Goal: Communication & Community: Answer question/provide support

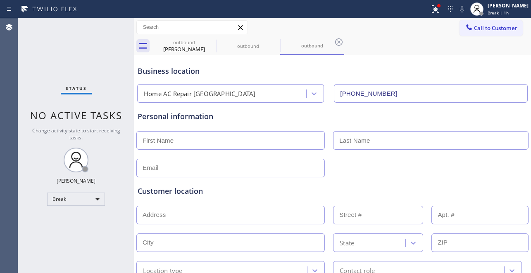
click at [96, 204] on div "Break" at bounding box center [76, 199] width 58 height 13
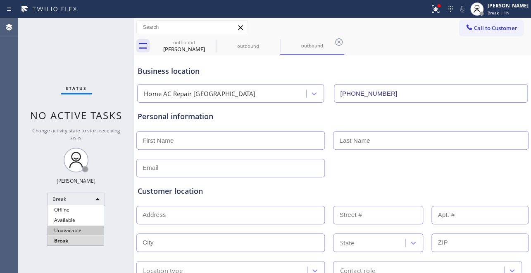
click at [83, 228] on li "Unavailable" at bounding box center [75, 231] width 56 height 10
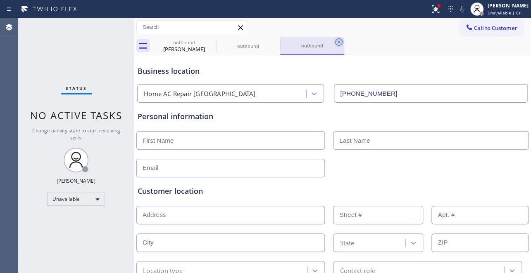
click at [343, 42] on icon at bounding box center [339, 42] width 10 height 10
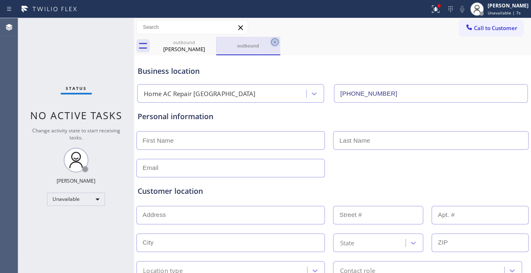
click at [276, 43] on icon at bounding box center [275, 42] width 10 height 10
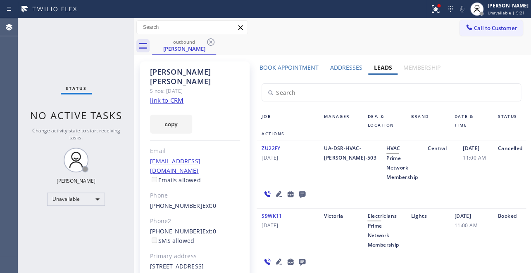
click at [430, 258] on div "S9WK11 [DATE] Victoria Electricians Prime Network Membership Lights [DATE] 11:0…" at bounding box center [390, 243] width 269 height 68
click at [207, 42] on icon at bounding box center [210, 41] width 7 height 7
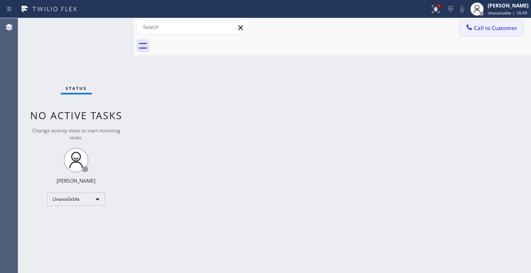
click at [493, 26] on span "Call to Customer" at bounding box center [495, 27] width 43 height 7
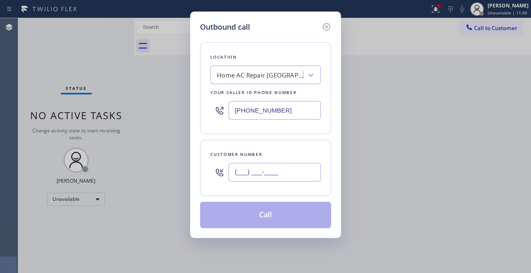
click at [239, 164] on input "(___) ___-____" at bounding box center [274, 172] width 92 height 19
paste input "206) 295-6693"
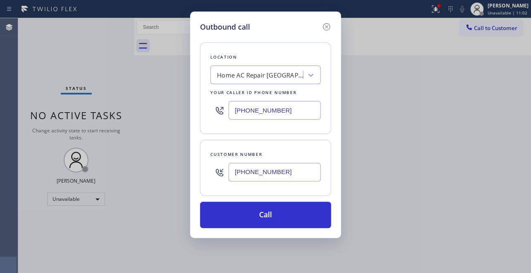
type input "[PHONE_NUMBER]"
drag, startPoint x: 301, startPoint y: 113, endPoint x: 145, endPoint y: 110, distance: 155.7
click at [145, 110] on div "Outbound call Location Home AC Repair [GEOGRAPHIC_DATA] Your caller id phone nu…" at bounding box center [265, 136] width 531 height 273
paste input "617) 219-9255"
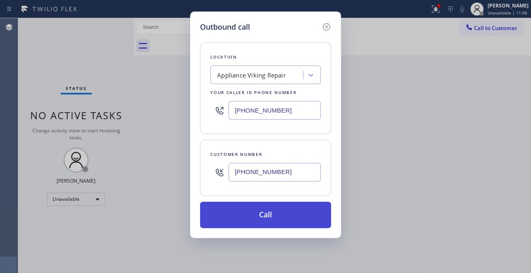
type input "[PHONE_NUMBER]"
click at [276, 219] on button "Call" at bounding box center [265, 215] width 131 height 26
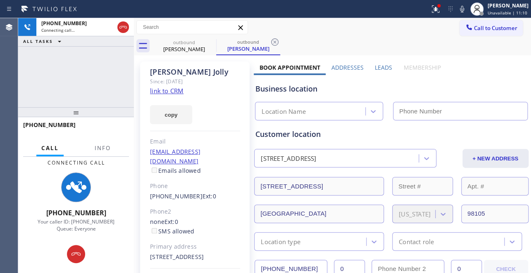
click at [380, 70] on label "Leads" at bounding box center [382, 68] width 17 height 8
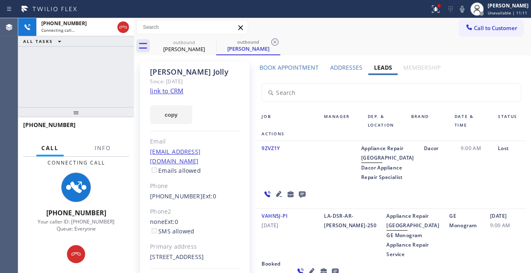
click at [305, 192] on icon at bounding box center [302, 195] width 7 height 7
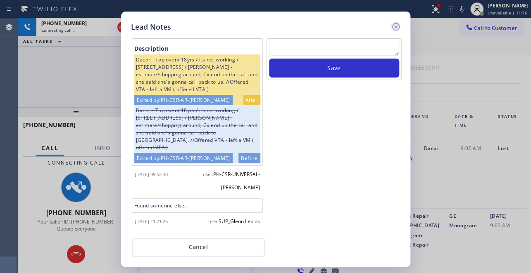
click at [396, 30] on icon at bounding box center [396, 27] width 10 height 10
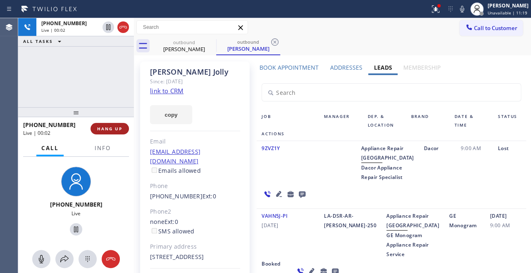
click at [95, 125] on button "HANG UP" at bounding box center [109, 129] width 38 height 12
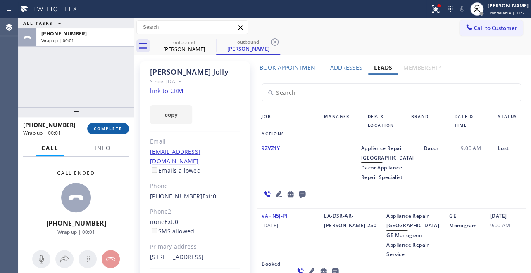
click at [119, 131] on span "COMPLETE" at bounding box center [108, 129] width 28 height 6
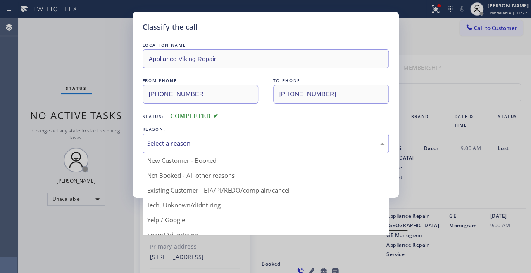
click at [225, 136] on div "Select a reason" at bounding box center [265, 143] width 246 height 19
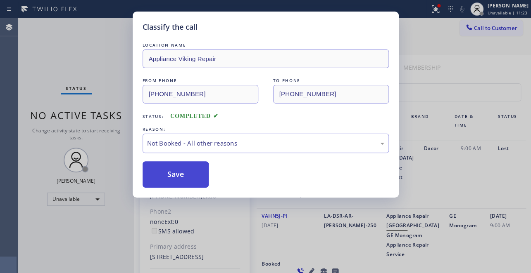
click at [170, 164] on button "Save" at bounding box center [175, 174] width 66 height 26
click at [171, 169] on button "Save" at bounding box center [175, 174] width 66 height 26
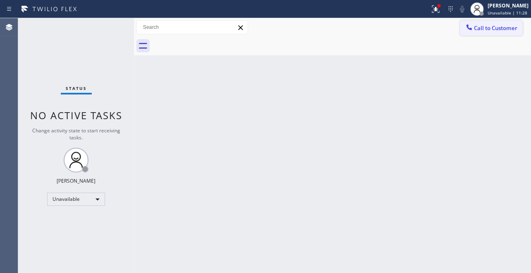
click at [495, 24] on span "Call to Customer" at bounding box center [495, 27] width 43 height 7
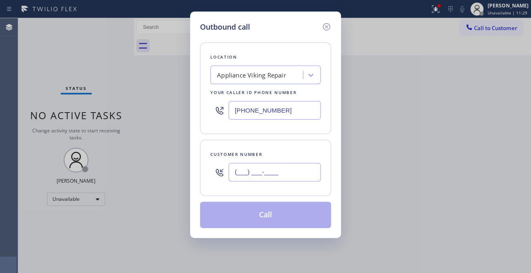
click at [241, 171] on input "(___) ___-____" at bounding box center [274, 172] width 92 height 19
paste input "206) 542-1619"
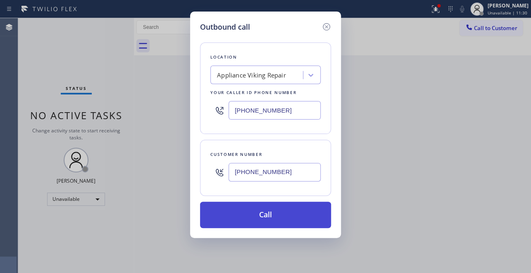
click at [251, 222] on button "Call" at bounding box center [265, 215] width 131 height 26
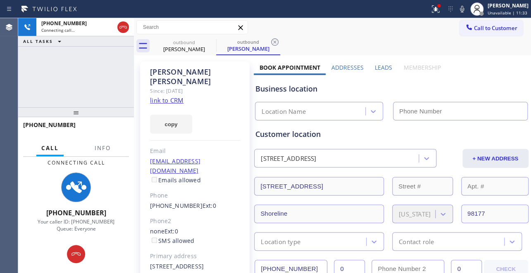
click at [378, 66] on label "Leads" at bounding box center [382, 68] width 17 height 8
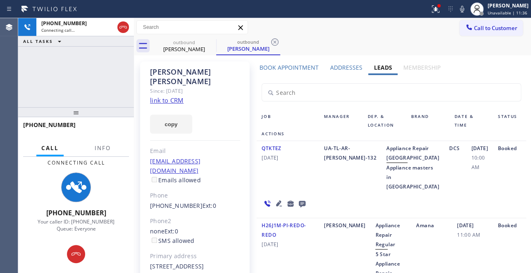
click at [303, 208] on icon at bounding box center [302, 204] width 7 height 7
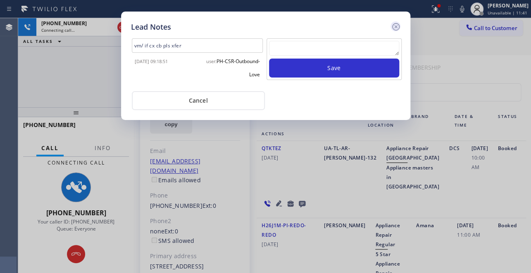
click at [396, 24] on icon at bounding box center [396, 27] width 10 height 10
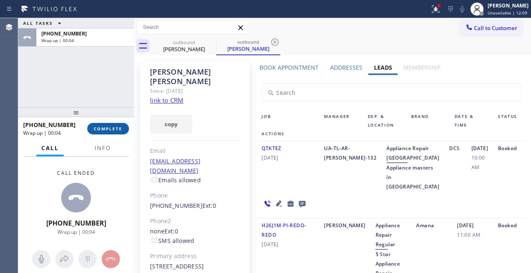
click at [110, 128] on span "COMPLETE" at bounding box center [108, 129] width 28 height 6
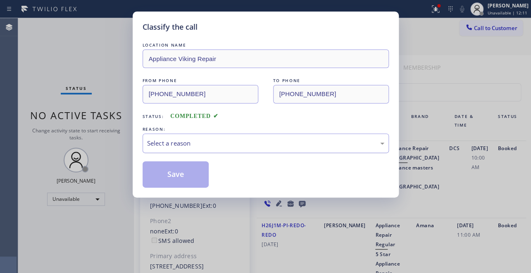
click at [258, 145] on div "Select a reason" at bounding box center [265, 143] width 237 height 9
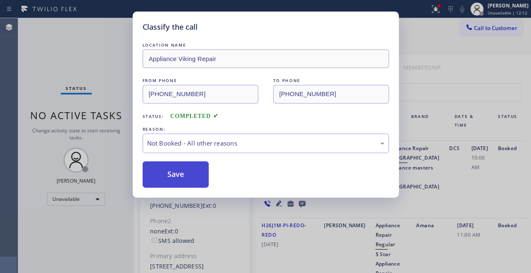
click at [171, 178] on button "Save" at bounding box center [175, 174] width 66 height 26
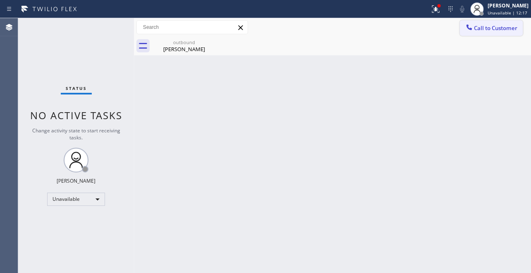
drag, startPoint x: 509, startPoint y: 31, endPoint x: 264, endPoint y: 70, distance: 248.4
click at [509, 31] on span "Call to Customer" at bounding box center [495, 27] width 43 height 7
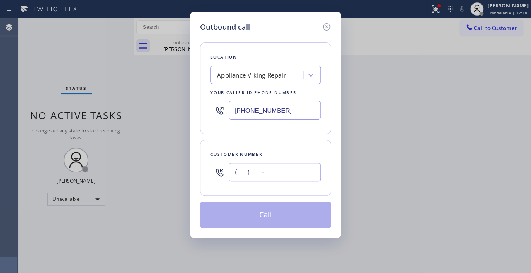
click at [261, 177] on input "(___) ___-____" at bounding box center [274, 172] width 92 height 19
paste input "661) 803-4509"
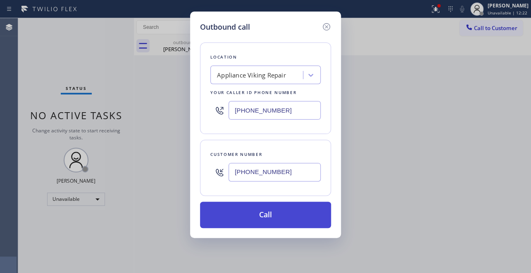
type input "[PHONE_NUMBER]"
click at [275, 214] on button "Call" at bounding box center [265, 215] width 131 height 26
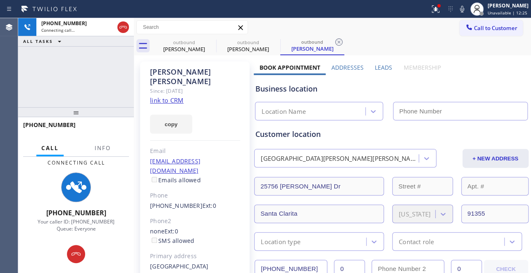
click at [382, 69] on label "Leads" at bounding box center [382, 68] width 17 height 8
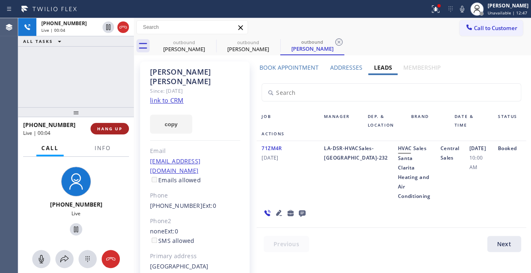
click at [110, 126] on span "HANG UP" at bounding box center [109, 129] width 25 height 6
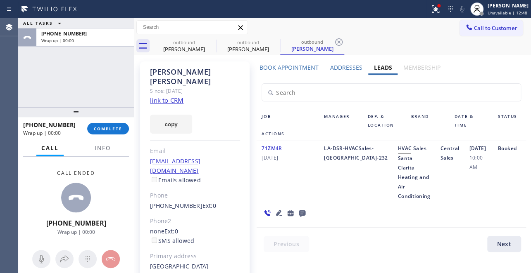
click at [299, 213] on icon at bounding box center [302, 214] width 7 height 7
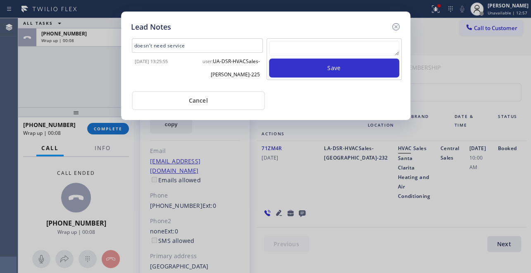
click at [336, 48] on textarea at bounding box center [334, 48] width 130 height 15
paste textarea "Routed to Voice mail// If CX will call back please transfer to me- Love:*"
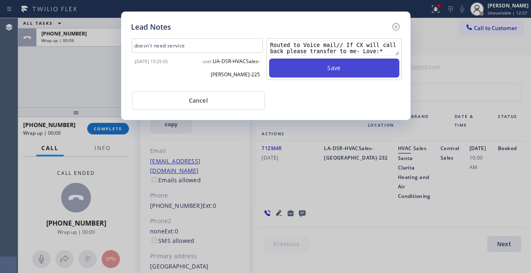
type textarea "Routed to Voice mail// If CX will call back please transfer to me- Love:*"
click at [342, 63] on button "Save" at bounding box center [334, 68] width 130 height 19
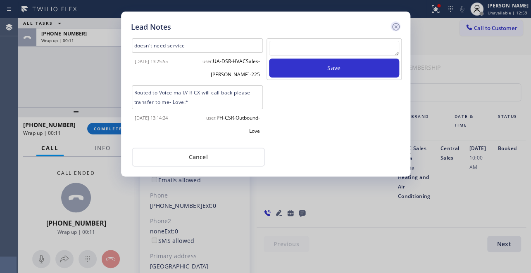
click at [398, 25] on icon at bounding box center [394, 26] width 7 height 7
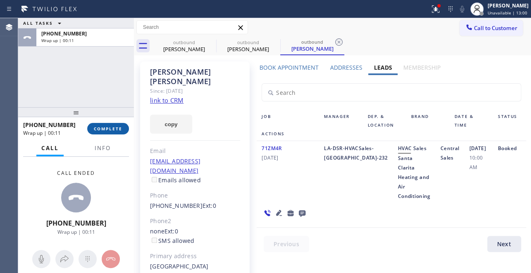
click at [95, 131] on span "COMPLETE" at bounding box center [108, 129] width 28 height 6
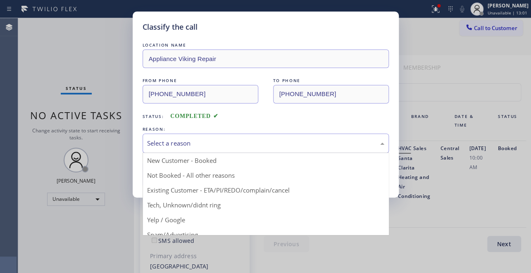
click at [221, 139] on div "Select a reason" at bounding box center [265, 143] width 237 height 9
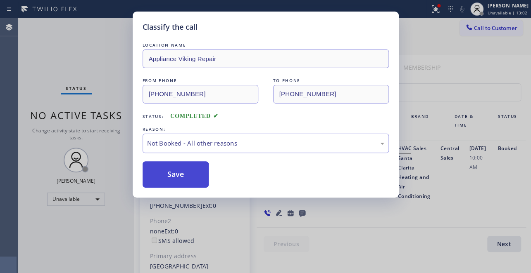
click at [185, 177] on button "Save" at bounding box center [175, 174] width 66 height 26
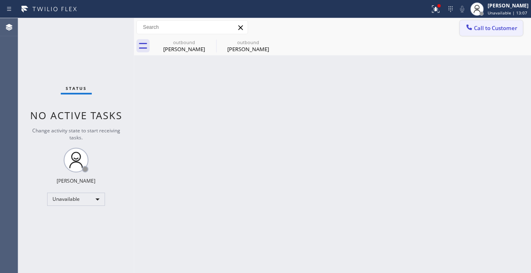
click at [495, 36] on button "Call to Customer" at bounding box center [490, 28] width 63 height 16
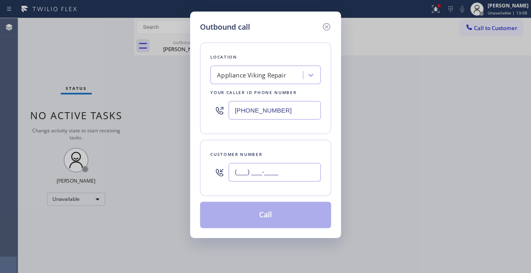
click at [252, 168] on input "(___) ___-____" at bounding box center [274, 172] width 92 height 19
paste input "310) 999-9218"
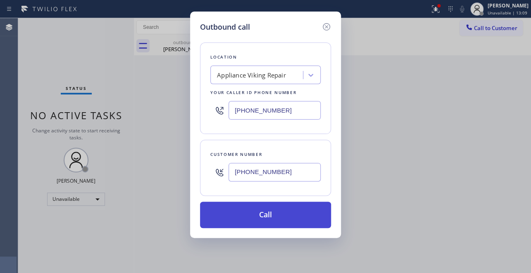
click at [249, 213] on button "Call" at bounding box center [265, 215] width 131 height 26
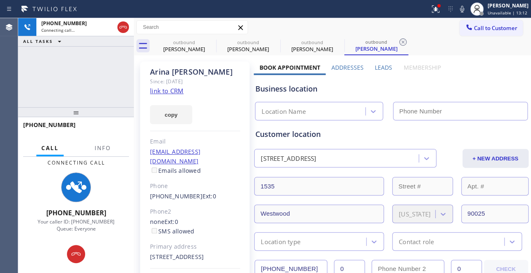
click at [380, 66] on label "Leads" at bounding box center [382, 68] width 17 height 8
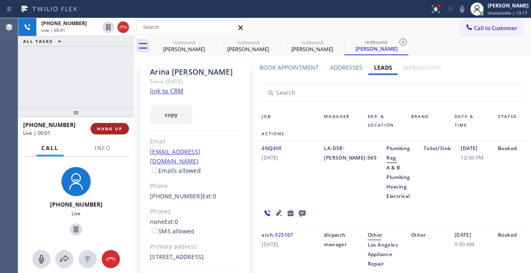
click at [112, 126] on span "HANG UP" at bounding box center [109, 129] width 25 height 6
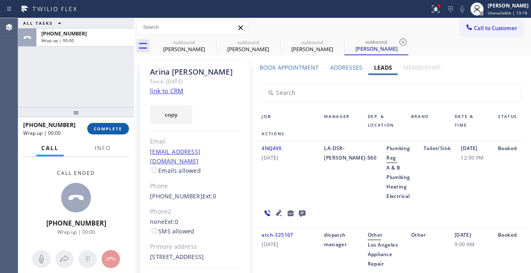
click at [100, 126] on span "COMPLETE" at bounding box center [108, 129] width 28 height 6
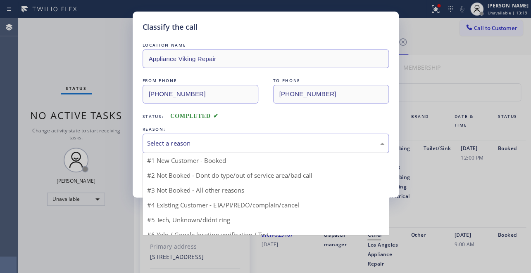
click at [206, 136] on div "Select a reason" at bounding box center [265, 143] width 246 height 19
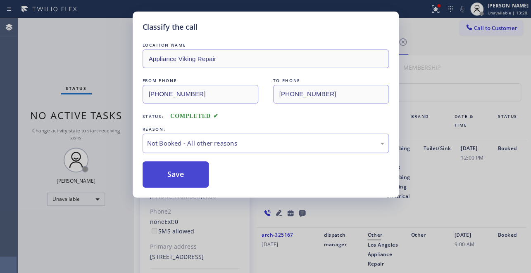
click at [184, 173] on button "Save" at bounding box center [175, 174] width 66 height 26
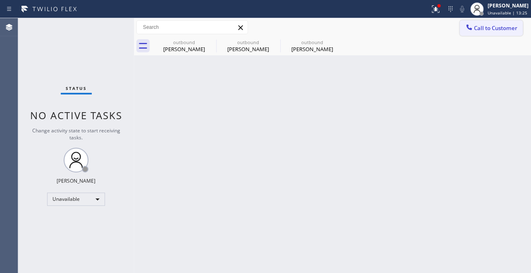
click at [481, 25] on span "Call to Customer" at bounding box center [495, 27] width 43 height 7
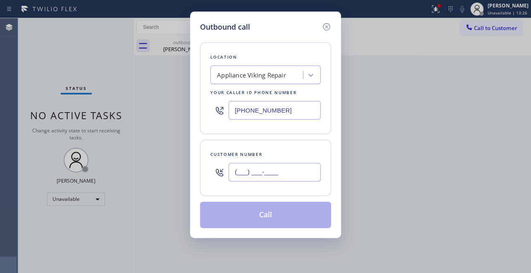
click at [232, 170] on input "(___) ___-____" at bounding box center [274, 172] width 92 height 19
paste input "626) 482-7550"
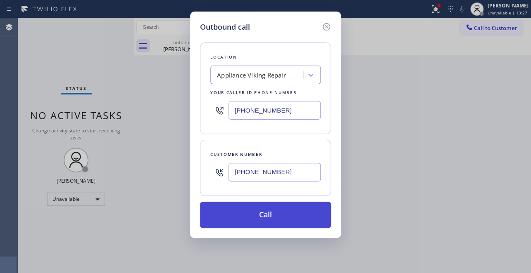
click at [253, 207] on button "Call" at bounding box center [265, 215] width 131 height 26
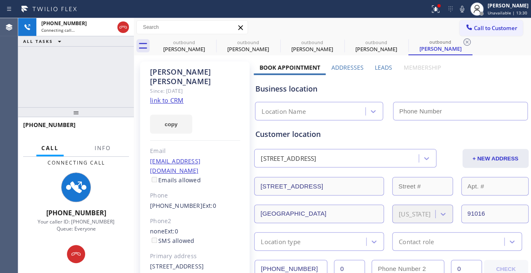
click at [384, 64] on label "Leads" at bounding box center [382, 68] width 17 height 8
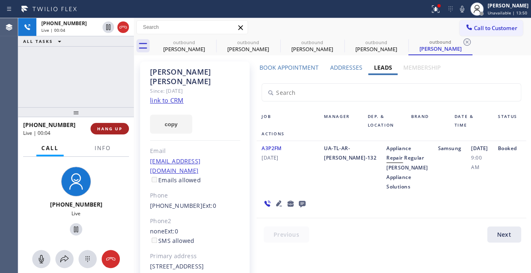
click at [114, 130] on span "HANG UP" at bounding box center [109, 129] width 25 height 6
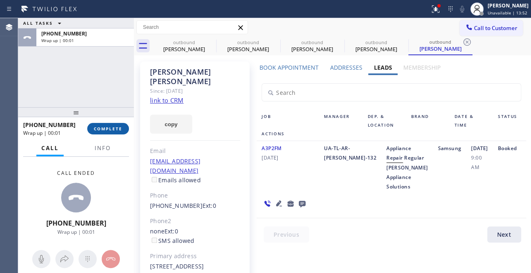
click at [113, 128] on span "COMPLETE" at bounding box center [108, 129] width 28 height 6
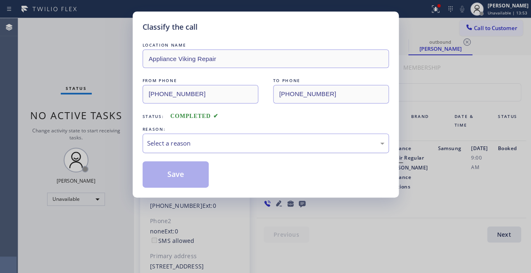
click at [214, 144] on div "Select a reason" at bounding box center [265, 143] width 237 height 9
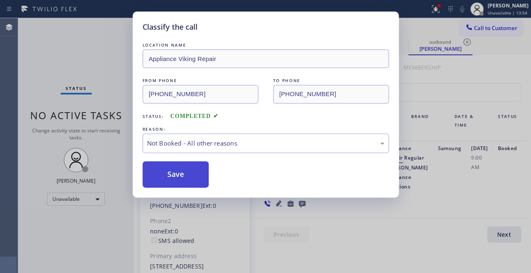
click at [173, 178] on button "Save" at bounding box center [175, 174] width 66 height 26
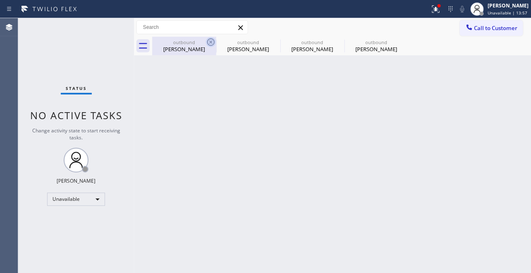
click at [208, 41] on icon at bounding box center [211, 42] width 10 height 10
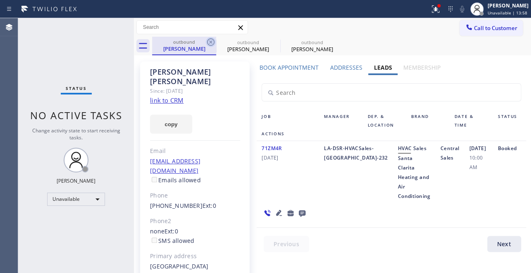
click at [208, 40] on icon at bounding box center [210, 41] width 7 height 7
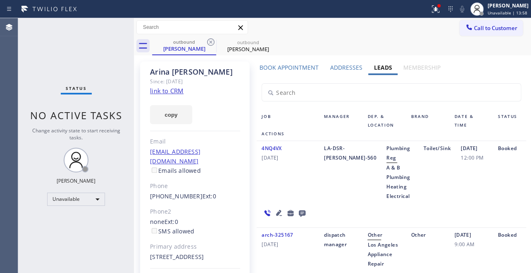
click at [208, 40] on icon at bounding box center [210, 41] width 7 height 7
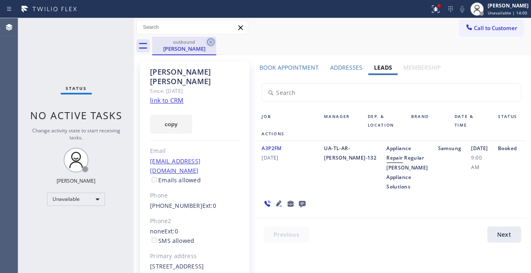
click at [212, 41] on icon at bounding box center [211, 42] width 10 height 10
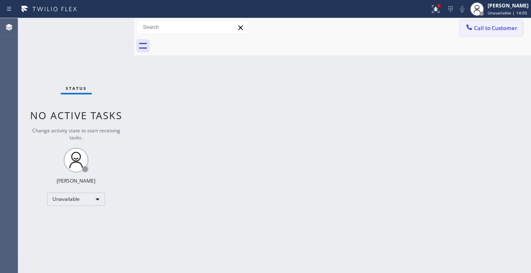
drag, startPoint x: 497, startPoint y: 24, endPoint x: 159, endPoint y: 128, distance: 353.5
click at [496, 24] on span "Call to Customer" at bounding box center [495, 27] width 43 height 7
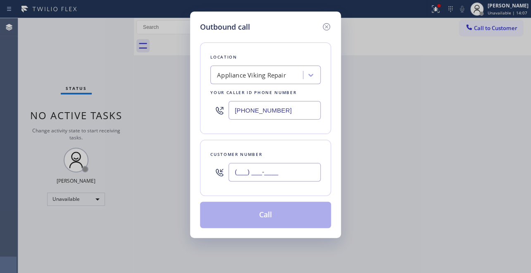
click at [236, 175] on input "(___) ___-____" at bounding box center [274, 172] width 92 height 19
paste input "786) 390-9279"
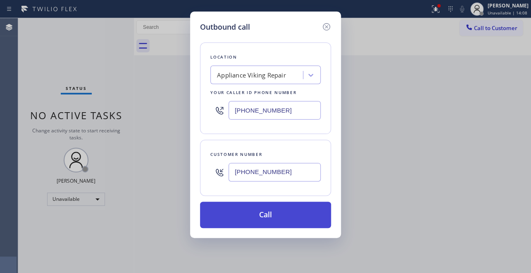
click at [249, 213] on button "Call" at bounding box center [265, 215] width 131 height 26
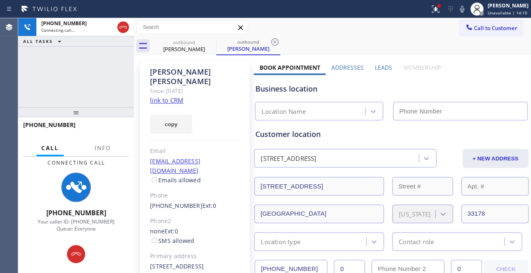
click at [381, 68] on label "Leads" at bounding box center [382, 68] width 17 height 8
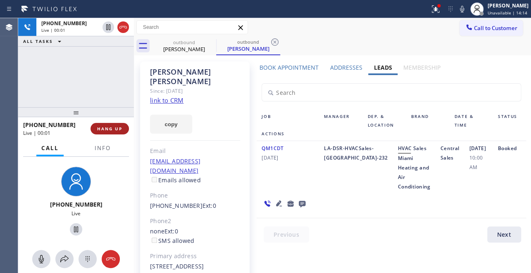
click at [109, 128] on span "HANG UP" at bounding box center [109, 129] width 25 height 6
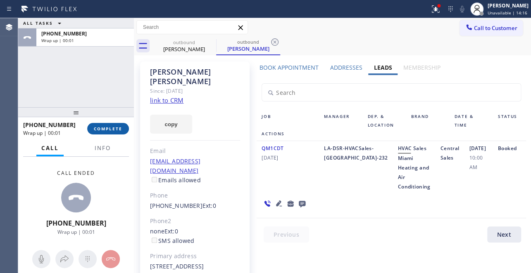
click at [121, 127] on span "COMPLETE" at bounding box center [108, 129] width 28 height 6
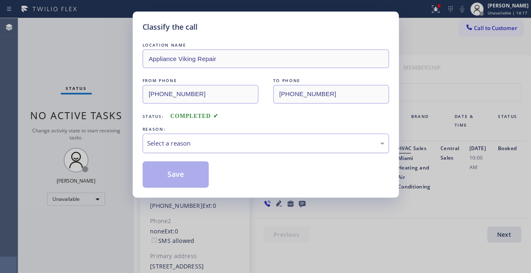
click at [220, 143] on div "Select a reason" at bounding box center [265, 143] width 237 height 9
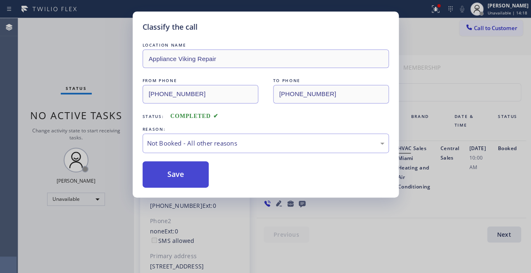
click at [172, 172] on button "Save" at bounding box center [175, 174] width 66 height 26
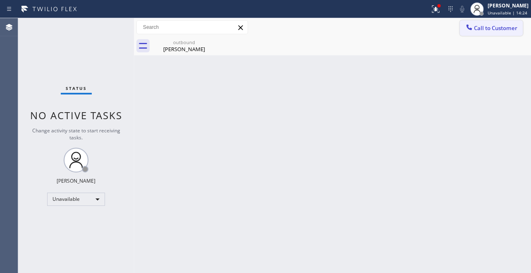
click at [474, 28] on span "Call to Customer" at bounding box center [495, 27] width 43 height 7
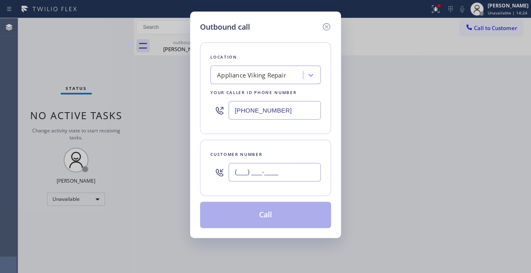
click at [241, 171] on input "(___) ___-____" at bounding box center [274, 172] width 92 height 19
paste input "857) 928-2191"
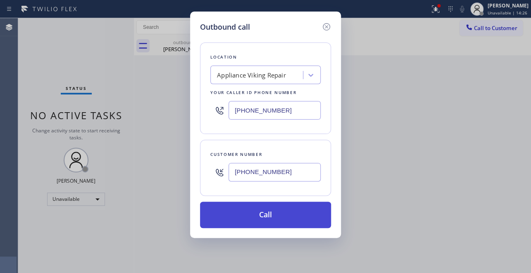
type input "[PHONE_NUMBER]"
click at [276, 212] on button "Call" at bounding box center [265, 215] width 131 height 26
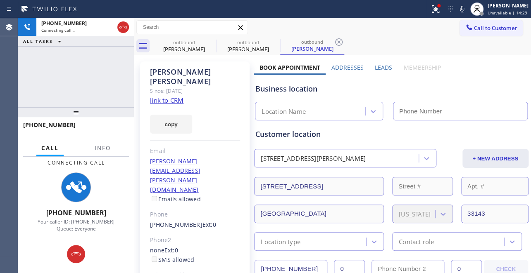
click at [378, 68] on label "Leads" at bounding box center [382, 68] width 17 height 8
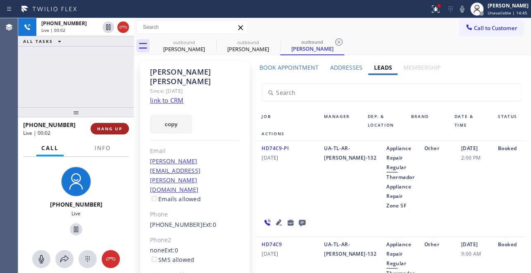
click at [107, 130] on span "HANG UP" at bounding box center [109, 129] width 25 height 6
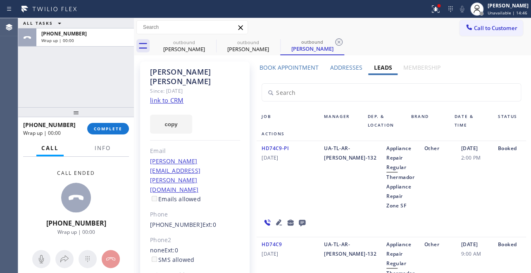
click at [299, 222] on icon at bounding box center [302, 223] width 7 height 7
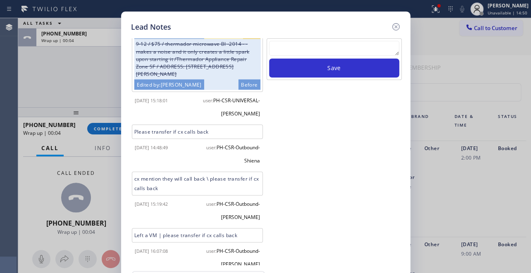
scroll to position [673, 0]
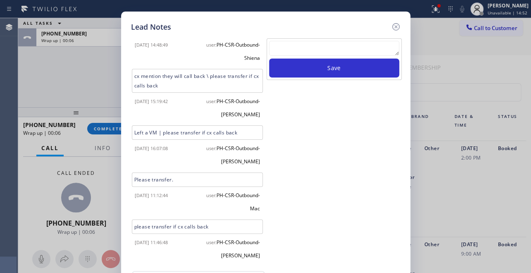
click at [334, 50] on textarea at bounding box center [334, 48] width 130 height 15
paste textarea "Routed to Voice mail// If CX will call back please transfer to me- Love:*"
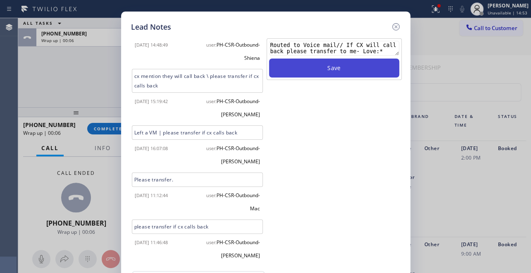
type textarea "Routed to Voice mail// If CX will call back please transfer to me- Love:*"
click at [318, 73] on button "Save" at bounding box center [334, 68] width 130 height 19
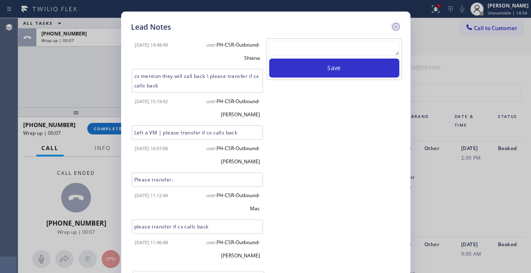
click at [395, 27] on icon at bounding box center [394, 26] width 7 height 7
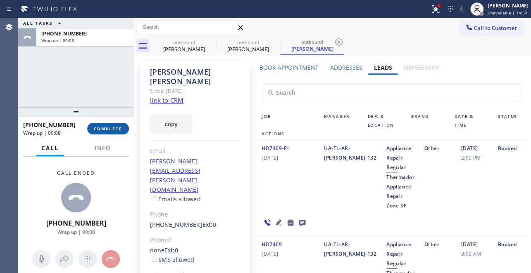
click at [103, 124] on button "COMPLETE" at bounding box center [108, 129] width 42 height 12
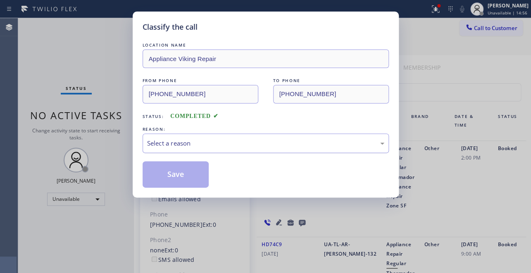
click at [159, 140] on div "Select a reason" at bounding box center [265, 143] width 237 height 9
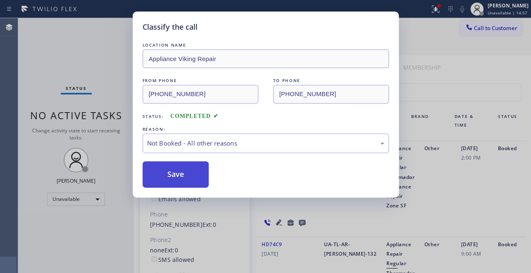
click at [160, 178] on button "Save" at bounding box center [175, 174] width 66 height 26
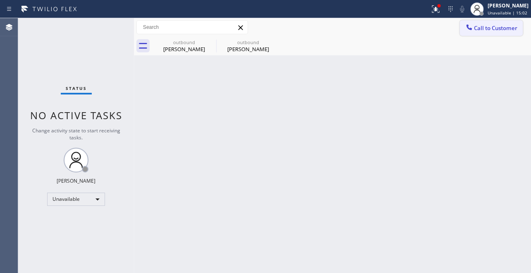
click at [471, 33] on button "Call to Customer" at bounding box center [490, 28] width 63 height 16
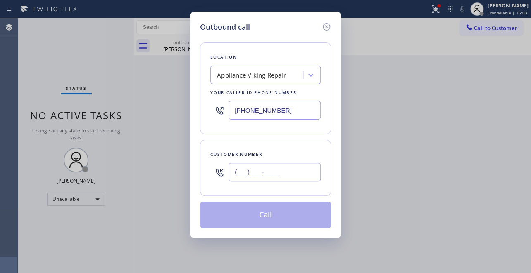
click at [260, 179] on input "(___) ___-____" at bounding box center [274, 172] width 92 height 19
paste input "310) 775-5626"
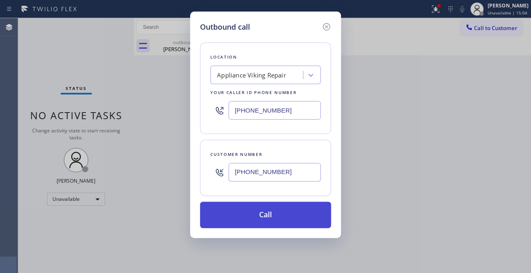
click at [256, 211] on button "Call" at bounding box center [265, 215] width 131 height 26
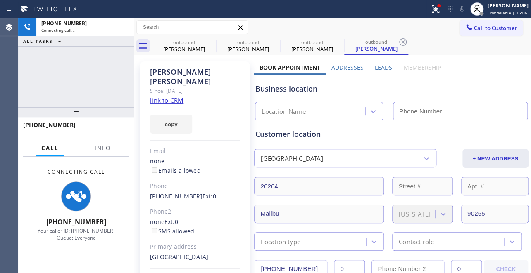
click at [381, 65] on label "Leads" at bounding box center [382, 68] width 17 height 8
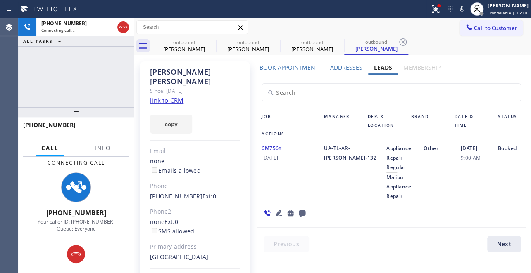
click at [276, 213] on icon at bounding box center [279, 213] width 6 height 6
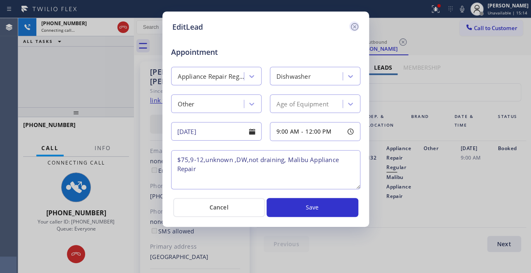
drag, startPoint x: 355, startPoint y: 25, endPoint x: 276, endPoint y: 25, distance: 78.9
click at [353, 25] on icon at bounding box center [354, 27] width 10 height 10
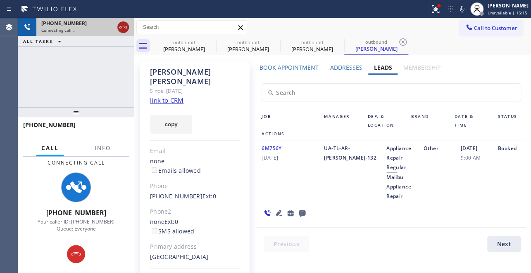
click at [126, 25] on icon at bounding box center [123, 27] width 10 height 10
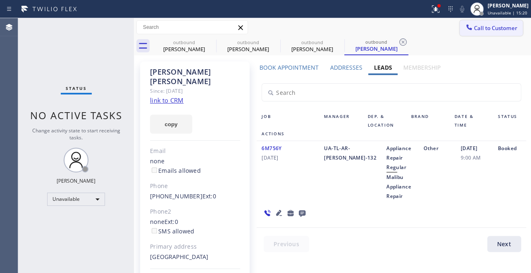
click at [509, 24] on button "Call to Customer" at bounding box center [490, 28] width 63 height 16
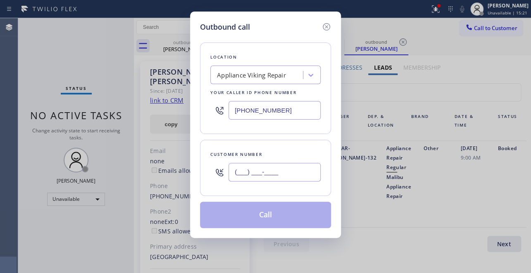
click at [268, 167] on input "(___) ___-____" at bounding box center [274, 172] width 92 height 19
paste input "813) 765-3490"
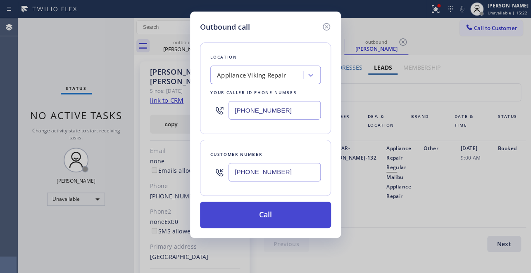
type input "[PHONE_NUMBER]"
click at [272, 219] on button "Call" at bounding box center [265, 215] width 131 height 26
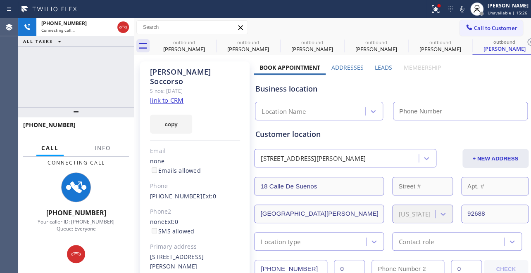
type input "[PHONE_NUMBER]"
click at [380, 68] on label "Leads" at bounding box center [382, 68] width 17 height 8
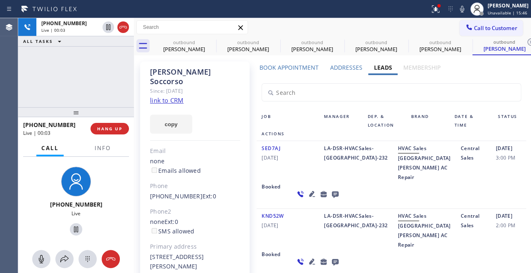
click at [330, 199] on icon at bounding box center [335, 194] width 10 height 10
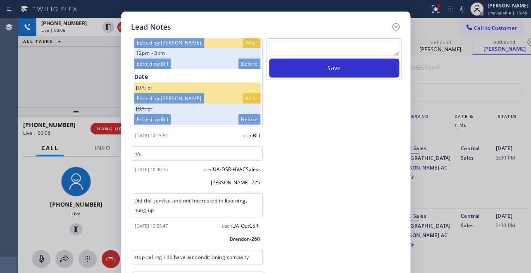
scroll to position [56, 0]
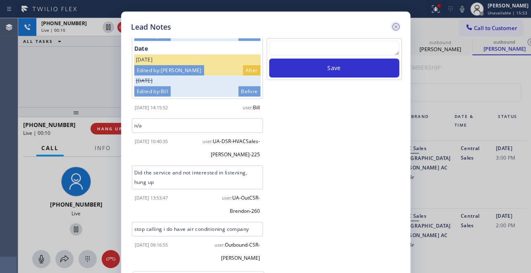
click at [394, 28] on icon at bounding box center [394, 26] width 7 height 7
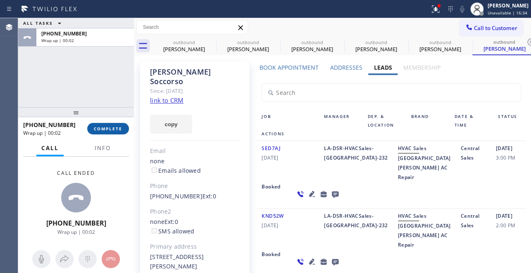
click at [97, 128] on span "COMPLETE" at bounding box center [108, 129] width 28 height 6
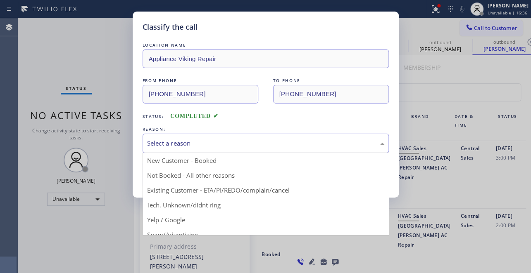
click at [176, 146] on div "Select a reason" at bounding box center [265, 143] width 237 height 9
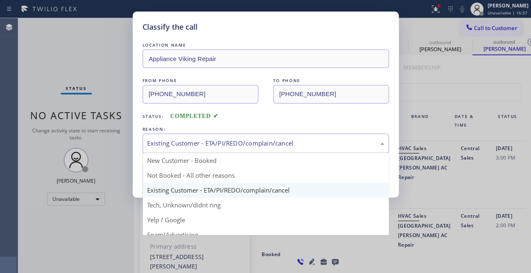
click at [200, 142] on div "Existing Customer - ETA/PI/REDO/complain/cancel" at bounding box center [265, 143] width 237 height 9
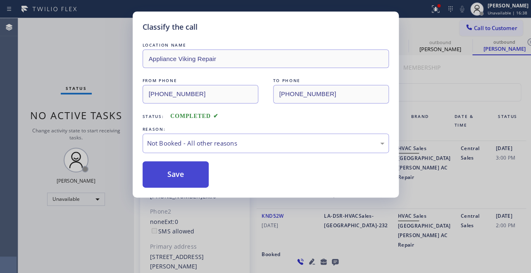
click at [182, 176] on button "Save" at bounding box center [175, 174] width 66 height 26
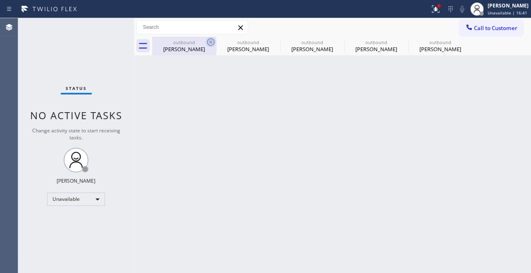
click at [211, 43] on icon at bounding box center [211, 42] width 10 height 10
click at [0, 0] on icon at bounding box center [0, 0] width 0 height 0
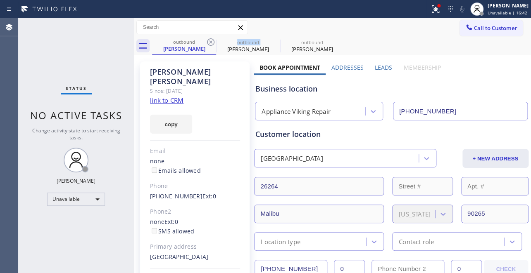
click at [211, 43] on icon at bounding box center [211, 42] width 10 height 10
click at [0, 0] on icon at bounding box center [0, 0] width 0 height 0
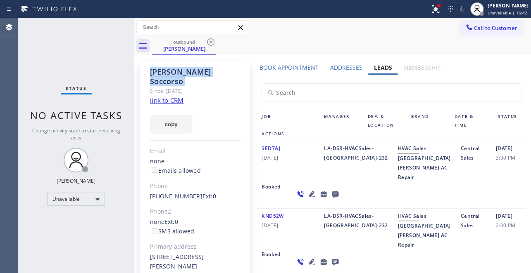
click at [211, 43] on icon at bounding box center [211, 42] width 10 height 10
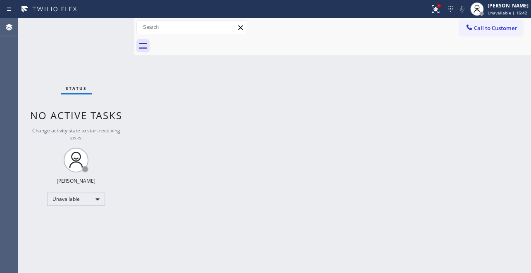
click at [211, 43] on div at bounding box center [341, 46] width 379 height 19
click at [481, 23] on button "Call to Customer" at bounding box center [490, 28] width 63 height 16
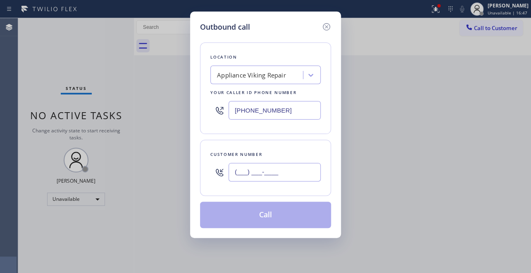
click at [235, 173] on input "(___) ___-____" at bounding box center [274, 172] width 92 height 19
paste input "818) 540-5500"
click at [248, 176] on input "[PHONE_NUMBER]" at bounding box center [274, 172] width 92 height 19
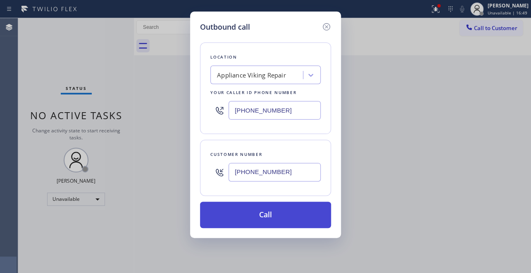
type input "[PHONE_NUMBER]"
click at [263, 223] on button "Call" at bounding box center [265, 215] width 131 height 26
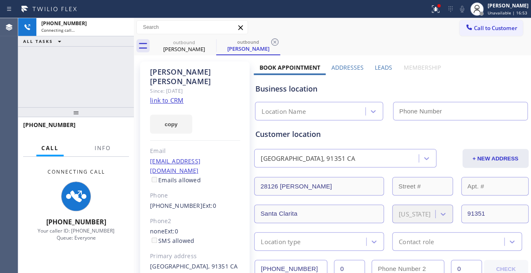
click at [380, 65] on label "Leads" at bounding box center [382, 68] width 17 height 8
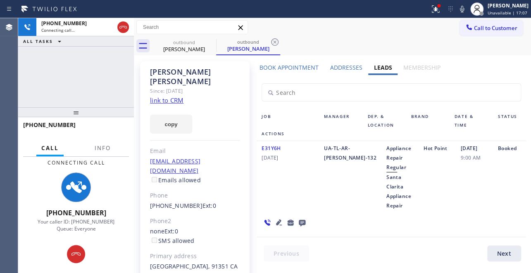
click at [277, 225] on icon at bounding box center [279, 223] width 10 height 10
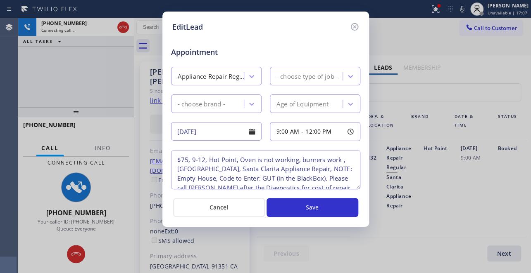
type textarea "$75, 9-12, Hot Point, Oven is not working, burners work , [GEOGRAPHIC_DATA], Sa…"
click at [356, 24] on icon at bounding box center [354, 27] width 10 height 10
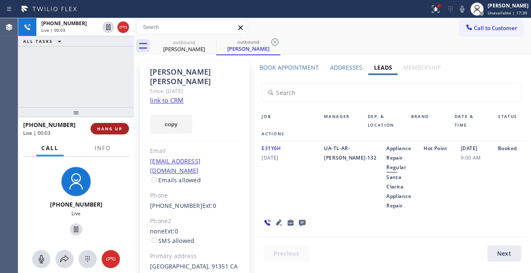
click at [102, 132] on button "HANG UP" at bounding box center [109, 129] width 38 height 12
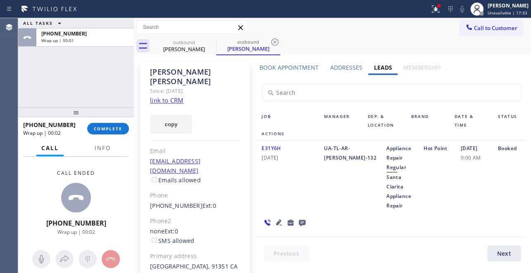
click at [301, 223] on icon at bounding box center [302, 223] width 10 height 10
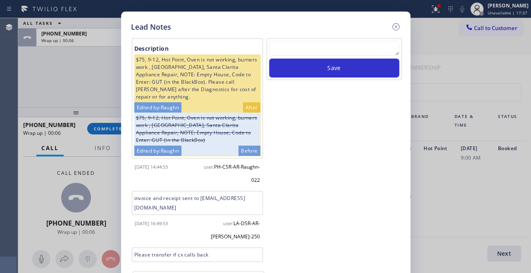
click at [309, 45] on textarea at bounding box center [334, 48] width 130 height 15
paste textarea "Routed to Voice mail// If CX will call back please transfer to me- Love:*"
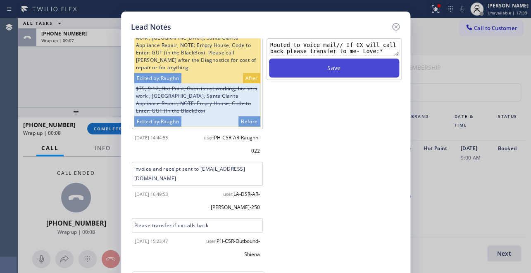
type textarea "Routed to Voice mail// If CX will call back please transfer to me- Love:*"
click at [343, 62] on button "Save" at bounding box center [334, 68] width 130 height 19
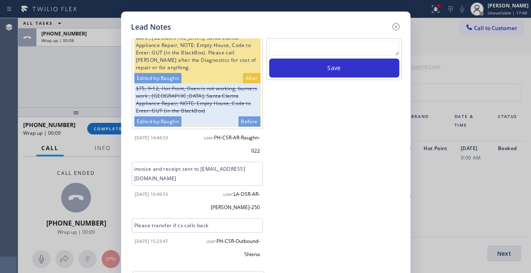
drag, startPoint x: 397, startPoint y: 28, endPoint x: 116, endPoint y: 103, distance: 290.6
click at [396, 28] on icon at bounding box center [396, 27] width 10 height 10
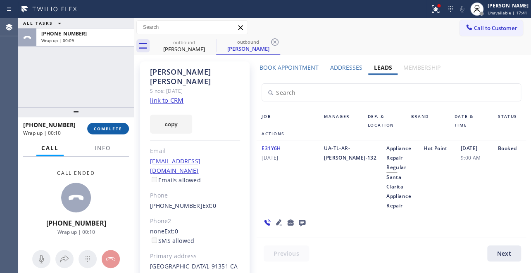
click at [99, 130] on span "COMPLETE" at bounding box center [108, 129] width 28 height 6
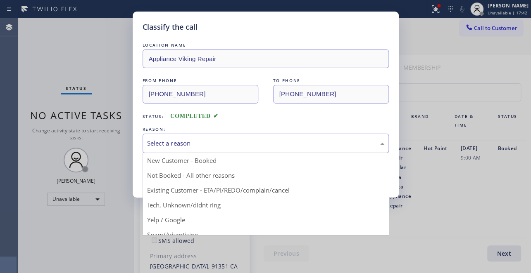
click at [147, 142] on div "Select a reason" at bounding box center [265, 143] width 237 height 9
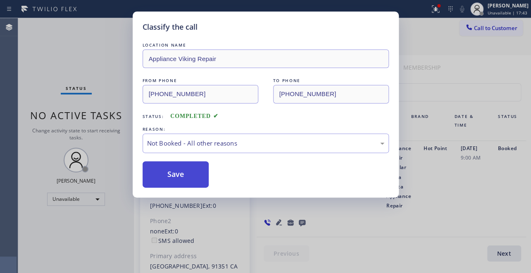
click at [161, 174] on button "Save" at bounding box center [175, 174] width 66 height 26
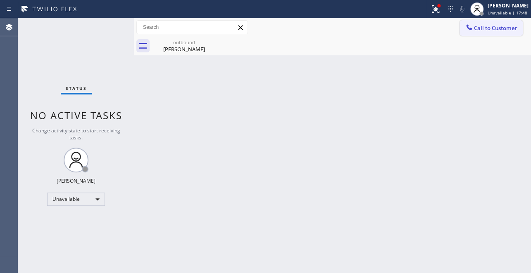
click at [487, 24] on span "Call to Customer" at bounding box center [495, 27] width 43 height 7
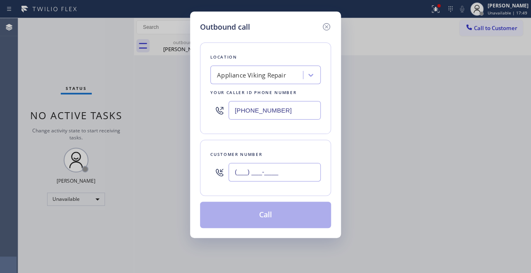
click at [239, 173] on input "(___) ___-____" at bounding box center [274, 172] width 92 height 19
paste input "310) 415-1365"
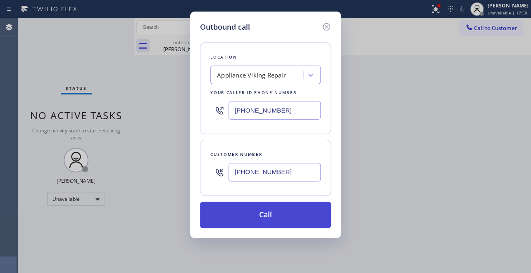
click at [258, 215] on button "Call" at bounding box center [265, 215] width 131 height 26
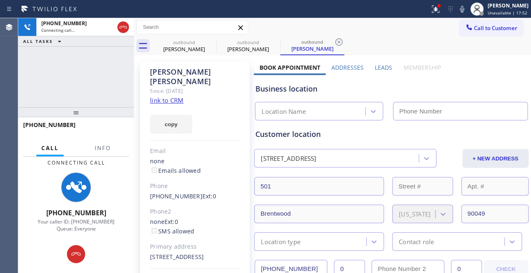
click at [377, 64] on label "Leads" at bounding box center [382, 68] width 17 height 8
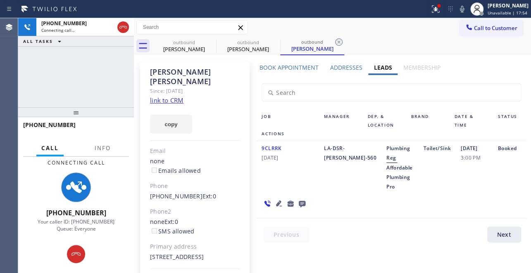
click at [274, 205] on icon at bounding box center [279, 204] width 10 height 10
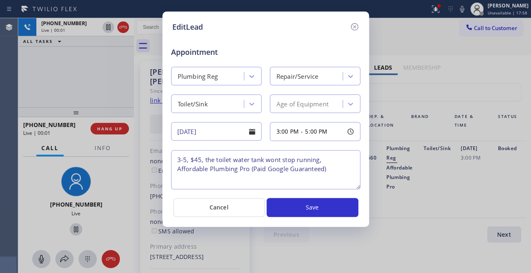
click at [352, 26] on icon at bounding box center [354, 27] width 10 height 10
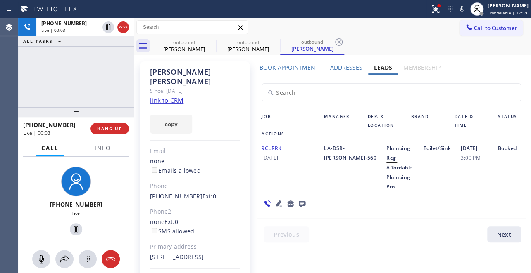
click at [289, 174] on div "9CLRRK [DATE]" at bounding box center [287, 168] width 62 height 48
click at [114, 128] on span "HANG UP" at bounding box center [109, 129] width 25 height 6
click at [114, 130] on span "HANG UP" at bounding box center [109, 129] width 25 height 6
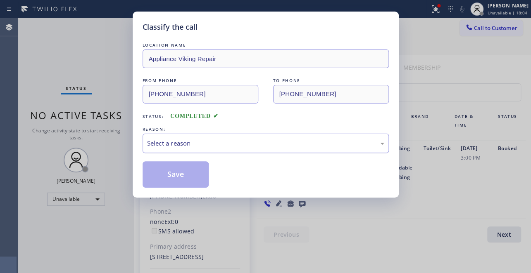
click at [200, 145] on div "Select a reason" at bounding box center [265, 143] width 237 height 9
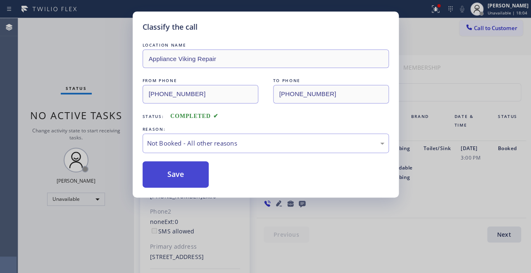
click at [183, 174] on button "Save" at bounding box center [175, 174] width 66 height 26
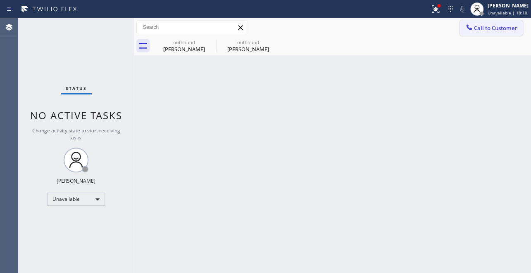
click at [487, 26] on span "Call to Customer" at bounding box center [495, 27] width 43 height 7
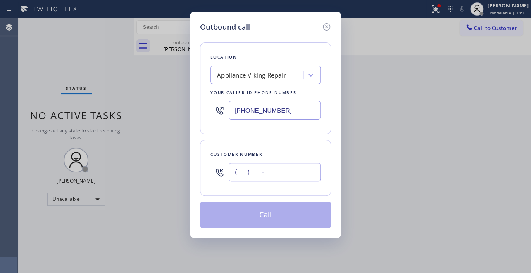
click at [237, 169] on input "(___) ___-____" at bounding box center [274, 172] width 92 height 19
paste input "206) 624-3800"
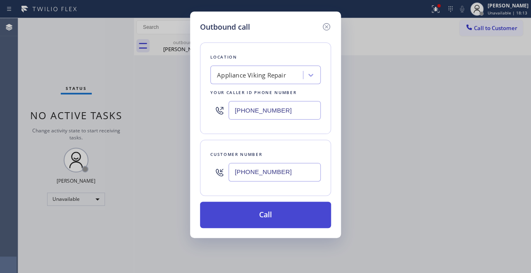
type input "[PHONE_NUMBER]"
click at [269, 210] on button "Call" at bounding box center [265, 215] width 131 height 26
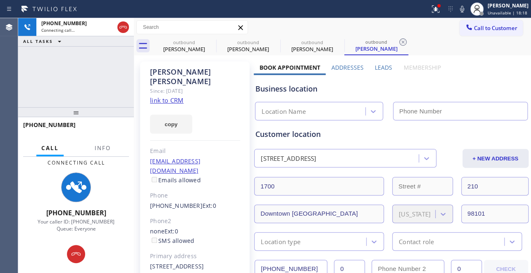
type input "[PHONE_NUMBER]"
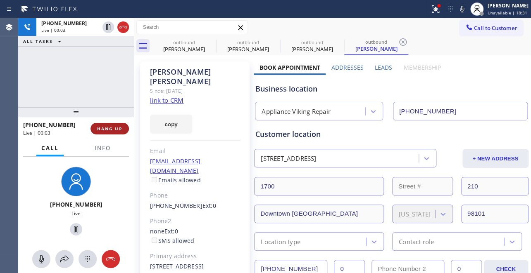
click at [111, 129] on span "HANG UP" at bounding box center [109, 129] width 25 height 6
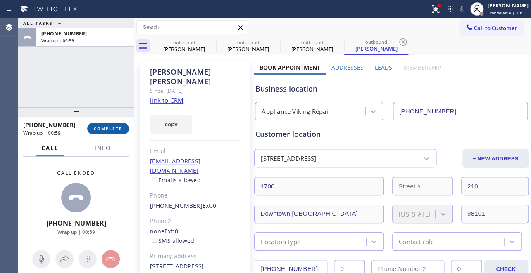
click at [110, 132] on button "COMPLETE" at bounding box center [108, 129] width 42 height 12
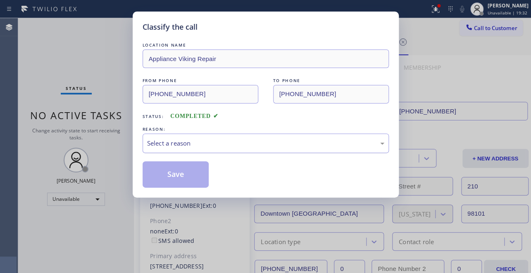
click at [179, 142] on div "Select a reason" at bounding box center [265, 143] width 237 height 9
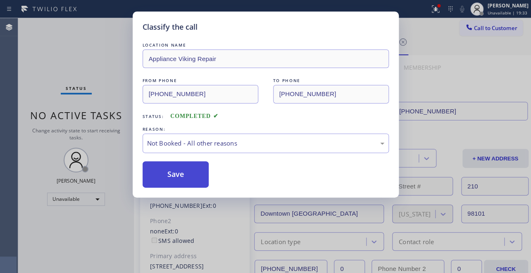
click at [174, 175] on button "Save" at bounding box center [175, 174] width 66 height 26
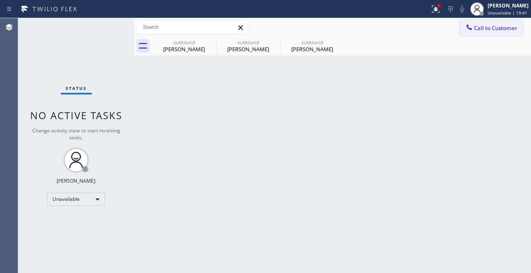
click at [481, 26] on span "Call to Customer" at bounding box center [495, 27] width 43 height 7
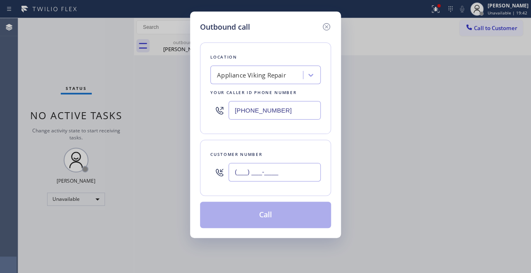
click at [242, 172] on input "(___) ___-____" at bounding box center [274, 172] width 92 height 19
paste input "310) 654-9654"
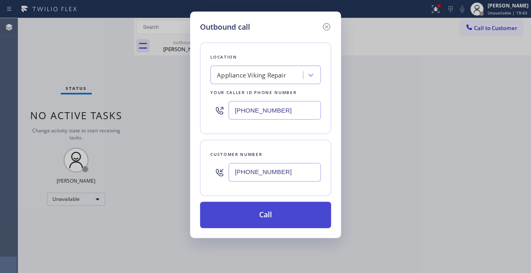
click at [262, 219] on button "Call" at bounding box center [265, 215] width 131 height 26
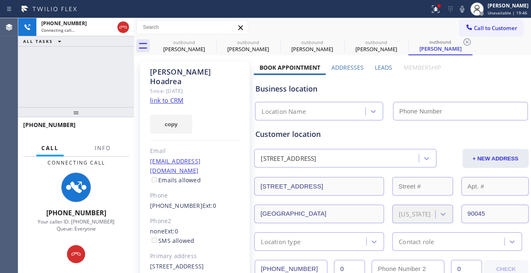
click at [387, 67] on label "Leads" at bounding box center [382, 68] width 17 height 8
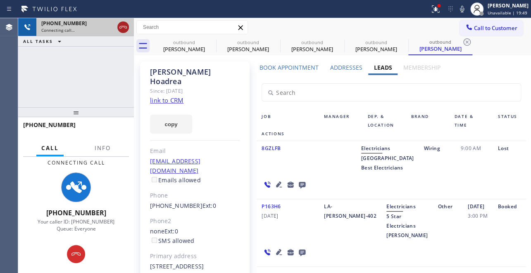
click at [126, 27] on icon at bounding box center [122, 27] width 7 height 2
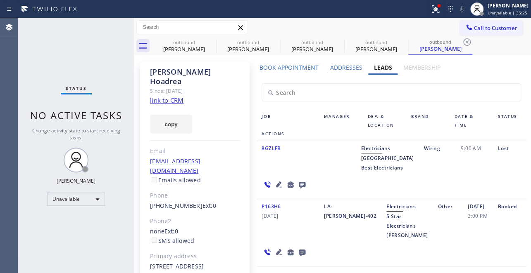
click at [460, 231] on div "P163H6 [DATE] LA-[PERSON_NAME]-402 Electricians 5 Star Electricians [PERSON_NAM…" at bounding box center [390, 233] width 269 height 68
click at [476, 240] on div "P163H6 [DATE] LA-[PERSON_NAME]-402 Electricians 5 Star Electricians [PERSON_NAM…" at bounding box center [390, 233] width 269 height 68
click at [211, 40] on icon at bounding box center [211, 42] width 10 height 10
click at [0, 0] on icon at bounding box center [0, 0] width 0 height 0
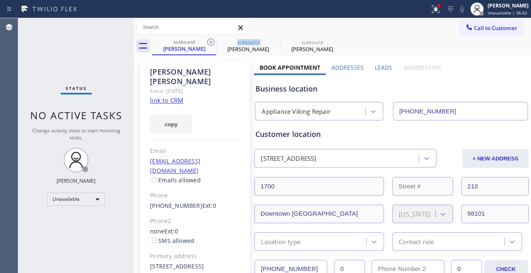
click at [211, 40] on icon at bounding box center [211, 42] width 10 height 10
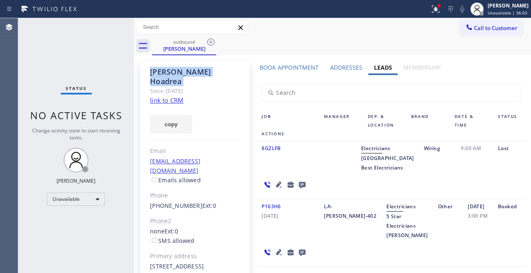
click at [211, 40] on icon at bounding box center [211, 42] width 10 height 10
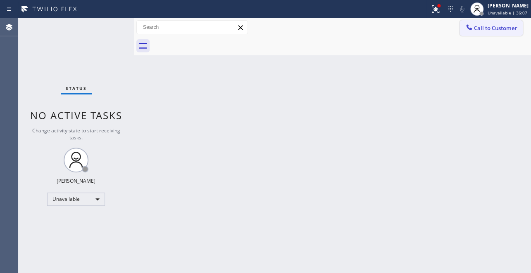
click at [469, 28] on icon at bounding box center [468, 26] width 5 height 5
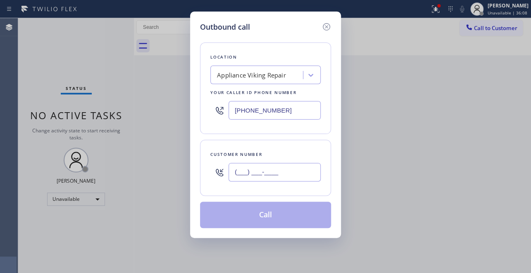
click at [244, 171] on input "(___) ___-____" at bounding box center [274, 172] width 92 height 19
paste input "763) 227-7527"
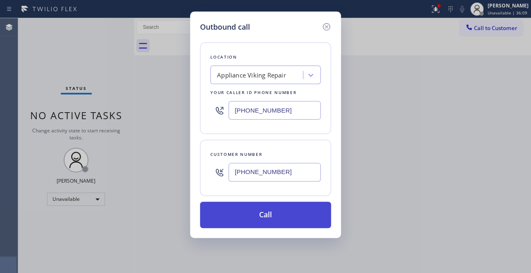
type input "[PHONE_NUMBER]"
click at [266, 216] on button "Call" at bounding box center [265, 215] width 131 height 26
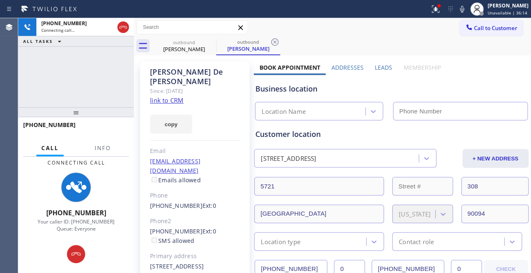
type input "[PHONE_NUMBER]"
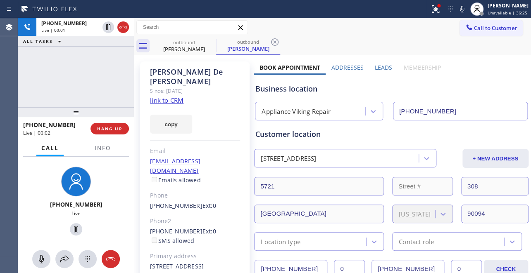
drag, startPoint x: 114, startPoint y: 123, endPoint x: 117, endPoint y: 119, distance: 4.8
click at [114, 123] on div "[PHONE_NUMBER] Live | 00:02 HANG UP" at bounding box center [76, 128] width 106 height 21
click at [108, 131] on span "HANG UP" at bounding box center [109, 129] width 25 height 6
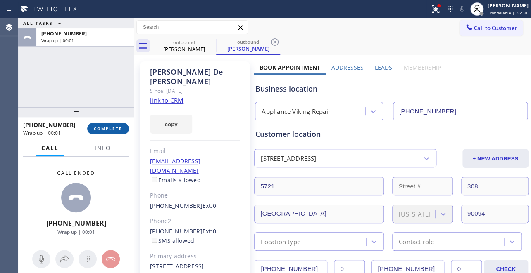
click at [109, 131] on span "COMPLETE" at bounding box center [108, 129] width 28 height 6
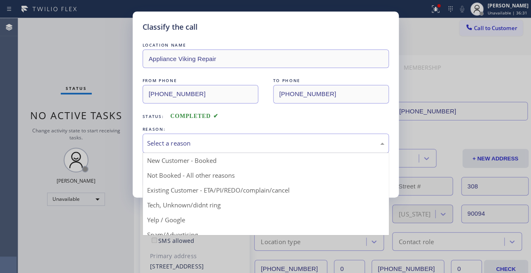
click at [239, 146] on div "Select a reason" at bounding box center [265, 143] width 237 height 9
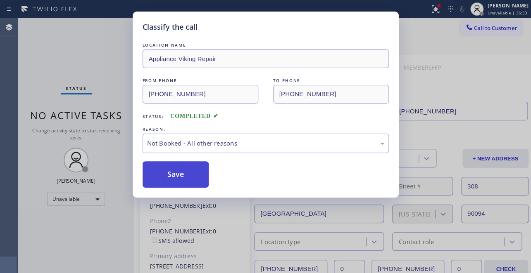
click at [173, 182] on button "Save" at bounding box center [175, 174] width 66 height 26
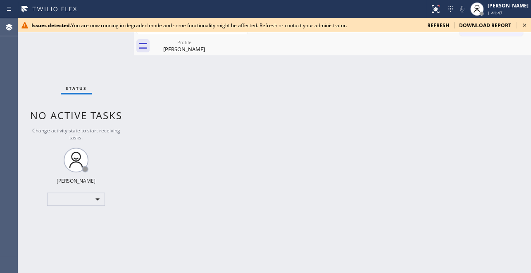
click at [436, 23] on span "refresh" at bounding box center [438, 25] width 22 height 7
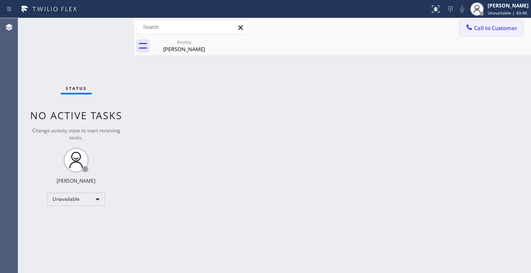
click at [486, 25] on span "Call to Customer" at bounding box center [495, 27] width 43 height 7
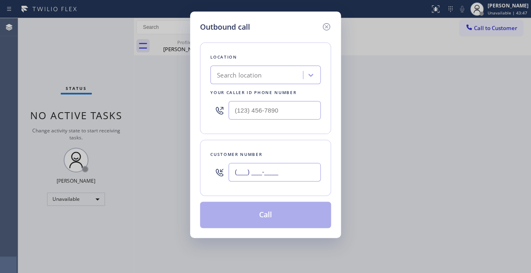
click at [234, 175] on input "(___) ___-____" at bounding box center [274, 172] width 92 height 19
paste input "323) 363-8807"
type input "[PHONE_NUMBER]"
click at [229, 111] on input "(___) ___-____" at bounding box center [274, 110] width 92 height 19
paste input "617) 219-9255"
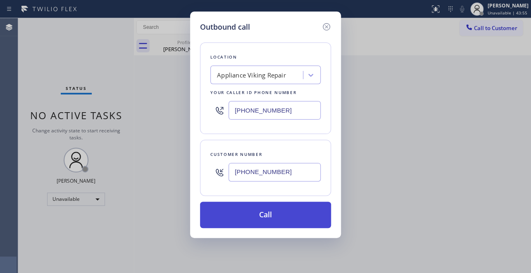
type input "[PHONE_NUMBER]"
click at [281, 213] on button "Call" at bounding box center [265, 215] width 131 height 26
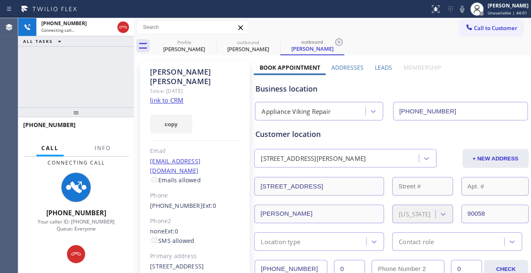
type input "[PHONE_NUMBER]"
click at [378, 66] on label "Leads" at bounding box center [382, 68] width 17 height 8
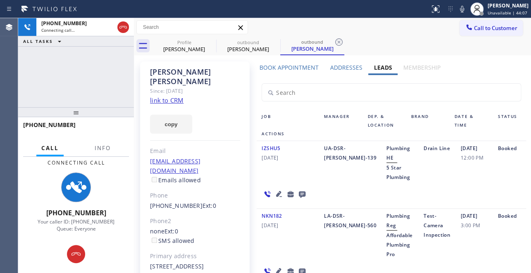
click at [276, 191] on icon at bounding box center [279, 194] width 6 height 6
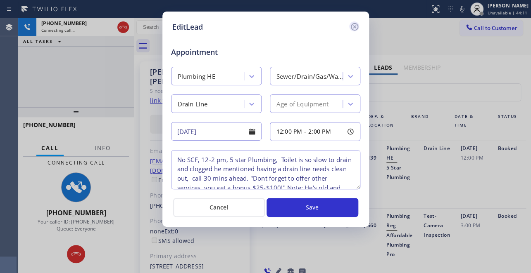
click at [354, 27] on icon at bounding box center [353, 26] width 7 height 7
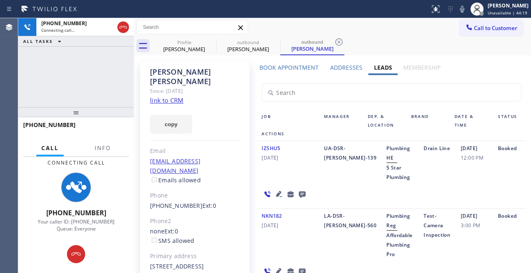
click at [302, 192] on icon at bounding box center [302, 195] width 7 height 7
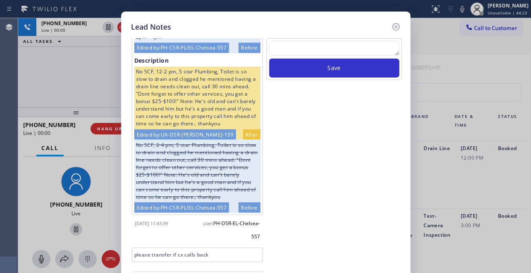
scroll to position [697, 0]
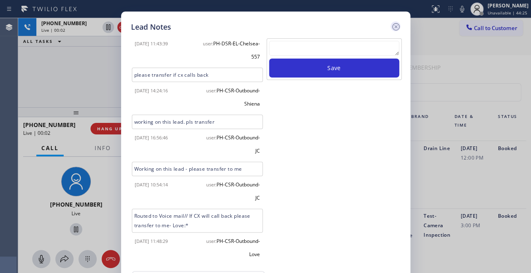
click at [395, 26] on icon at bounding box center [394, 26] width 7 height 7
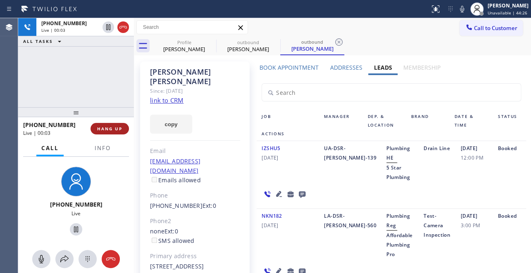
click at [107, 128] on span "HANG UP" at bounding box center [109, 129] width 25 height 6
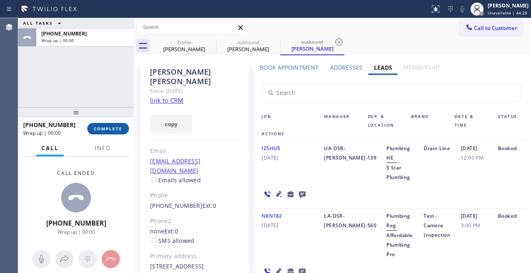
click at [99, 126] on span "COMPLETE" at bounding box center [108, 129] width 28 height 6
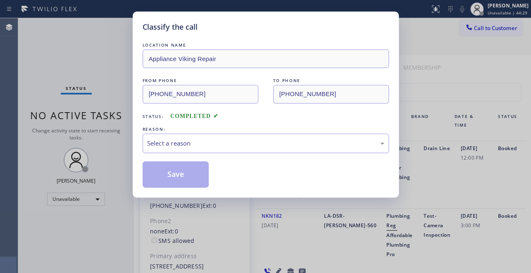
click at [174, 140] on div "Select a reason" at bounding box center [265, 143] width 237 height 9
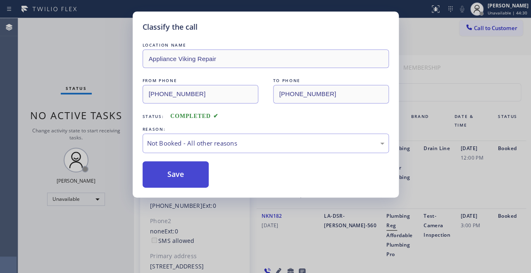
click at [160, 173] on button "Save" at bounding box center [175, 174] width 66 height 26
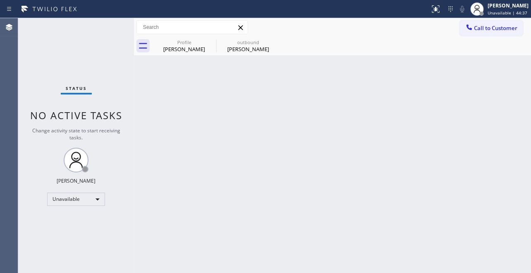
drag, startPoint x: 483, startPoint y: 29, endPoint x: 377, endPoint y: 18, distance: 106.3
click at [482, 28] on span "Call to Customer" at bounding box center [495, 27] width 43 height 7
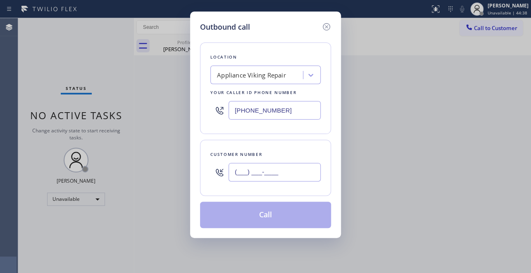
click at [239, 172] on input "(___) ___-____" at bounding box center [274, 172] width 92 height 19
paste input "646) 286-7087"
type input "(646) 286-7087"
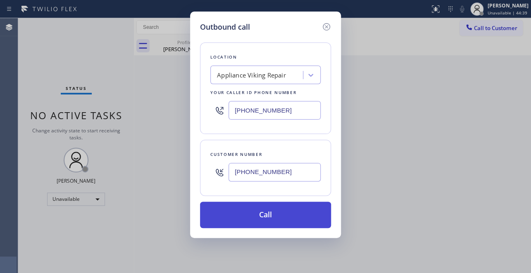
click at [249, 216] on button "Call" at bounding box center [265, 215] width 131 height 26
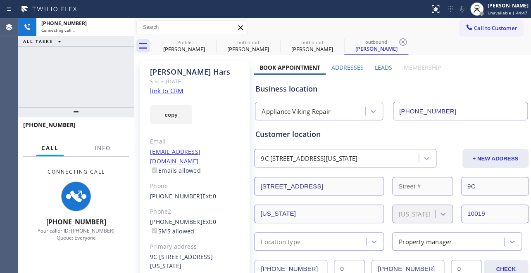
type input "[PHONE_NUMBER]"
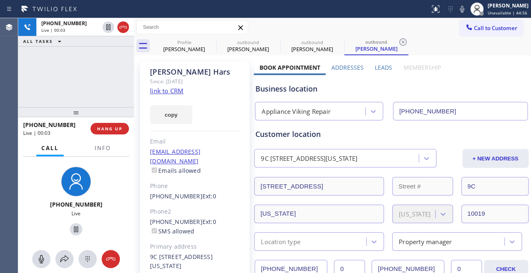
click at [378, 69] on label "Leads" at bounding box center [382, 68] width 17 height 8
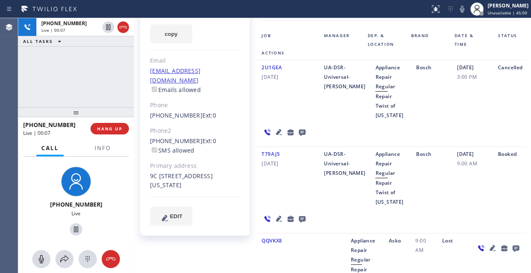
scroll to position [112, 0]
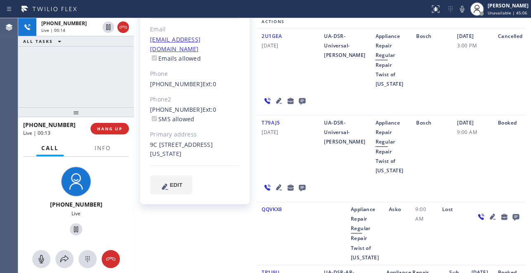
click at [276, 185] on icon at bounding box center [279, 188] width 6 height 6
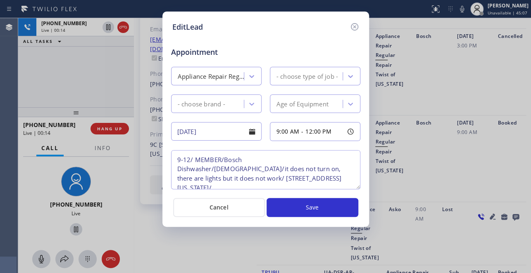
type textarea "9-12/ MEMBER/Bosch Dishwasher/10 yo/it does not turn on, there are lights but i…"
click at [355, 26] on icon at bounding box center [353, 26] width 7 height 7
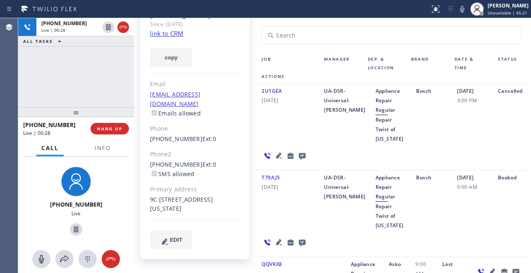
scroll to position [0, 0]
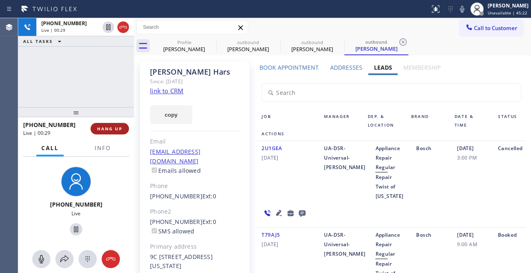
click at [111, 128] on span "HANG UP" at bounding box center [109, 129] width 25 height 6
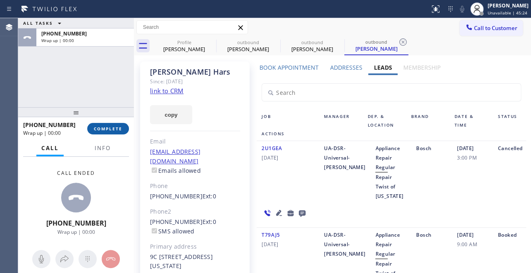
click at [100, 131] on span "COMPLETE" at bounding box center [108, 129] width 28 height 6
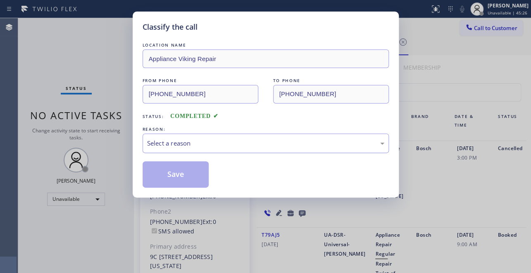
click at [211, 142] on div "Select a reason" at bounding box center [265, 143] width 237 height 9
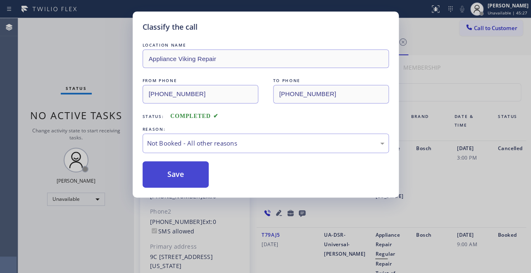
click at [168, 171] on button "Save" at bounding box center [175, 174] width 66 height 26
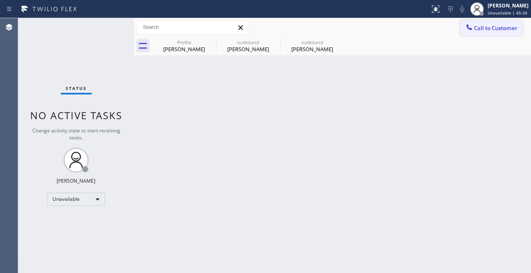
click at [490, 31] on span "Call to Customer" at bounding box center [495, 27] width 43 height 7
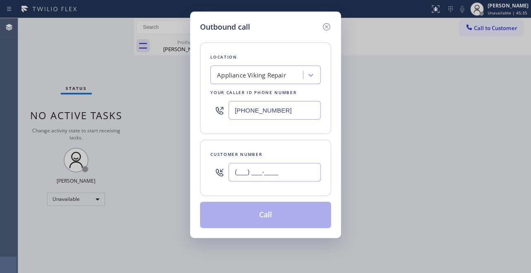
click at [237, 165] on input "(___) ___-____" at bounding box center [274, 172] width 92 height 19
paste input "714) 642-7596"
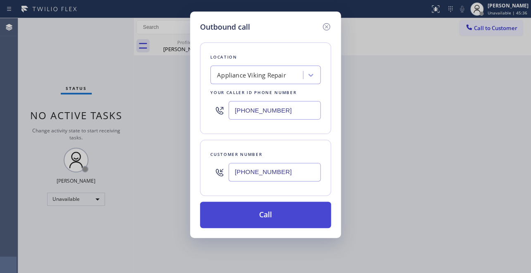
click at [277, 216] on button "Call" at bounding box center [265, 215] width 131 height 26
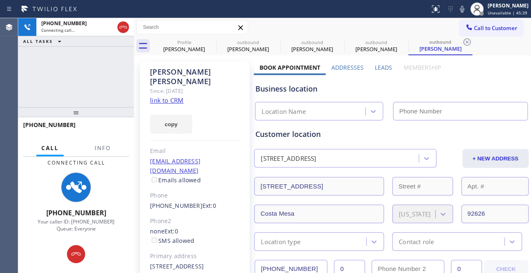
click at [383, 66] on label "Leads" at bounding box center [382, 68] width 17 height 8
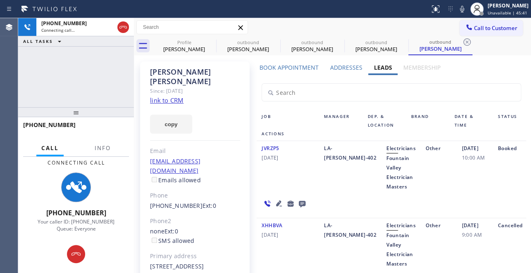
click at [276, 200] on icon at bounding box center [279, 204] width 10 height 10
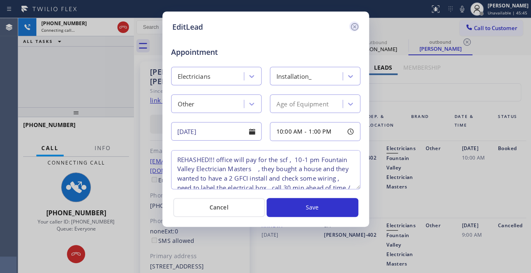
click at [351, 26] on icon at bounding box center [353, 26] width 7 height 7
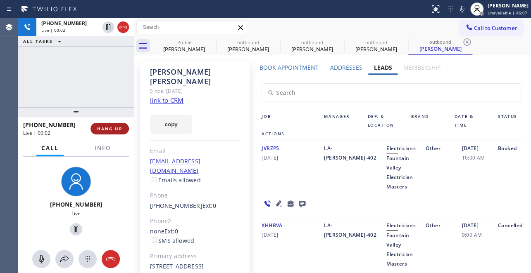
click at [103, 127] on span "HANG UP" at bounding box center [109, 129] width 25 height 6
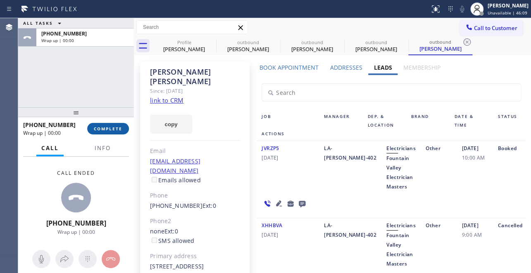
click at [114, 129] on span "COMPLETE" at bounding box center [108, 129] width 28 height 6
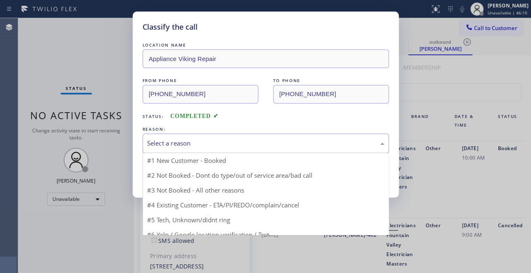
click at [204, 139] on div "Select a reason" at bounding box center [265, 143] width 237 height 9
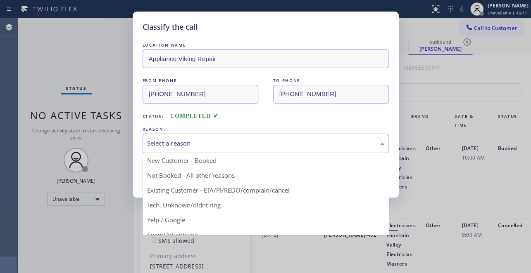
drag, startPoint x: 187, startPoint y: 175, endPoint x: 180, endPoint y: 174, distance: 6.2
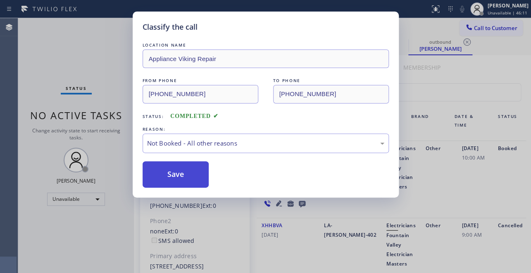
click at [179, 174] on button "Save" at bounding box center [175, 174] width 66 height 26
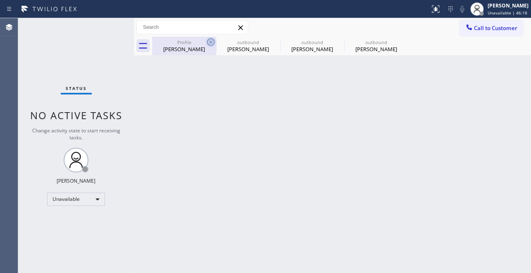
click at [211, 42] on icon at bounding box center [211, 42] width 10 height 10
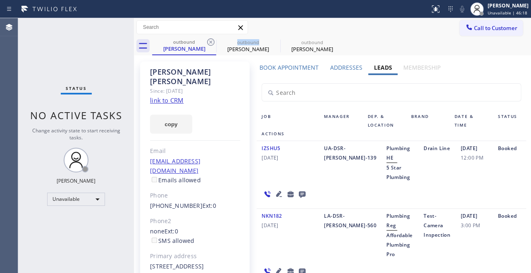
click at [211, 42] on icon at bounding box center [211, 42] width 10 height 10
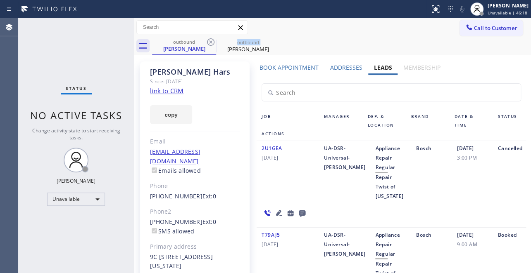
click at [211, 42] on icon at bounding box center [211, 42] width 10 height 10
click at [0, 0] on icon at bounding box center [0, 0] width 0 height 0
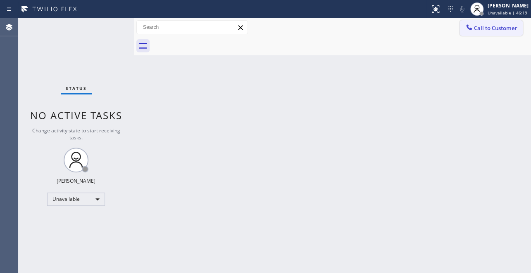
click at [495, 29] on span "Call to Customer" at bounding box center [495, 27] width 43 height 7
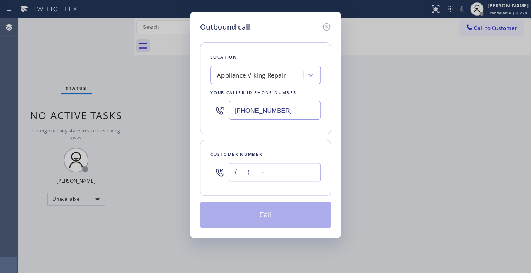
click at [240, 174] on input "(___) ___-____" at bounding box center [274, 172] width 92 height 19
paste input "310) 659-9955"
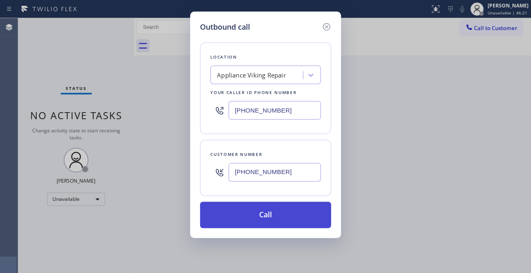
click at [249, 215] on button "Call" at bounding box center [265, 215] width 131 height 26
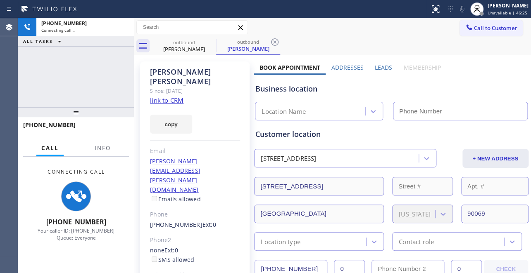
click at [383, 66] on label "Leads" at bounding box center [382, 68] width 17 height 8
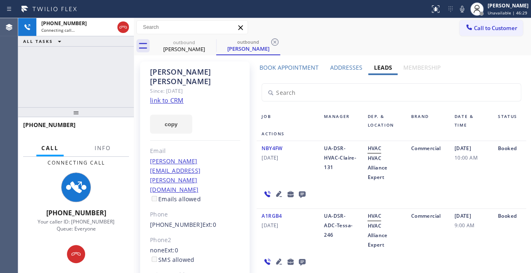
click at [279, 191] on icon at bounding box center [279, 194] width 10 height 10
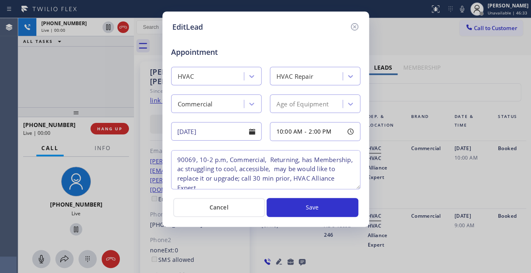
click at [354, 26] on icon at bounding box center [353, 26] width 7 height 7
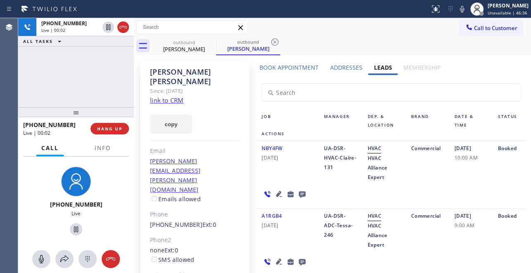
click at [301, 196] on icon at bounding box center [302, 195] width 7 height 7
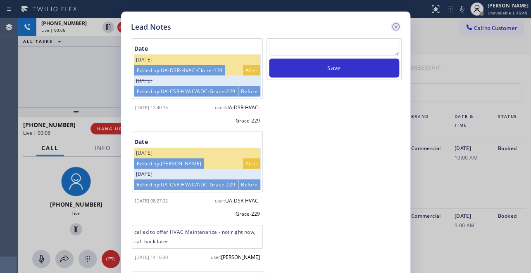
click at [394, 25] on icon at bounding box center [394, 26] width 7 height 7
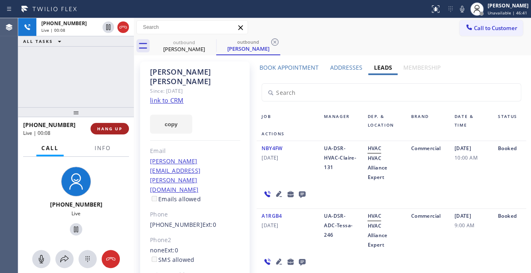
click at [107, 126] on span "HANG UP" at bounding box center [109, 129] width 25 height 6
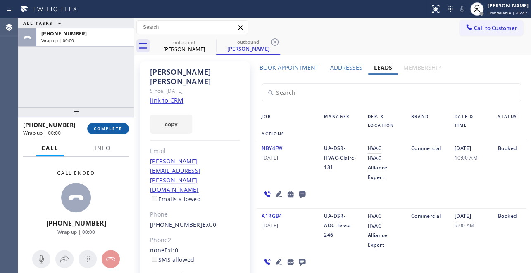
click at [99, 131] on span "COMPLETE" at bounding box center [108, 129] width 28 height 6
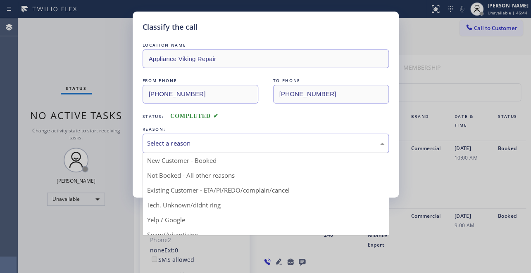
click at [161, 141] on div "Select a reason" at bounding box center [265, 143] width 237 height 9
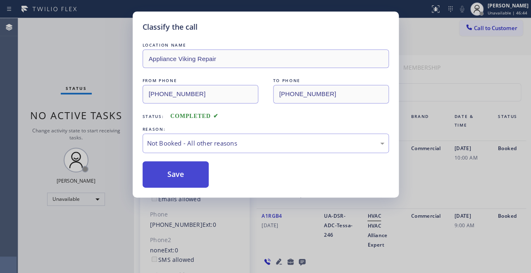
click at [154, 172] on button "Save" at bounding box center [175, 174] width 66 height 26
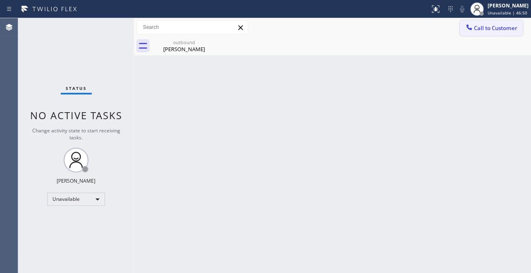
click at [500, 26] on span "Call to Customer" at bounding box center [495, 27] width 43 height 7
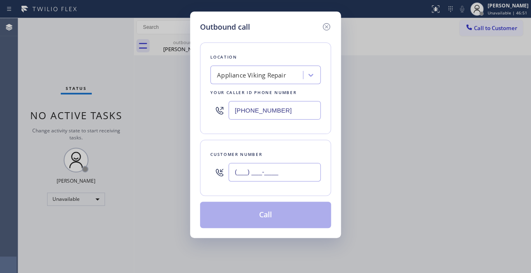
click at [248, 166] on input "(___) ___-____" at bounding box center [274, 172] width 92 height 19
paste input "415) 696-8516"
type input "[PHONE_NUMBER]"
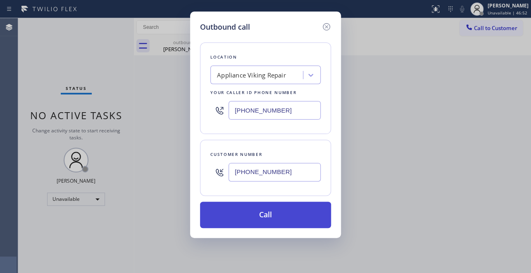
click at [257, 220] on button "Call" at bounding box center [265, 215] width 131 height 26
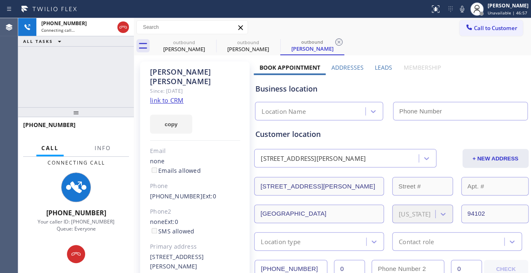
type input "[PHONE_NUMBER]"
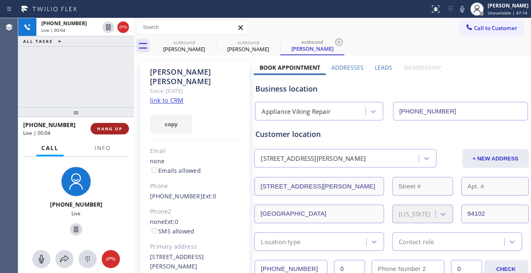
click at [105, 126] on span "HANG UP" at bounding box center [109, 129] width 25 height 6
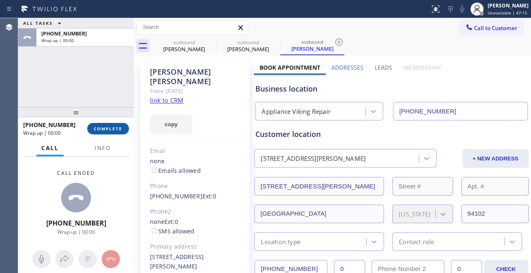
click at [106, 126] on span "COMPLETE" at bounding box center [108, 129] width 28 height 6
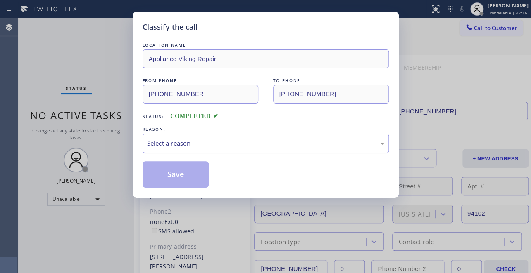
click at [156, 143] on div "Select a reason" at bounding box center [265, 143] width 237 height 9
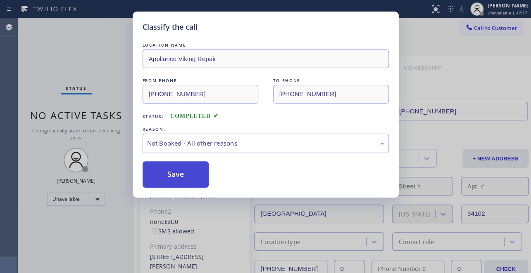
click at [163, 171] on button "Save" at bounding box center [175, 174] width 66 height 26
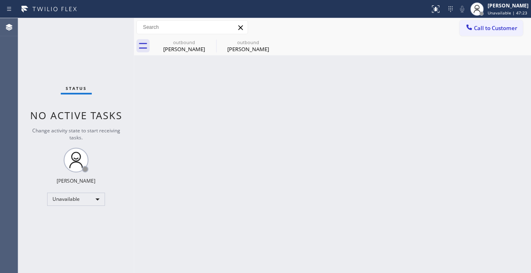
drag, startPoint x: 477, startPoint y: 25, endPoint x: 225, endPoint y: 95, distance: 262.0
click at [477, 25] on span "Call to Customer" at bounding box center [495, 27] width 43 height 7
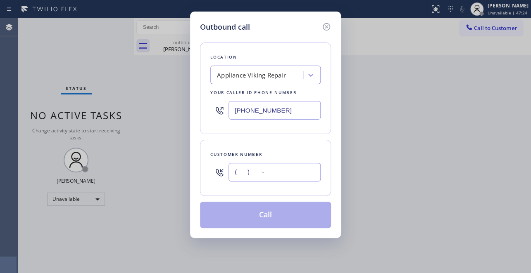
click at [245, 174] on input "(___) ___-____" at bounding box center [274, 172] width 92 height 19
paste input "310) 504-5070"
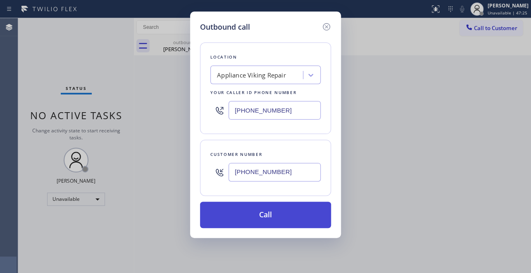
type input "[PHONE_NUMBER]"
click at [254, 222] on button "Call" at bounding box center [265, 215] width 131 height 26
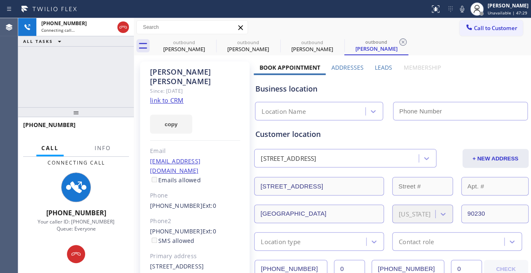
type input "[PHONE_NUMBER]"
click at [383, 67] on label "Leads" at bounding box center [382, 68] width 17 height 8
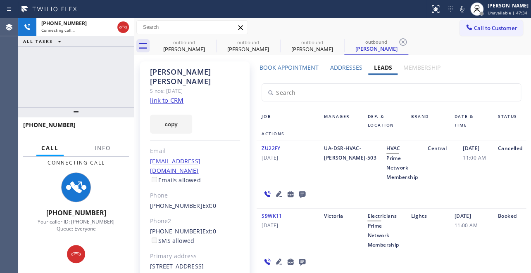
click at [299, 192] on icon at bounding box center [302, 195] width 7 height 7
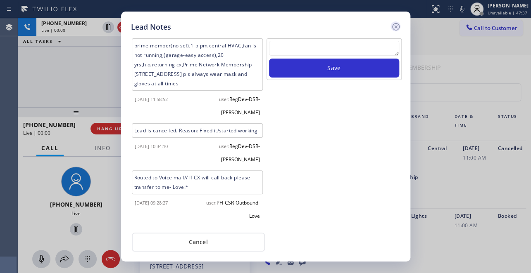
drag, startPoint x: 396, startPoint y: 26, endPoint x: 120, endPoint y: 132, distance: 295.7
click at [395, 26] on icon at bounding box center [396, 27] width 10 height 10
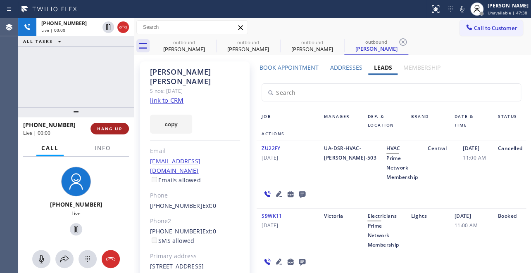
click at [100, 129] on span "HANG UP" at bounding box center [109, 129] width 25 height 6
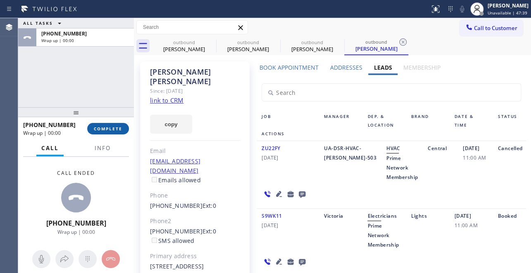
click at [104, 127] on span "COMPLETE" at bounding box center [108, 129] width 28 height 6
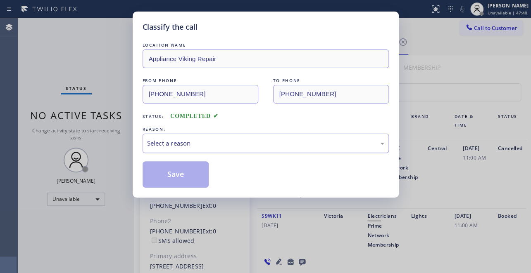
click at [176, 139] on div "Select a reason" at bounding box center [265, 143] width 237 height 9
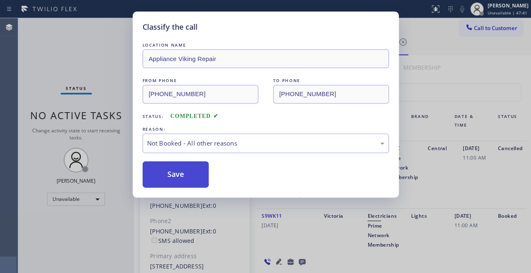
drag, startPoint x: 172, startPoint y: 174, endPoint x: 167, endPoint y: 174, distance: 4.5
click at [165, 173] on button "Save" at bounding box center [175, 174] width 66 height 26
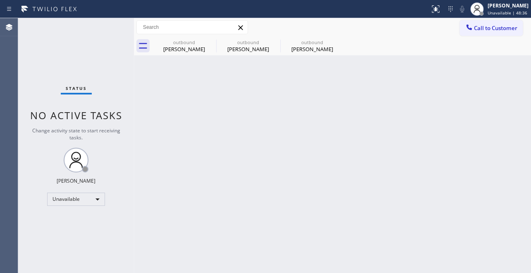
drag, startPoint x: 479, startPoint y: 30, endPoint x: 458, endPoint y: 27, distance: 21.3
click at [479, 31] on span "Call to Customer" at bounding box center [495, 27] width 43 height 7
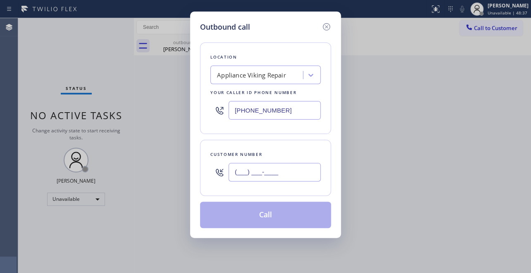
click at [231, 169] on input "(___) ___-____" at bounding box center [274, 172] width 92 height 19
paste input "720) 409-7344"
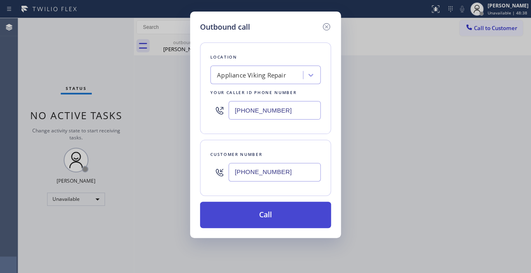
click at [256, 218] on button "Call" at bounding box center [265, 215] width 131 height 26
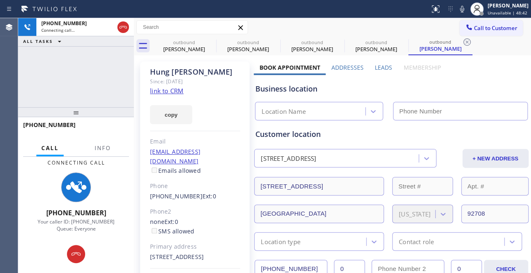
click at [386, 67] on label "Leads" at bounding box center [382, 68] width 17 height 8
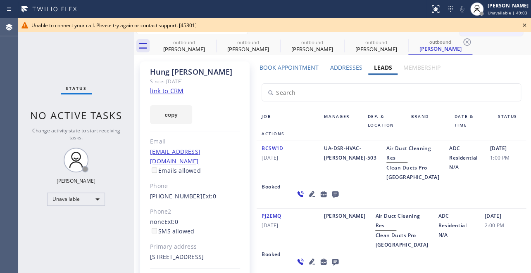
click at [524, 24] on icon at bounding box center [523, 25] width 3 height 3
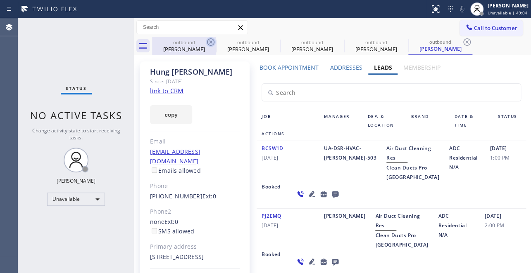
click at [210, 42] on icon at bounding box center [210, 41] width 7 height 7
click at [0, 0] on icon at bounding box center [0, 0] width 0 height 0
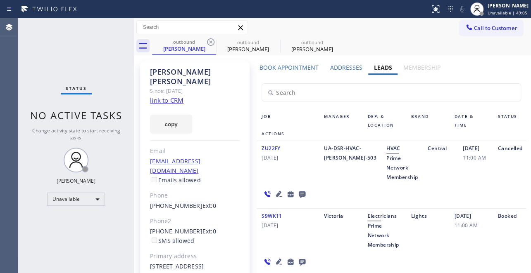
click at [210, 42] on icon at bounding box center [210, 41] width 7 height 7
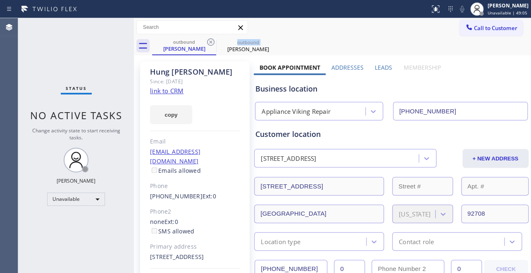
click at [210, 42] on icon at bounding box center [210, 41] width 7 height 7
click at [0, 0] on icon at bounding box center [0, 0] width 0 height 0
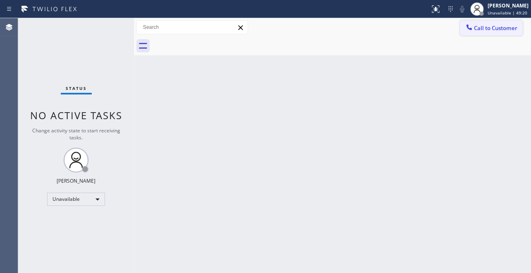
click at [468, 32] on div at bounding box center [469, 28] width 10 height 10
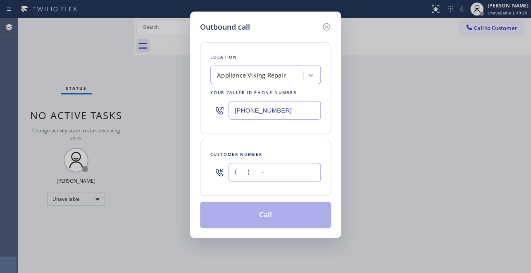
click at [242, 173] on input "(___) ___-____" at bounding box center [274, 172] width 92 height 19
paste input "415) 286-6931"
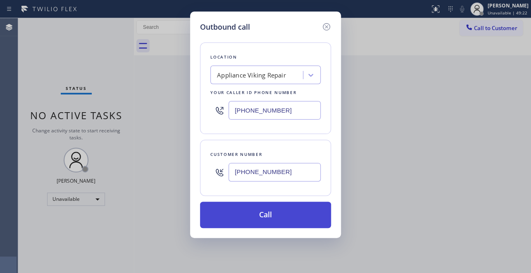
type input "(415) 286-6931"
click at [270, 221] on button "Call" at bounding box center [265, 215] width 131 height 26
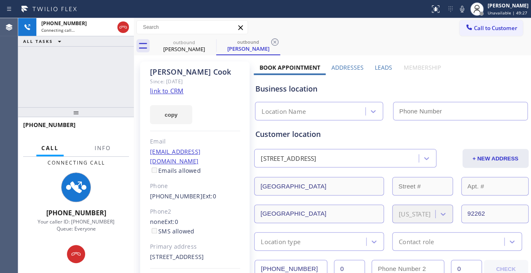
type input "[PHONE_NUMBER]"
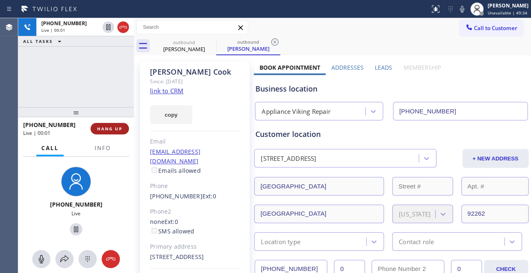
click at [97, 129] on span "HANG UP" at bounding box center [109, 129] width 25 height 6
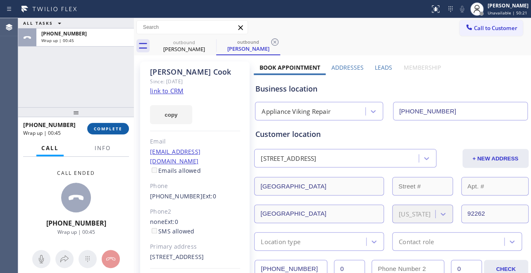
click at [111, 131] on span "COMPLETE" at bounding box center [108, 129] width 28 height 6
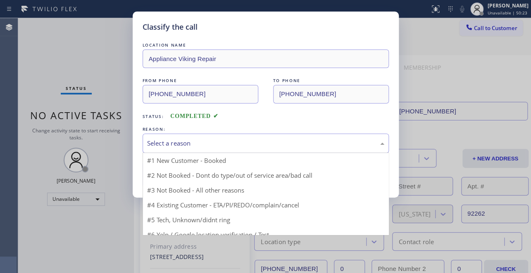
click at [170, 140] on div "Select a reason" at bounding box center [265, 143] width 237 height 9
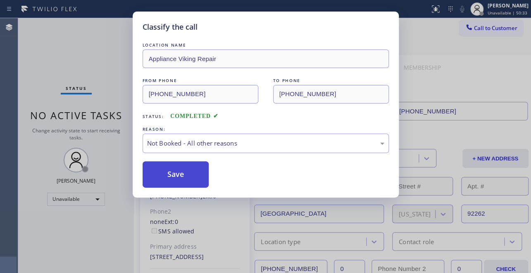
click at [181, 173] on button "Save" at bounding box center [175, 174] width 66 height 26
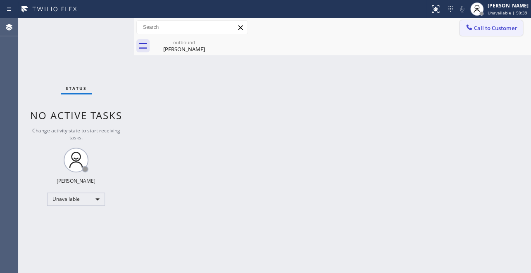
drag, startPoint x: 470, startPoint y: 33, endPoint x: 380, endPoint y: 85, distance: 103.8
click at [470, 33] on button "Call to Customer" at bounding box center [490, 28] width 63 height 16
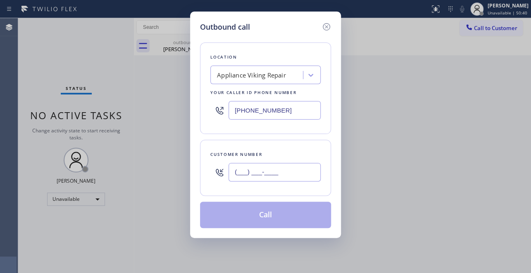
click at [270, 168] on input "(___) ___-____" at bounding box center [274, 172] width 92 height 19
paste input "818) 437-7449"
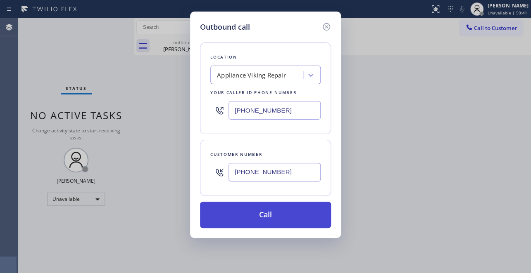
type input "(818) 437-7449"
click at [276, 213] on button "Call" at bounding box center [265, 215] width 131 height 26
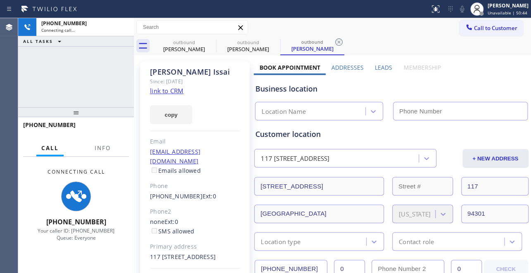
click at [384, 67] on label "Leads" at bounding box center [382, 68] width 17 height 8
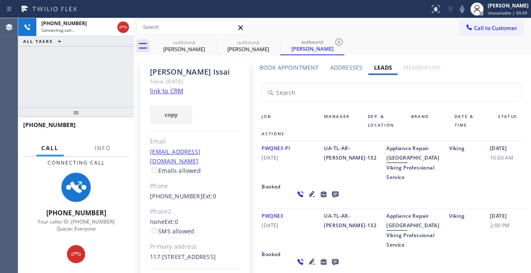
click at [485, 182] on div "03/12/2020 10:00 AM" at bounding box center [505, 163] width 41 height 38
click at [284, 182] on div "PWQNE3-PI 03/12/2020" at bounding box center [287, 163] width 62 height 38
click at [332, 198] on icon at bounding box center [335, 195] width 7 height 7
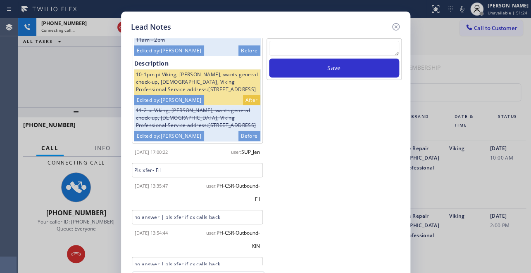
scroll to position [321, 0]
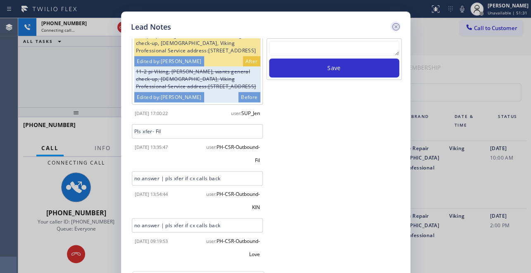
click at [396, 24] on icon at bounding box center [396, 27] width 10 height 10
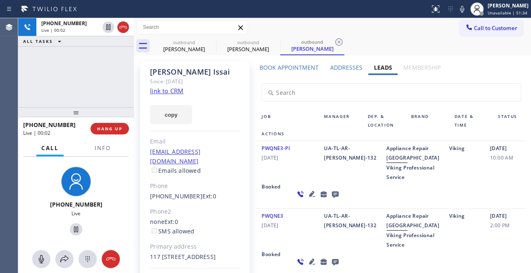
click at [330, 199] on icon at bounding box center [335, 194] width 10 height 10
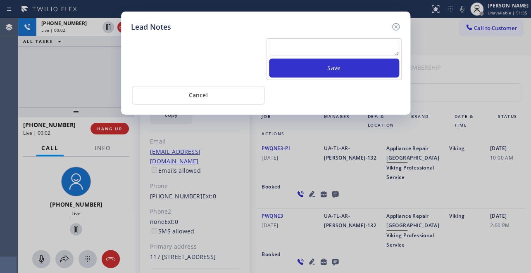
click at [299, 46] on textarea at bounding box center [334, 48] width 130 height 15
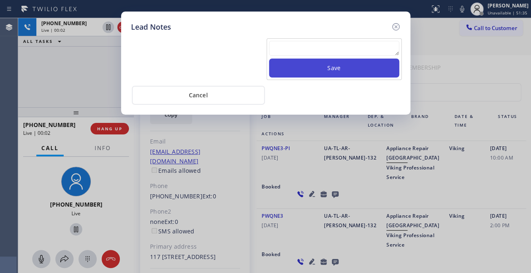
paste textarea "Routed to Voice mail// If CX will call back please transfer to me- Love:*"
type textarea "Routed to Voice mail// If CX will call back please transfer to me- Love:*"
click at [319, 69] on button "Save" at bounding box center [334, 68] width 130 height 19
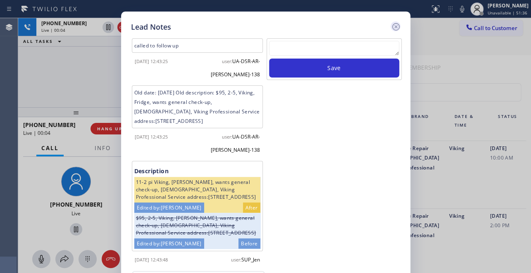
click at [393, 26] on icon at bounding box center [396, 27] width 10 height 10
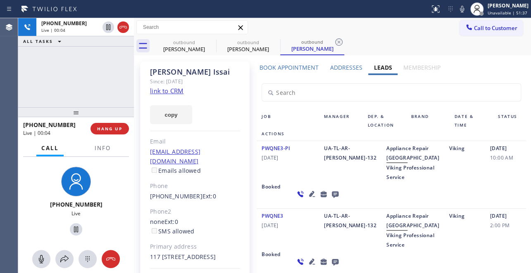
click at [101, 135] on div "+18184377449 Live | 00:04 HANG UP" at bounding box center [76, 128] width 106 height 21
click at [103, 132] on button "HANG UP" at bounding box center [109, 129] width 38 height 12
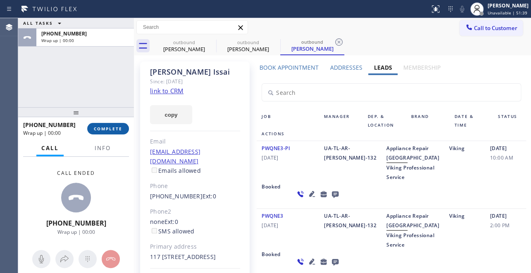
click at [105, 128] on span "COMPLETE" at bounding box center [108, 129] width 28 height 6
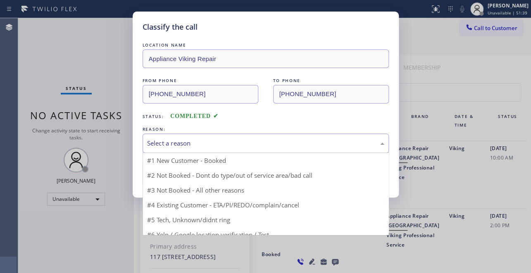
click at [159, 144] on div "Select a reason" at bounding box center [265, 143] width 237 height 9
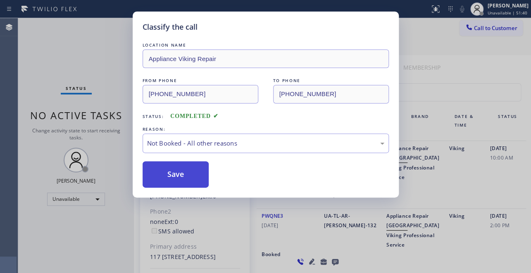
click at [162, 171] on button "Save" at bounding box center [175, 174] width 66 height 26
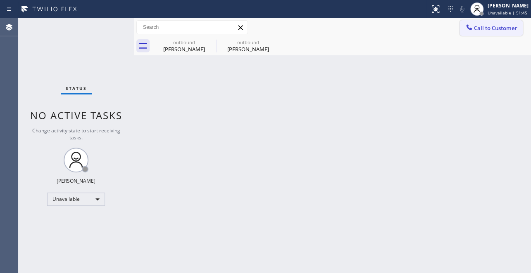
click at [469, 35] on button "Call to Customer" at bounding box center [490, 28] width 63 height 16
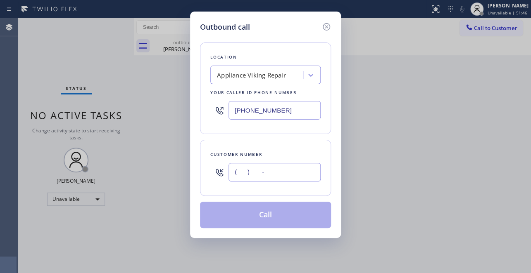
click at [256, 177] on input "(___) ___-____" at bounding box center [274, 172] width 92 height 19
paste input "206) 579-2899"
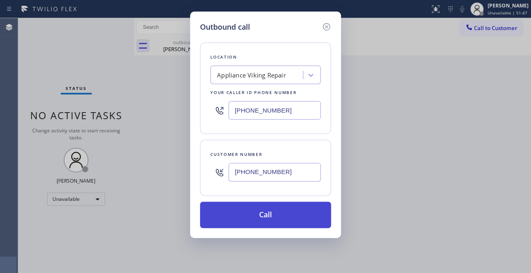
type input "(206) 579-2899"
click at [266, 214] on button "Call" at bounding box center [265, 215] width 131 height 26
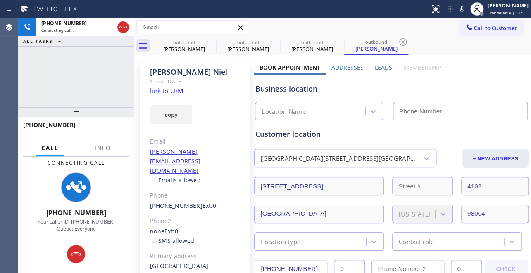
type input "[PHONE_NUMBER]"
click at [378, 68] on label "Leads" at bounding box center [382, 68] width 17 height 8
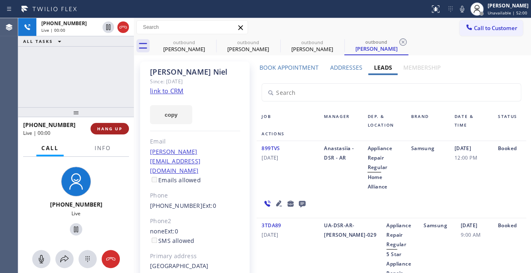
click at [95, 130] on button "HANG UP" at bounding box center [109, 129] width 38 height 12
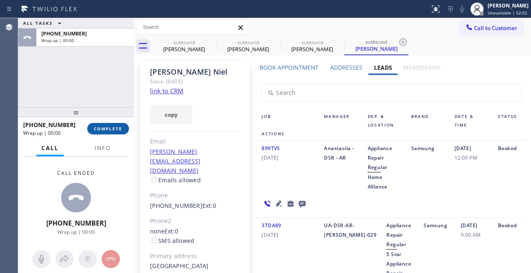
click at [97, 132] on button "COMPLETE" at bounding box center [108, 129] width 42 height 12
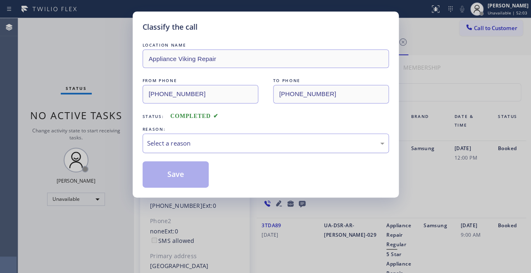
click at [199, 140] on div "Select a reason" at bounding box center [265, 143] width 237 height 9
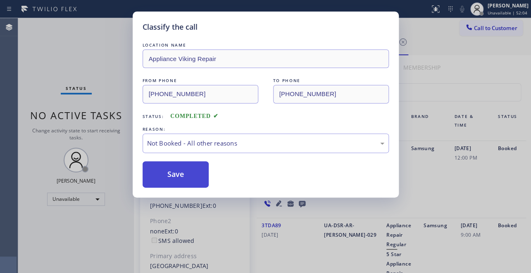
click at [180, 175] on button "Save" at bounding box center [175, 174] width 66 height 26
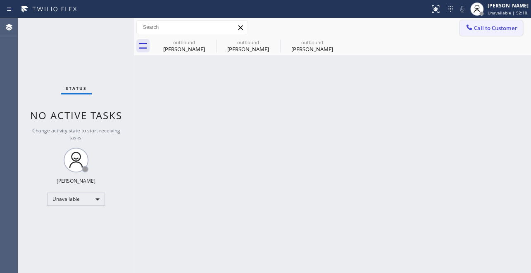
click at [470, 28] on icon at bounding box center [468, 26] width 5 height 5
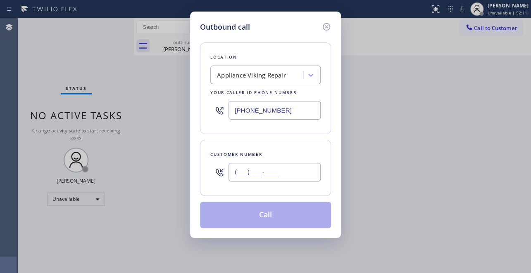
click at [240, 167] on input "(___) ___-____" at bounding box center [274, 172] width 92 height 19
paste input "310) 562-4468"
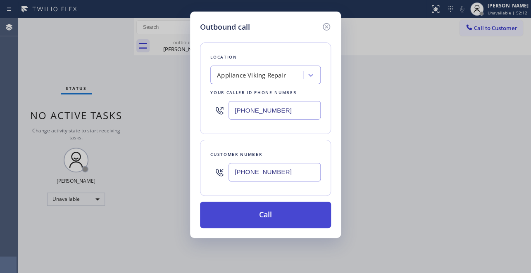
type input "(310) 562-4468"
click at [259, 215] on button "Call" at bounding box center [265, 215] width 131 height 26
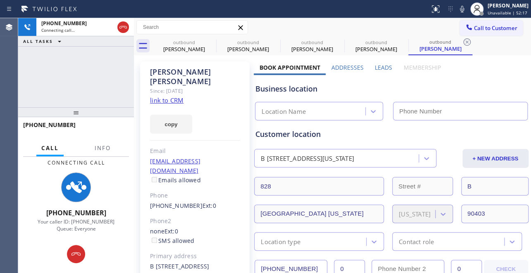
type input "[PHONE_NUMBER]"
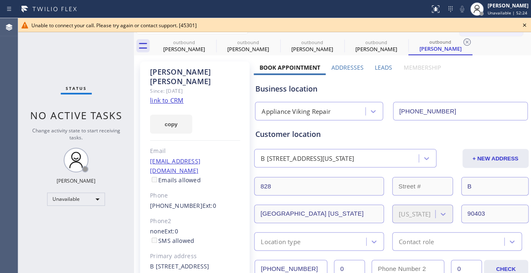
drag, startPoint x: 524, startPoint y: 26, endPoint x: 304, endPoint y: 17, distance: 220.7
click at [520, 26] on icon at bounding box center [524, 25] width 10 height 10
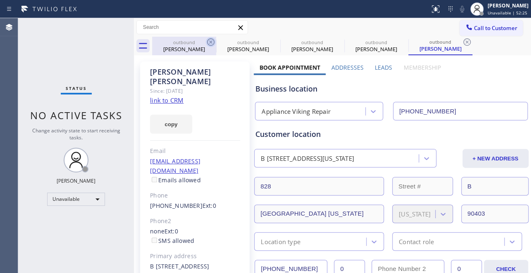
click at [211, 39] on icon at bounding box center [210, 41] width 7 height 7
click at [0, 0] on icon at bounding box center [0, 0] width 0 height 0
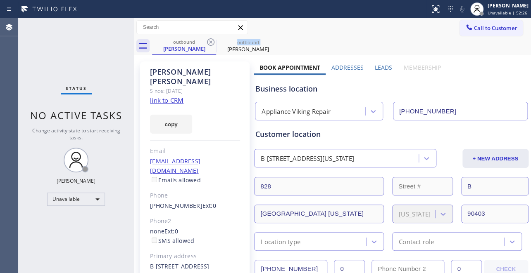
click at [211, 39] on icon at bounding box center [210, 41] width 7 height 7
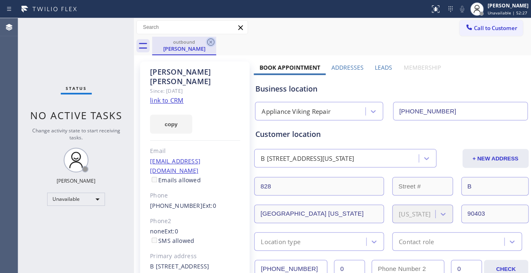
click at [211, 39] on icon at bounding box center [211, 42] width 10 height 10
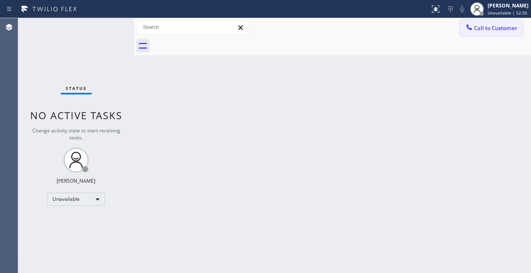
click at [464, 31] on icon at bounding box center [468, 27] width 8 height 8
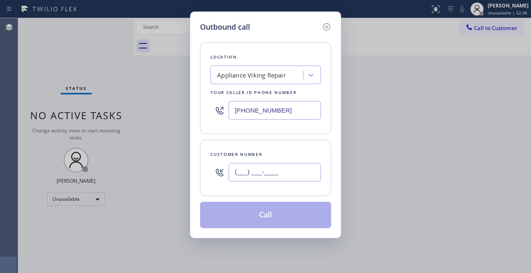
click at [237, 171] on input "(___) ___-____" at bounding box center [274, 172] width 92 height 19
paste input "818) 391-6857"
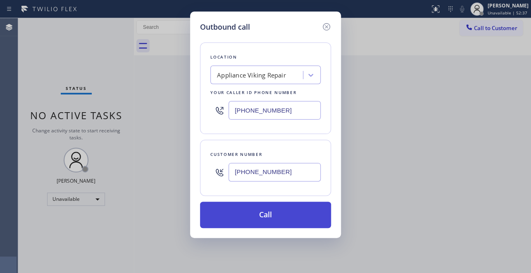
type input "(818) 391-6857"
click at [268, 212] on button "Call" at bounding box center [265, 215] width 131 height 26
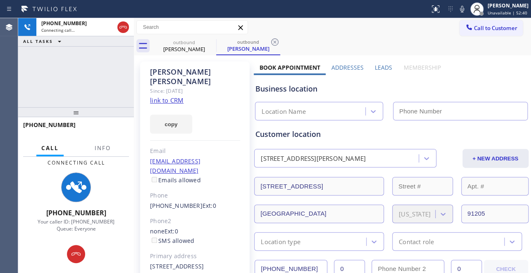
click at [379, 66] on label "Leads" at bounding box center [382, 68] width 17 height 8
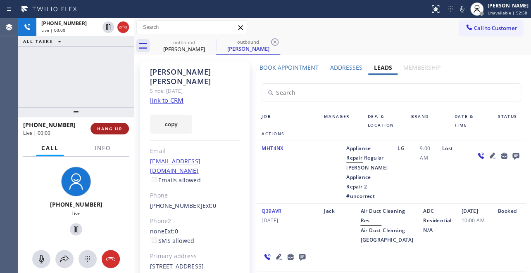
click at [114, 127] on span "HANG UP" at bounding box center [109, 129] width 25 height 6
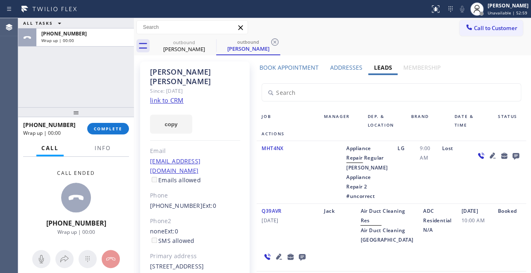
click at [511, 154] on icon at bounding box center [515, 156] width 10 height 10
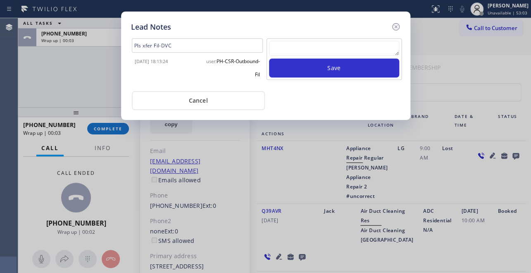
click at [315, 46] on textarea at bounding box center [334, 48] width 130 height 15
paste textarea "Routed to Voice mail// If CX will call back please transfer to me- Love:*"
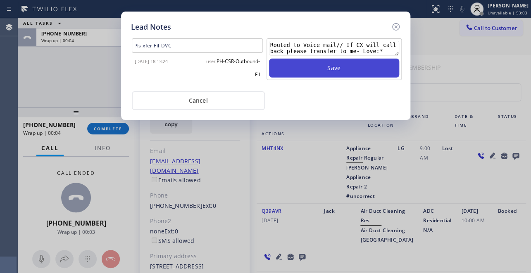
type textarea "Routed to Voice mail// If CX will call back please transfer to me- Love:*"
click at [324, 73] on button "Save" at bounding box center [334, 68] width 130 height 19
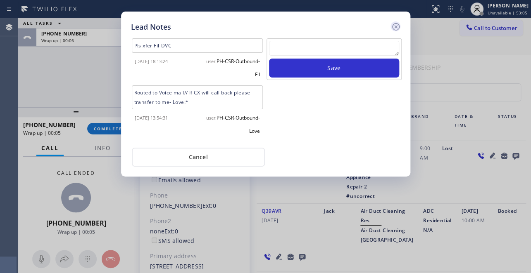
click at [395, 28] on icon at bounding box center [396, 27] width 10 height 10
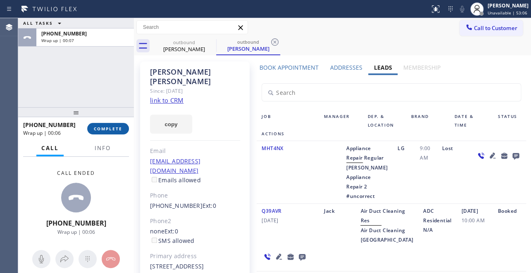
click at [109, 130] on span "COMPLETE" at bounding box center [108, 129] width 28 height 6
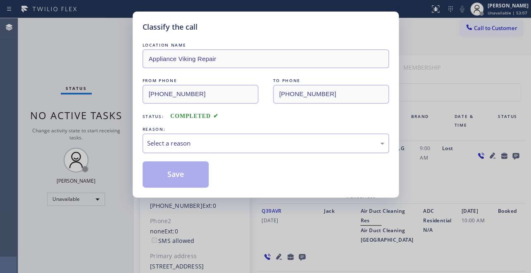
click at [191, 140] on div "Select a reason" at bounding box center [265, 143] width 237 height 9
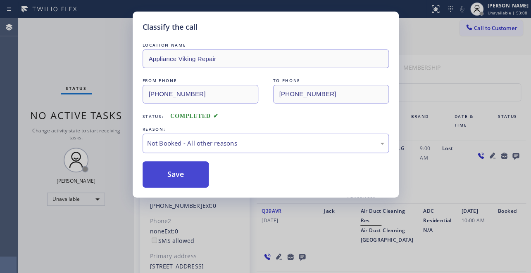
click at [177, 173] on button "Save" at bounding box center [175, 174] width 66 height 26
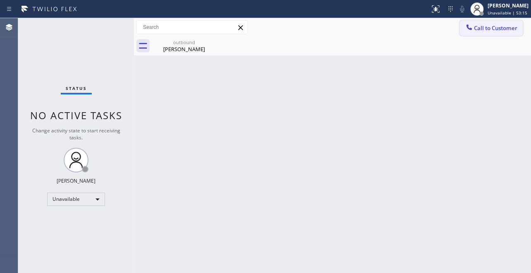
click at [460, 28] on button "Call to Customer" at bounding box center [490, 28] width 63 height 16
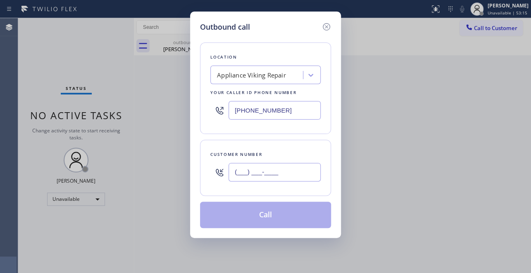
click at [257, 172] on input "(___) ___-____" at bounding box center [274, 172] width 92 height 19
paste input "818) 501-3022"
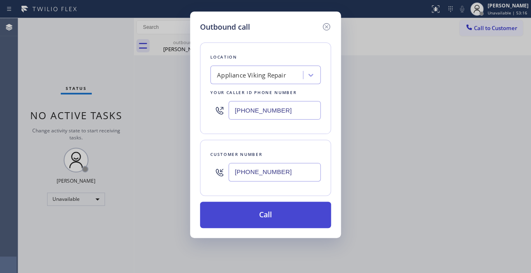
click at [248, 216] on button "Call" at bounding box center [265, 215] width 131 height 26
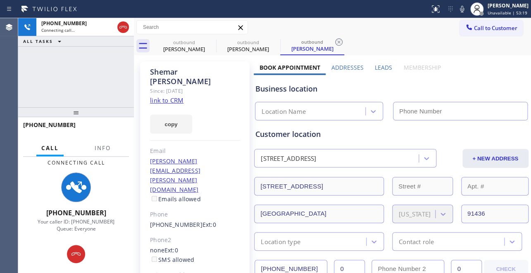
click at [378, 66] on label "Leads" at bounding box center [382, 68] width 17 height 8
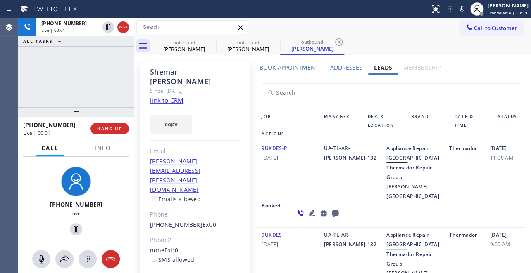
click at [275, 201] on div "9UKDES-PI 03/05/2020" at bounding box center [287, 172] width 62 height 57
click at [100, 131] on span "HANG UP" at bounding box center [109, 129] width 25 height 6
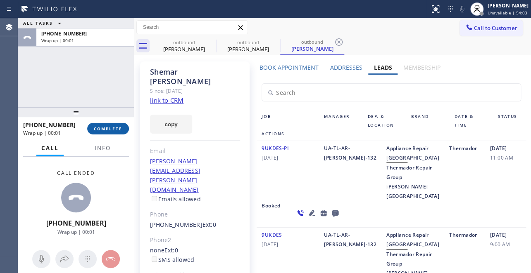
click at [100, 131] on span "COMPLETE" at bounding box center [108, 129] width 28 height 6
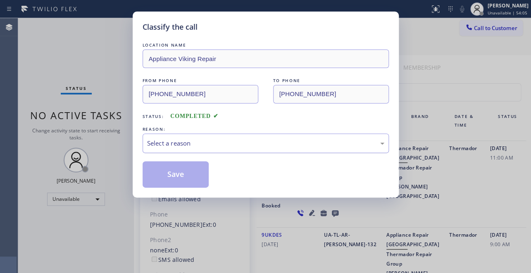
click at [265, 144] on div "Select a reason" at bounding box center [265, 143] width 237 height 9
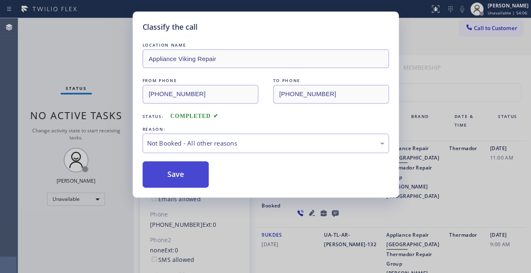
click at [180, 173] on button "Save" at bounding box center [175, 174] width 66 height 26
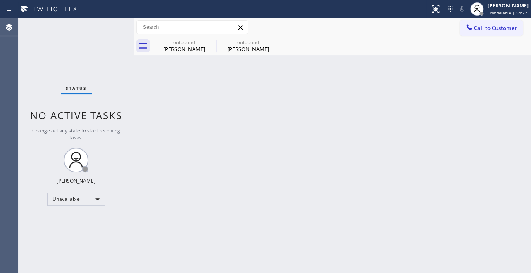
click at [496, 27] on span "Call to Customer" at bounding box center [495, 27] width 43 height 7
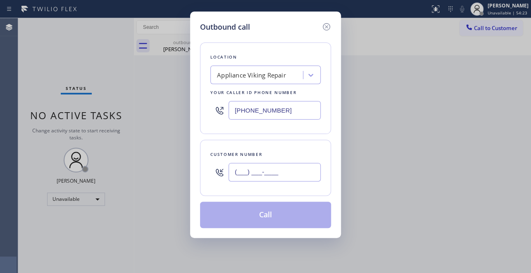
click at [235, 171] on input "(___) ___-____" at bounding box center [274, 172] width 92 height 19
paste input "214) 457-7125"
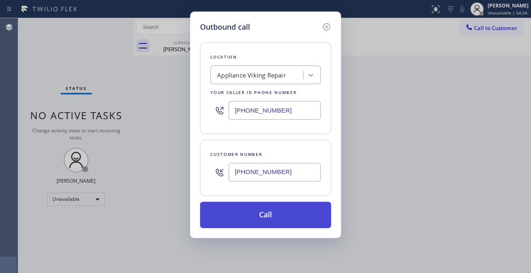
type input "(214) 457-7125"
click at [256, 215] on button "Call" at bounding box center [265, 215] width 131 height 26
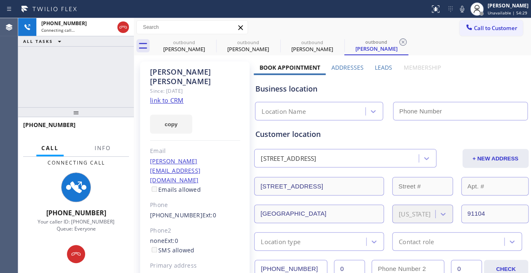
type input "[PHONE_NUMBER]"
click at [450, 87] on div "Business location" at bounding box center [390, 88] width 271 height 11
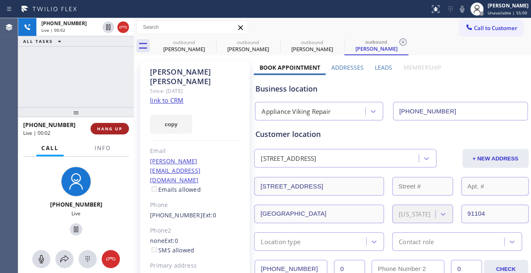
click at [109, 131] on span "HANG UP" at bounding box center [109, 129] width 25 height 6
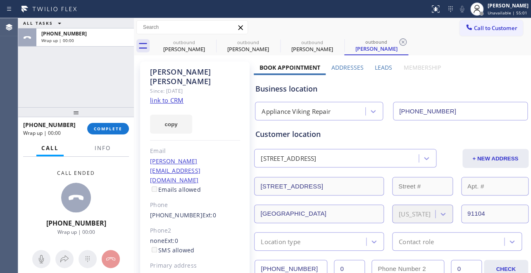
click at [379, 70] on label "Leads" at bounding box center [382, 68] width 17 height 8
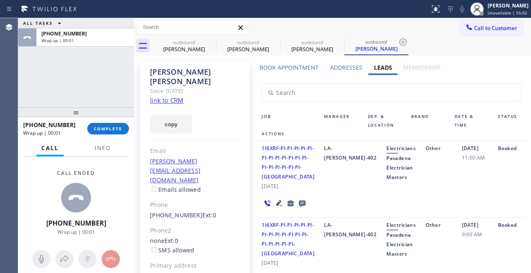
click at [299, 201] on icon at bounding box center [302, 204] width 7 height 7
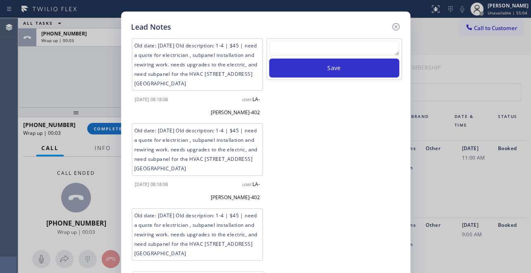
click at [277, 49] on textarea at bounding box center [334, 48] width 130 height 15
paste textarea "Routed to Voice mail// If CX will call back please transfer to me- Love:*"
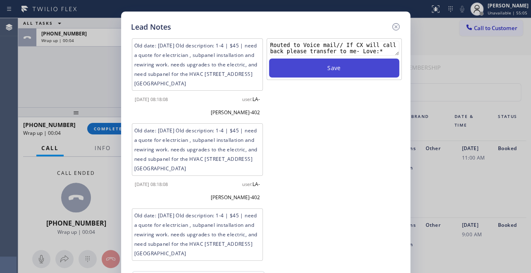
type textarea "Routed to Voice mail// If CX will call back please transfer to me- Love:*"
click at [317, 68] on button "Save" at bounding box center [334, 68] width 130 height 19
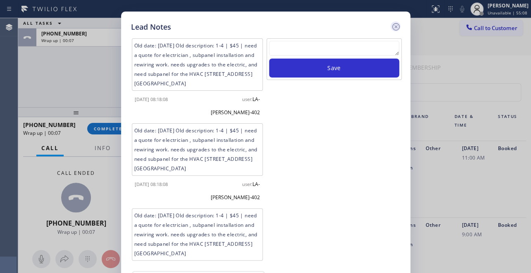
click at [395, 27] on icon at bounding box center [394, 26] width 7 height 7
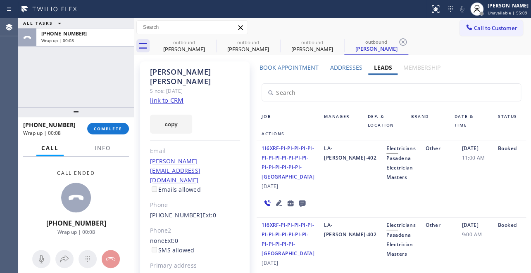
click at [103, 136] on div "+12144577125 Wrap up | 00:08 COMPLETE" at bounding box center [76, 128] width 106 height 21
click at [108, 130] on span "COMPLETE" at bounding box center [108, 129] width 28 height 6
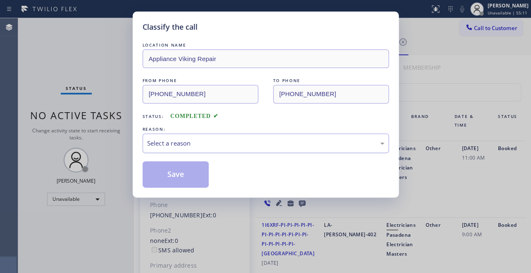
click at [178, 140] on div "Select a reason" at bounding box center [265, 143] width 237 height 9
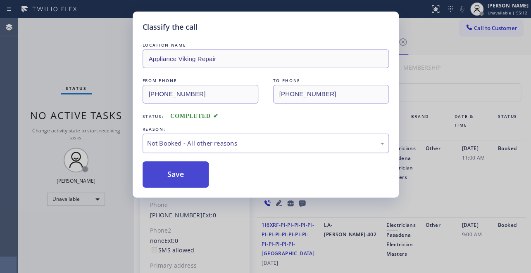
click at [178, 174] on button "Save" at bounding box center [175, 174] width 66 height 26
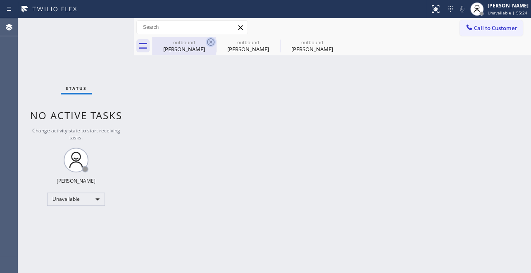
click at [208, 45] on icon at bounding box center [210, 41] width 7 height 7
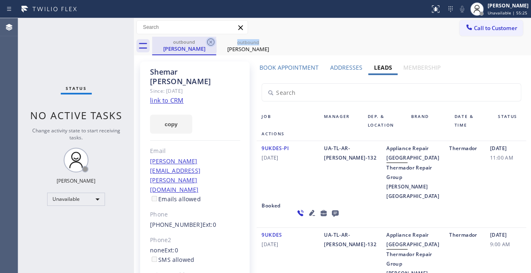
click at [208, 45] on icon at bounding box center [210, 41] width 7 height 7
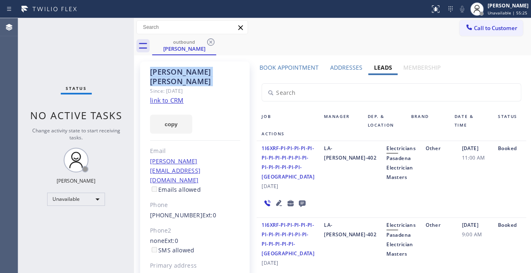
click at [208, 45] on icon at bounding box center [210, 41] width 7 height 7
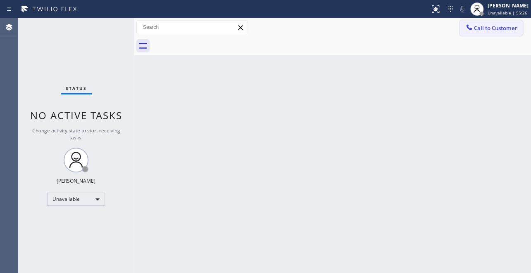
click at [480, 29] on span "Call to Customer" at bounding box center [495, 27] width 43 height 7
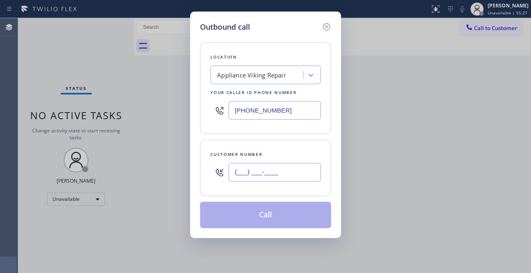
click at [235, 174] on input "(___) ___-____" at bounding box center [274, 172] width 92 height 19
paste input "949) 304-7464"
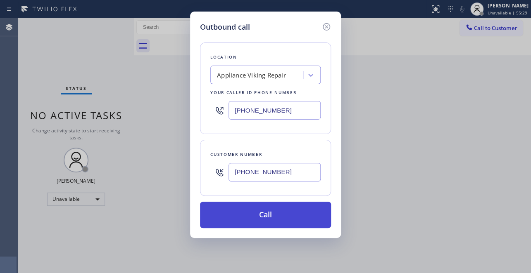
type input "(949) 304-7464"
click at [250, 219] on button "Call" at bounding box center [265, 215] width 131 height 26
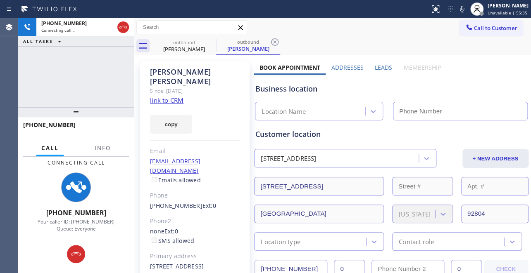
type input "[PHONE_NUMBER]"
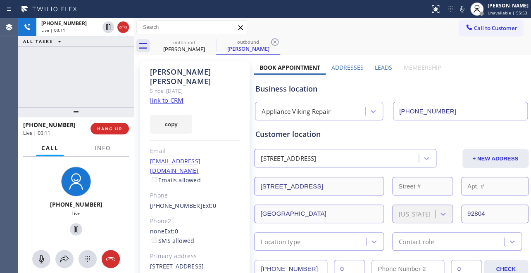
drag, startPoint x: 493, startPoint y: 81, endPoint x: 482, endPoint y: 84, distance: 11.6
click at [494, 81] on div "Business location Appliance Viking Repair (617) 219-9255" at bounding box center [391, 97] width 275 height 45
click at [109, 130] on span "HANG UP" at bounding box center [109, 129] width 25 height 6
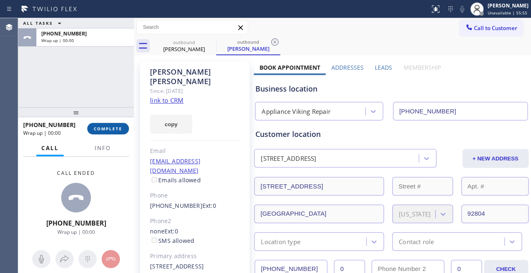
click at [109, 130] on span "COMPLETE" at bounding box center [108, 129] width 28 height 6
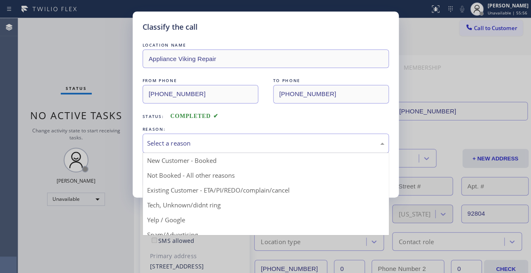
click at [181, 139] on div "Select a reason" at bounding box center [265, 143] width 237 height 9
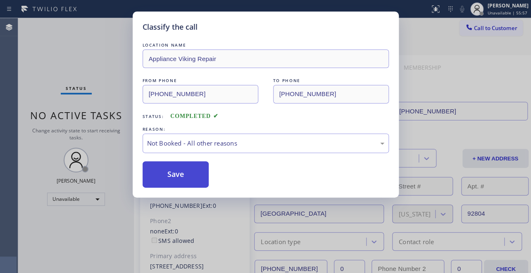
click at [173, 171] on button "Save" at bounding box center [175, 174] width 66 height 26
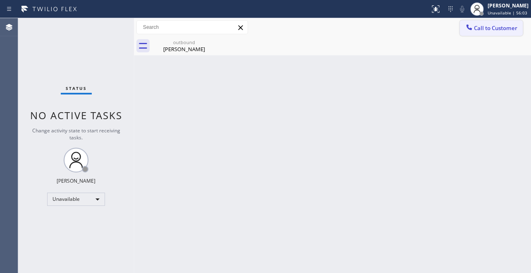
click at [474, 33] on button "Call to Customer" at bounding box center [490, 28] width 63 height 16
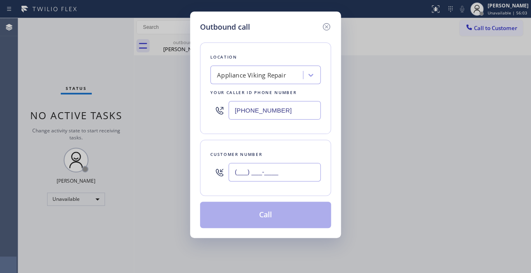
click at [230, 169] on input "(___) ___-____" at bounding box center [274, 172] width 92 height 19
paste input "323) 301-6167"
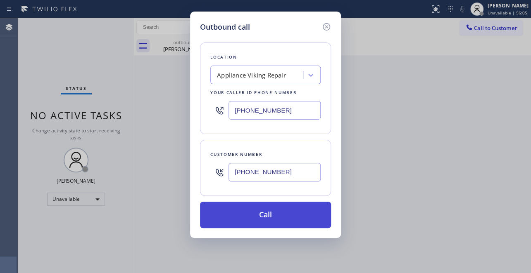
click at [248, 222] on button "Call" at bounding box center [265, 215] width 131 height 26
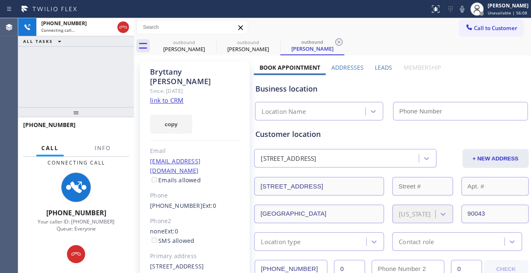
click at [380, 66] on label "Leads" at bounding box center [382, 68] width 17 height 8
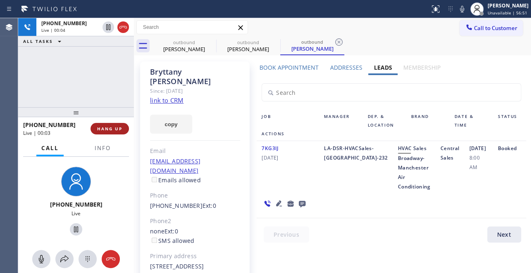
drag, startPoint x: 99, startPoint y: 128, endPoint x: 106, endPoint y: 126, distance: 8.0
click at [101, 128] on span "HANG UP" at bounding box center [109, 129] width 25 height 6
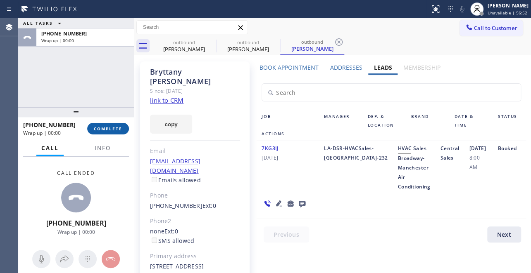
click at [100, 130] on span "COMPLETE" at bounding box center [108, 129] width 28 height 6
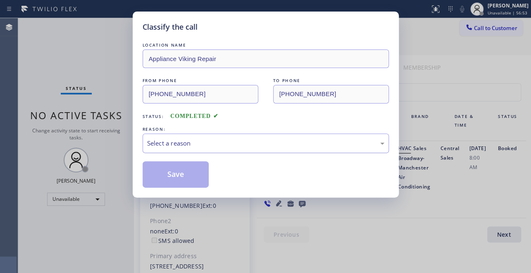
click at [151, 140] on div "Select a reason" at bounding box center [265, 143] width 237 height 9
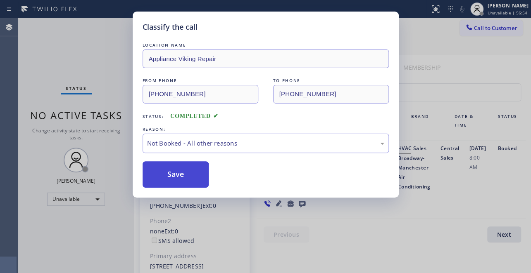
click at [174, 175] on button "Save" at bounding box center [175, 174] width 66 height 26
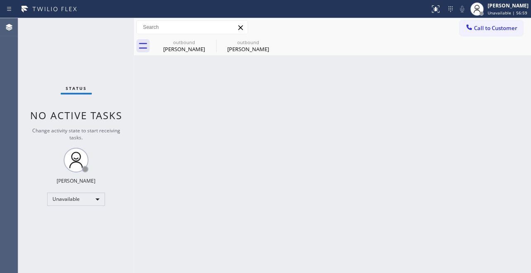
drag, startPoint x: 505, startPoint y: 28, endPoint x: 475, endPoint y: 26, distance: 29.8
click at [504, 28] on span "Call to Customer" at bounding box center [495, 27] width 43 height 7
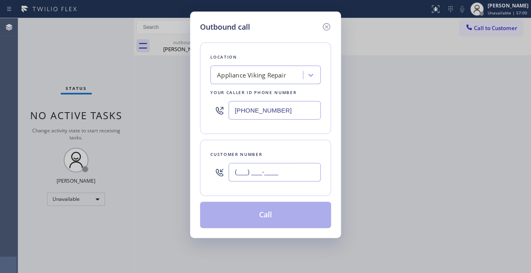
click at [235, 172] on input "(___) ___-____" at bounding box center [274, 172] width 92 height 19
paste input "505) 554-5156"
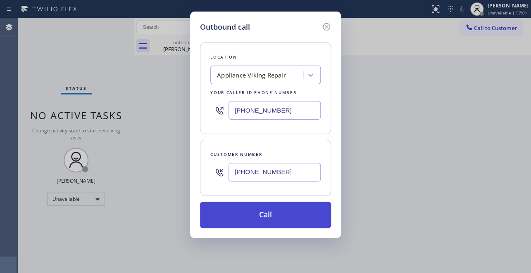
click at [257, 211] on button "Call" at bounding box center [265, 215] width 131 height 26
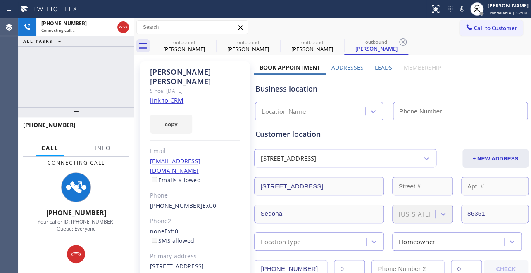
click at [378, 69] on label "Leads" at bounding box center [382, 68] width 17 height 8
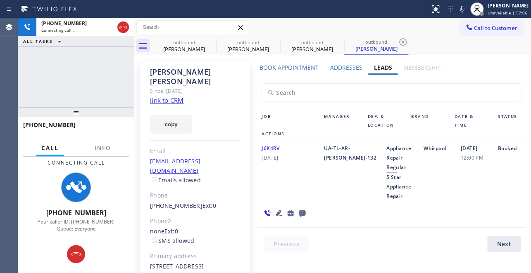
click at [323, 189] on div "UA-TL-AR-[PERSON_NAME]-132" at bounding box center [350, 172] width 62 height 57
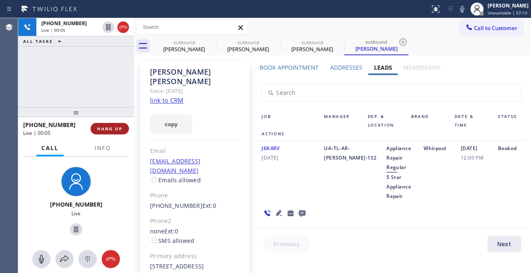
click at [95, 128] on button "HANG UP" at bounding box center [109, 129] width 38 height 12
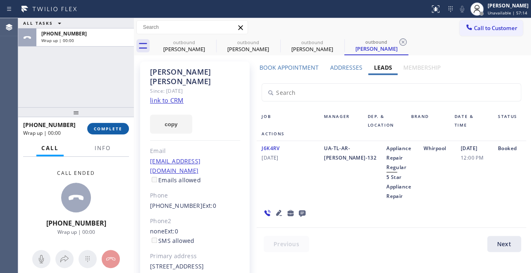
click at [101, 130] on span "COMPLETE" at bounding box center [108, 129] width 28 height 6
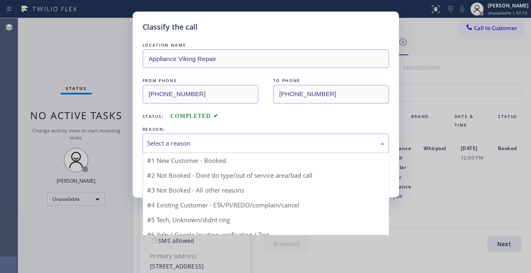
click at [201, 140] on div "Select a reason" at bounding box center [265, 143] width 237 height 9
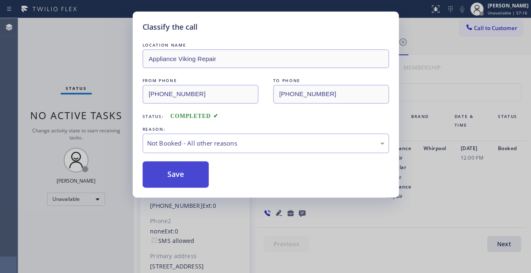
click at [185, 173] on button "Save" at bounding box center [175, 174] width 66 height 26
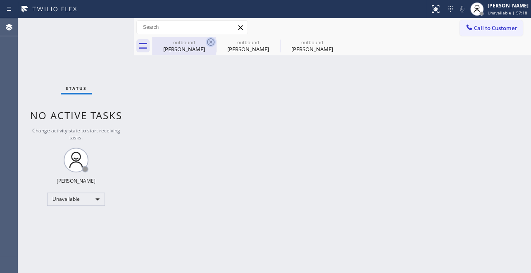
click at [209, 43] on icon at bounding box center [211, 42] width 10 height 10
click at [0, 0] on icon at bounding box center [0, 0] width 0 height 0
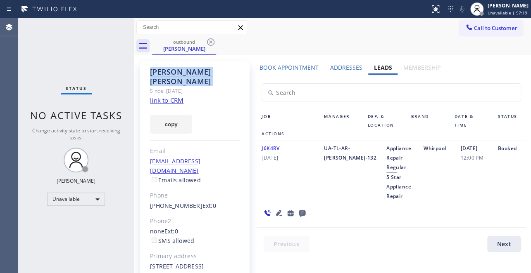
click at [209, 43] on icon at bounding box center [211, 42] width 10 height 10
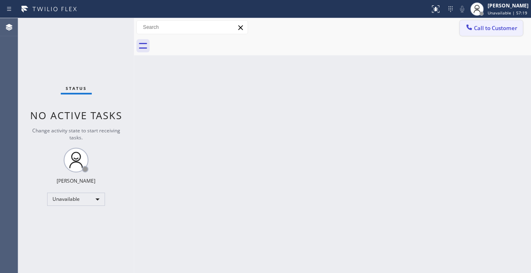
click at [484, 29] on span "Call to Customer" at bounding box center [495, 27] width 43 height 7
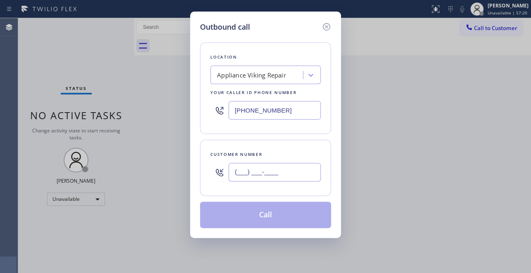
click at [247, 172] on input "(___) ___-____" at bounding box center [274, 172] width 92 height 19
paste input "213) 505-4276"
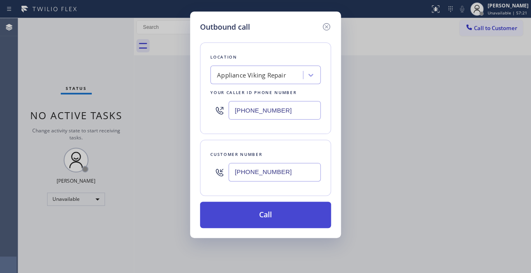
click at [261, 213] on button "Call" at bounding box center [265, 215] width 131 height 26
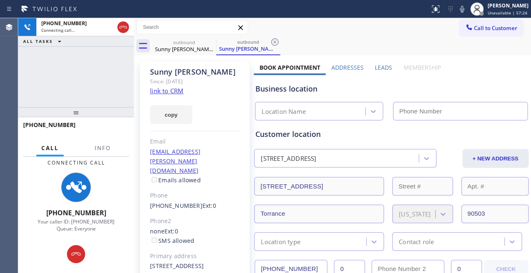
click at [383, 69] on label "Leads" at bounding box center [382, 68] width 17 height 8
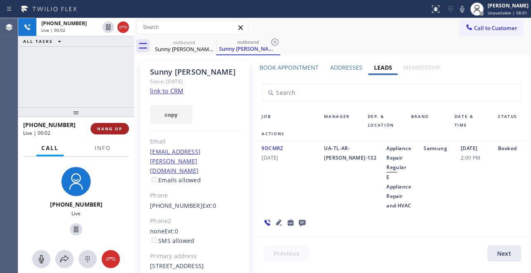
click at [102, 128] on span "HANG UP" at bounding box center [109, 129] width 25 height 6
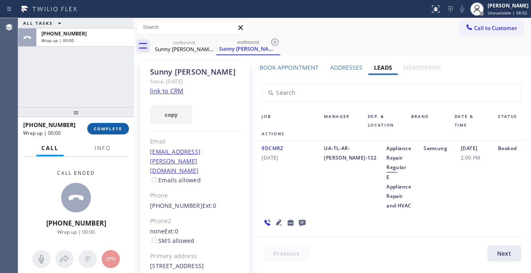
click at [103, 132] on button "COMPLETE" at bounding box center [108, 129] width 42 height 12
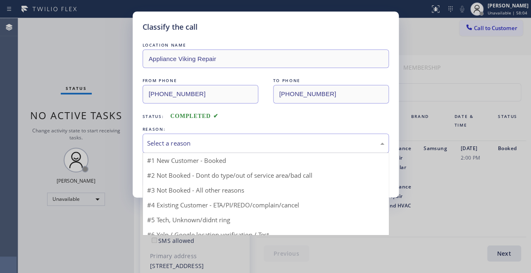
click at [197, 140] on div "Select a reason" at bounding box center [265, 143] width 237 height 9
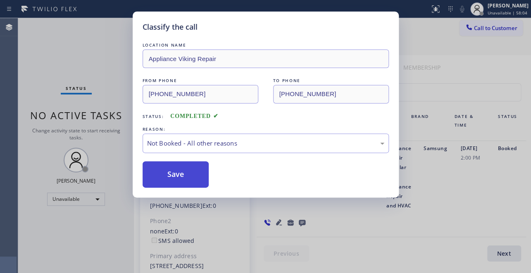
click at [185, 175] on button "Save" at bounding box center [175, 174] width 66 height 26
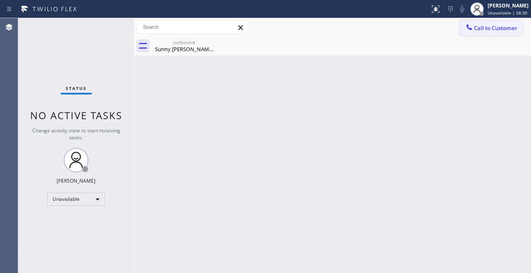
click at [474, 29] on span "Call to Customer" at bounding box center [495, 27] width 43 height 7
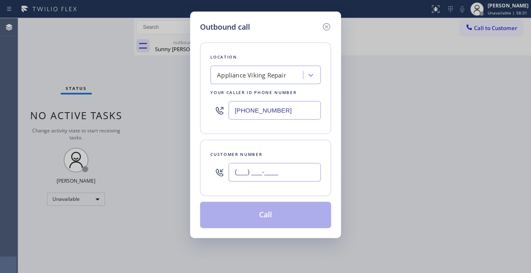
click at [253, 176] on input "(___) ___-____" at bounding box center [274, 172] width 92 height 19
paste input "415) 730-4906"
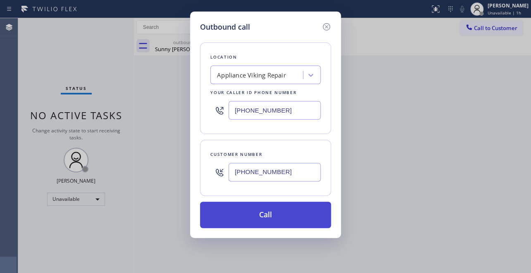
type input "(415) 730-4906"
click at [280, 210] on button "Call" at bounding box center [265, 215] width 131 height 26
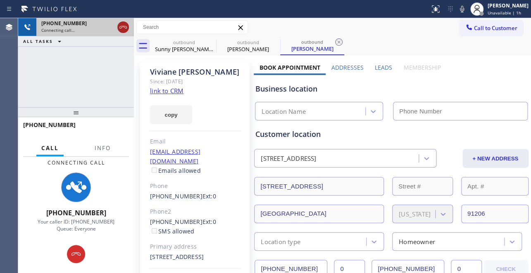
type input "[PHONE_NUMBER]"
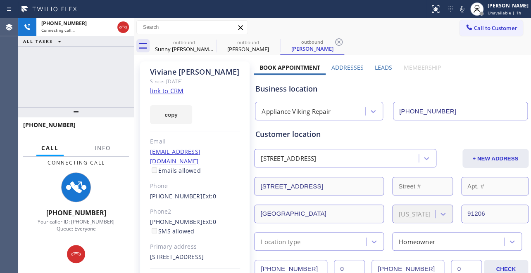
click at [380, 67] on label "Leads" at bounding box center [382, 68] width 17 height 8
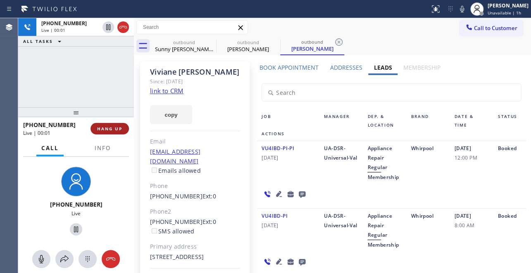
click at [113, 127] on span "HANG UP" at bounding box center [109, 129] width 25 height 6
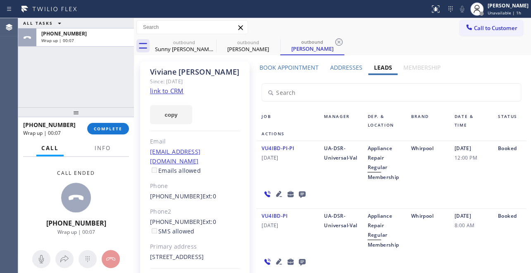
click at [300, 194] on icon at bounding box center [302, 194] width 10 height 10
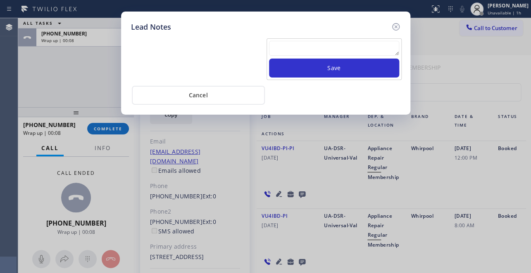
click at [300, 48] on textarea at bounding box center [334, 48] width 130 height 15
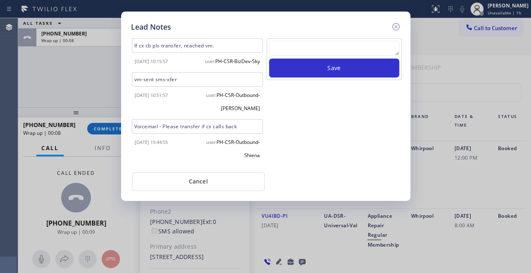
paste textarea "Routed to Voice mail// If CX will call back please transfer to me- Love:*"
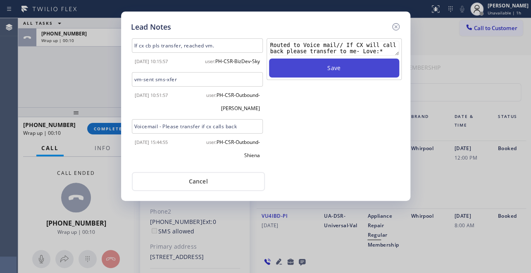
type textarea "Routed to Voice mail// If CX will call back please transfer to me- Love:*"
click at [361, 66] on button "Save" at bounding box center [334, 68] width 130 height 19
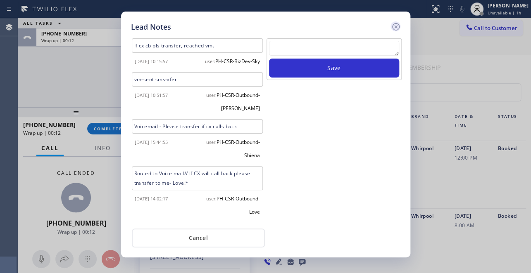
click at [395, 26] on icon at bounding box center [396, 27] width 10 height 10
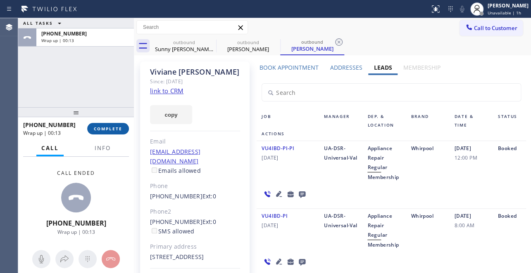
click at [104, 128] on span "COMPLETE" at bounding box center [108, 129] width 28 height 6
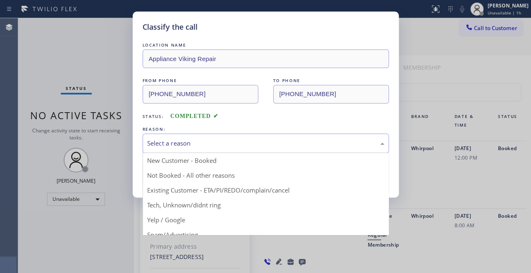
click at [212, 141] on div "Select a reason" at bounding box center [265, 143] width 237 height 9
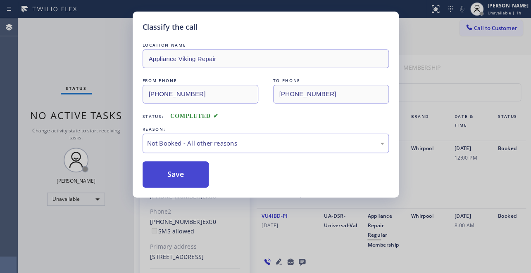
click at [178, 177] on button "Save" at bounding box center [175, 174] width 66 height 26
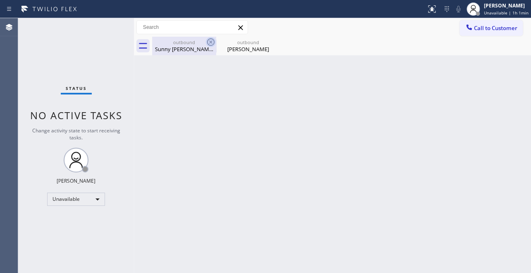
click at [210, 40] on icon at bounding box center [211, 42] width 10 height 10
click at [0, 0] on icon at bounding box center [0, 0] width 0 height 0
click at [210, 40] on div at bounding box center [341, 46] width 379 height 19
click at [494, 25] on span "Call to Customer" at bounding box center [495, 27] width 43 height 7
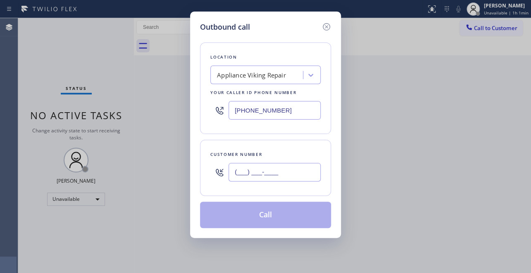
click at [239, 172] on input "(___) ___-____" at bounding box center [274, 172] width 92 height 19
paste input "650) 278-7532"
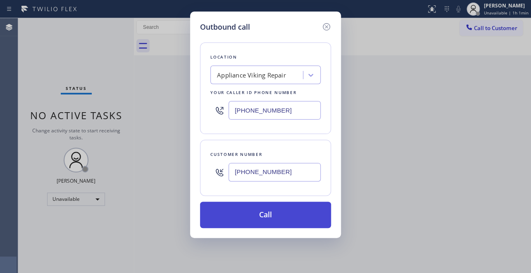
type input "(650) 278-7532"
click at [259, 218] on button "Call" at bounding box center [265, 215] width 131 height 26
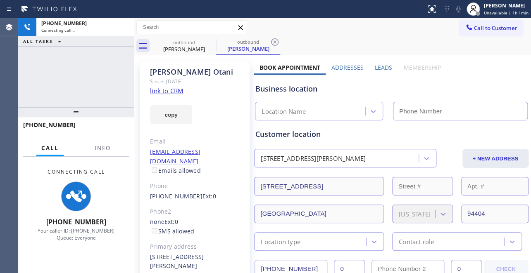
click at [380, 69] on label "Leads" at bounding box center [382, 68] width 17 height 8
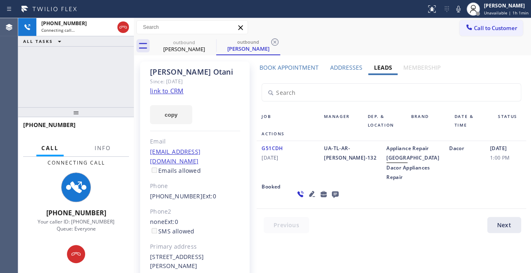
click at [309, 197] on icon at bounding box center [312, 194] width 6 height 6
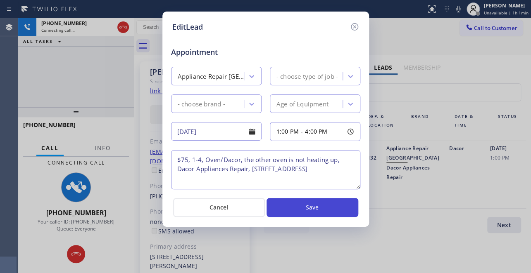
type textarea "$75, 1-4, Oven/Dacor, the other oven is not heating up, Dacor Appliances Repair…"
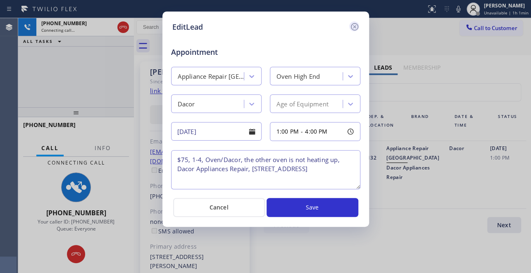
click at [354, 28] on icon at bounding box center [354, 27] width 10 height 10
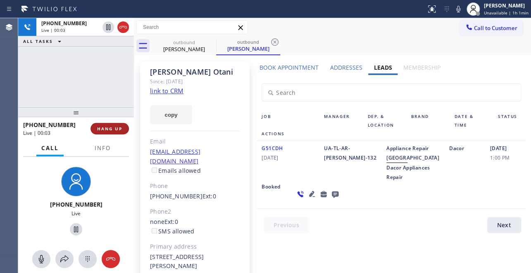
click at [112, 124] on button "HANG UP" at bounding box center [109, 129] width 38 height 12
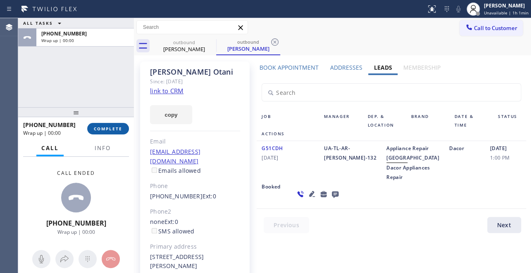
click at [103, 129] on span "COMPLETE" at bounding box center [108, 129] width 28 height 6
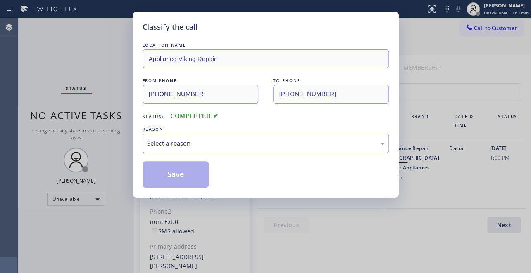
click at [241, 141] on div "Select a reason" at bounding box center [265, 143] width 237 height 9
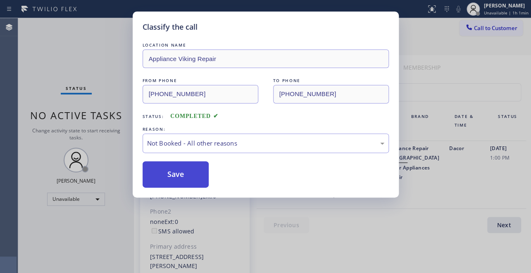
click at [189, 178] on button "Save" at bounding box center [175, 174] width 66 height 26
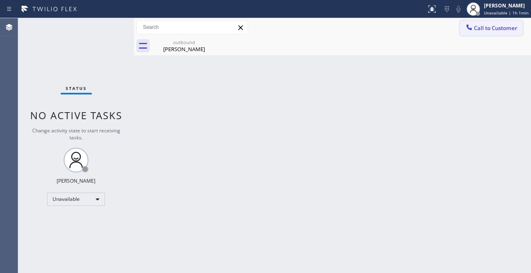
click at [512, 31] on span "Call to Customer" at bounding box center [495, 27] width 43 height 7
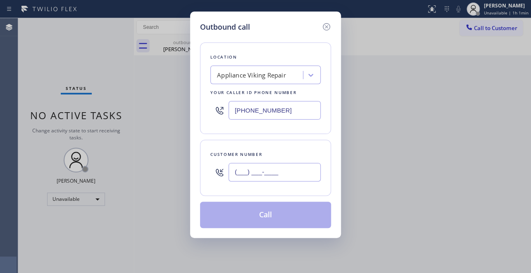
click at [242, 168] on input "(___) ___-____" at bounding box center [274, 172] width 92 height 19
paste input "201) 699-6936"
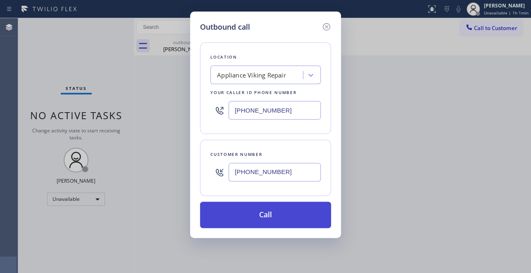
type input "(201) 699-6936"
click at [253, 213] on button "Call" at bounding box center [265, 215] width 131 height 26
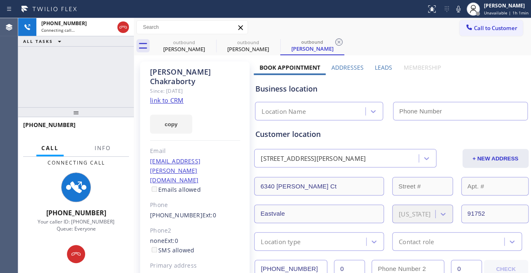
type input "[PHONE_NUMBER]"
click at [382, 69] on label "Leads" at bounding box center [382, 68] width 17 height 8
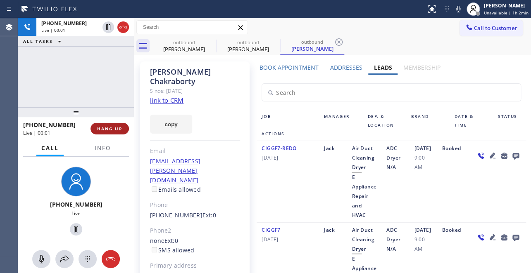
click at [95, 128] on button "HANG UP" at bounding box center [109, 129] width 38 height 12
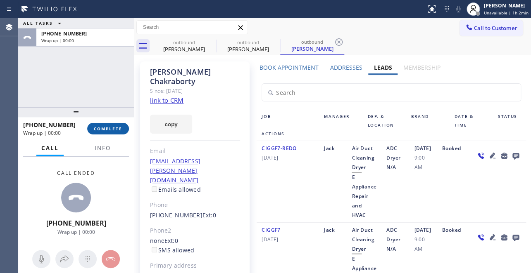
click at [101, 126] on span "COMPLETE" at bounding box center [108, 129] width 28 height 6
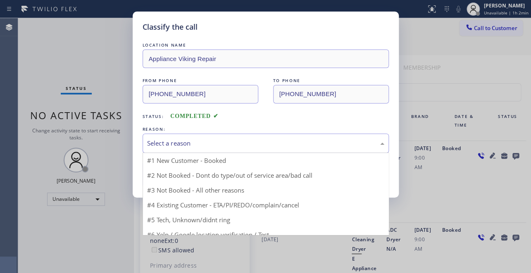
click at [212, 139] on div "Select a reason" at bounding box center [265, 143] width 237 height 9
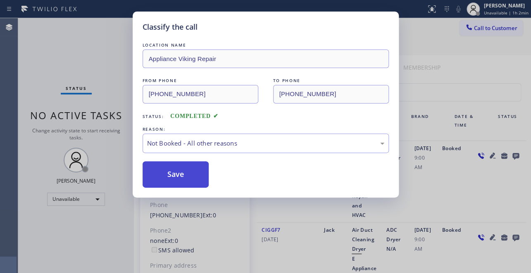
click at [168, 178] on button "Save" at bounding box center [175, 174] width 66 height 26
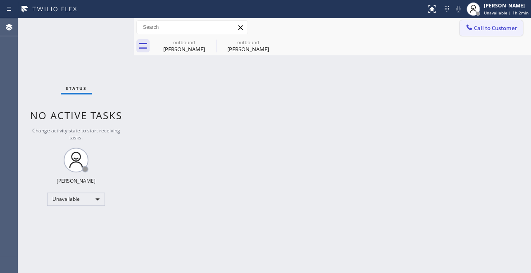
click at [466, 26] on icon at bounding box center [468, 26] width 5 height 5
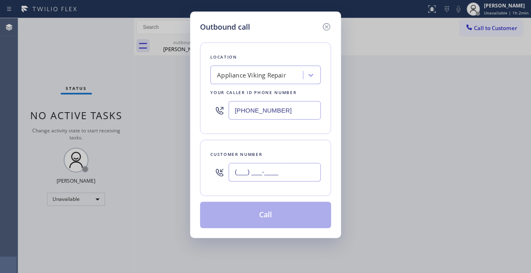
click at [235, 173] on input "(___) ___-____" at bounding box center [274, 172] width 92 height 19
paste input "949) 300-7258"
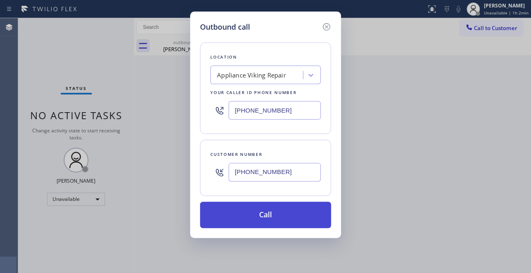
type input "(949) 300-7258"
click at [268, 223] on button "Call" at bounding box center [265, 215] width 131 height 26
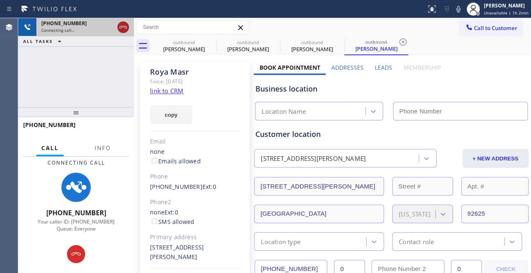
click at [124, 29] on icon at bounding box center [123, 27] width 10 height 10
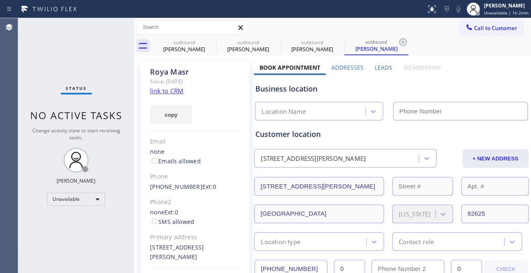
type input "[PHONE_NUMBER]"
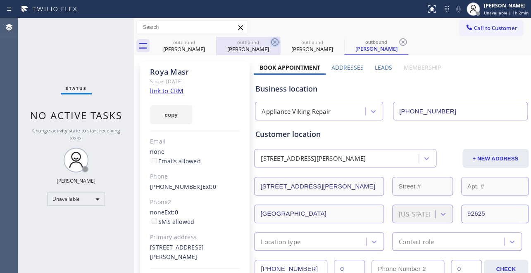
click at [0, 0] on icon at bounding box center [0, 0] width 0 height 0
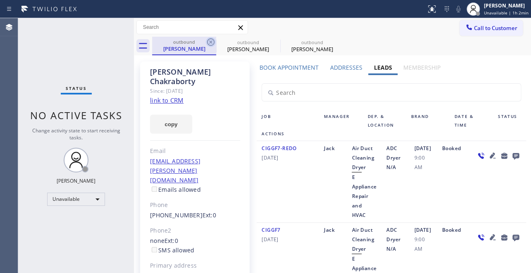
click at [211, 43] on icon at bounding box center [210, 41] width 7 height 7
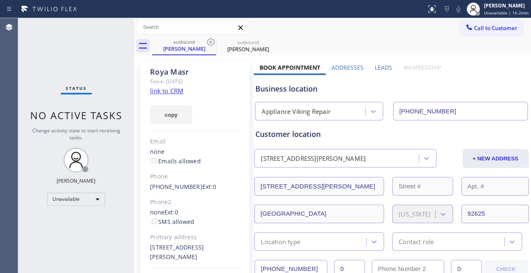
click at [380, 66] on label "Leads" at bounding box center [382, 68] width 17 height 8
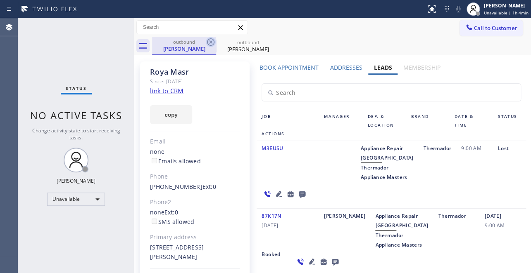
click at [207, 43] on icon at bounding box center [210, 41] width 7 height 7
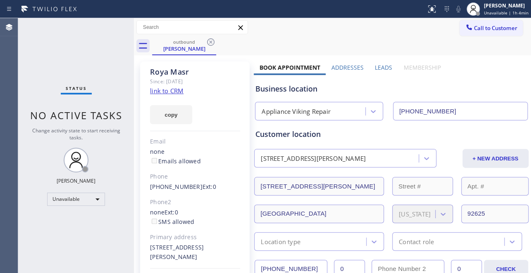
click at [207, 43] on icon at bounding box center [210, 41] width 7 height 7
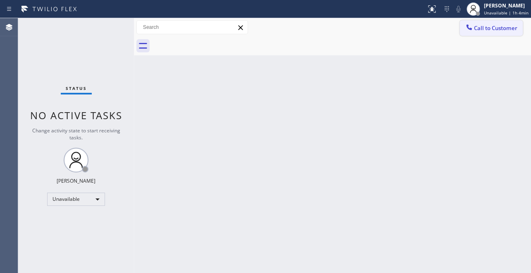
click at [486, 27] on span "Call to Customer" at bounding box center [495, 27] width 43 height 7
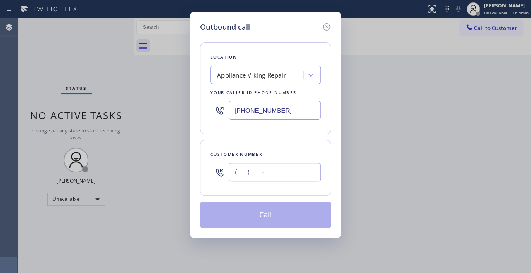
click at [235, 170] on input "(___) ___-____" at bounding box center [274, 172] width 92 height 19
paste input "312) 543-3458"
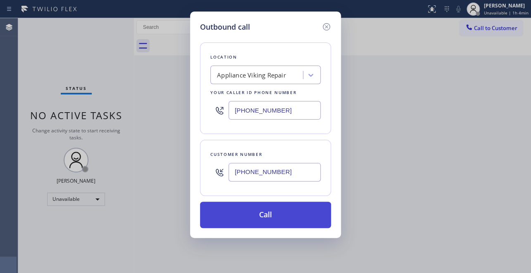
click at [267, 219] on button "Call" at bounding box center [265, 215] width 131 height 26
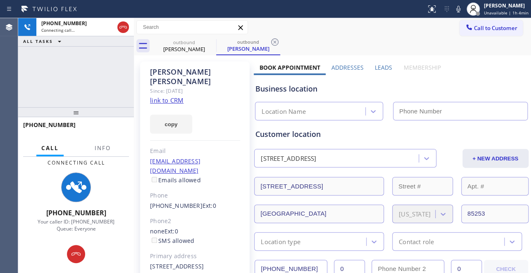
click at [381, 66] on label "Leads" at bounding box center [382, 68] width 17 height 8
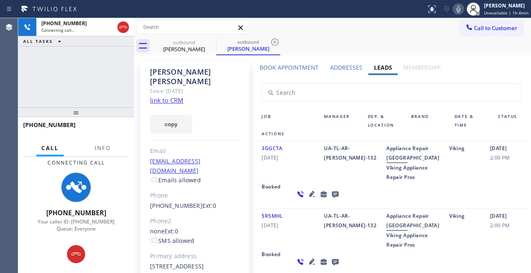
click at [456, 8] on icon at bounding box center [458, 9] width 4 height 7
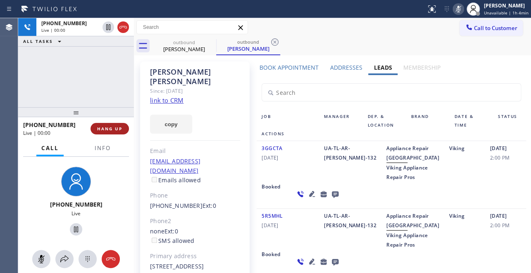
click at [113, 128] on span "HANG UP" at bounding box center [109, 129] width 25 height 6
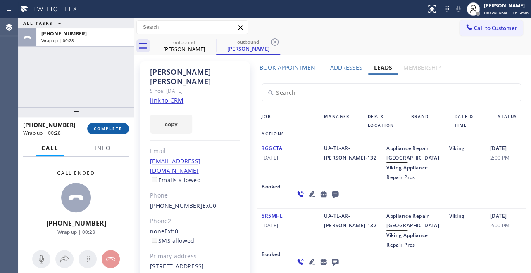
click at [121, 130] on span "COMPLETE" at bounding box center [108, 129] width 28 height 6
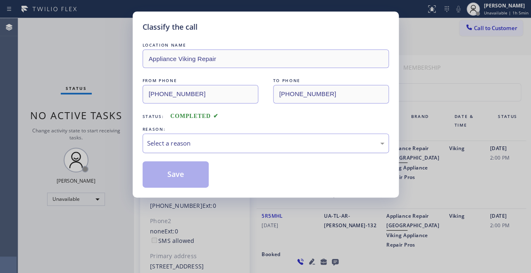
click at [226, 145] on div "Select a reason" at bounding box center [265, 143] width 237 height 9
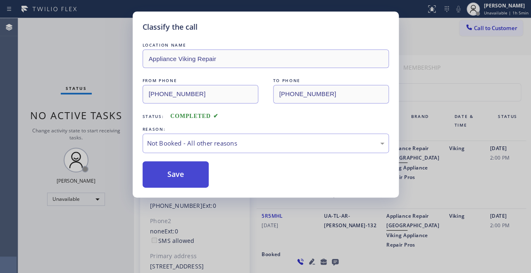
click at [177, 177] on button "Save" at bounding box center [175, 174] width 66 height 26
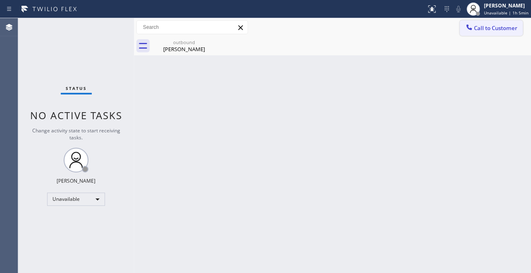
click at [488, 29] on span "Call to Customer" at bounding box center [495, 27] width 43 height 7
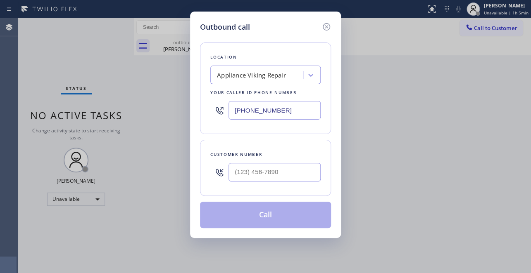
click at [263, 181] on div at bounding box center [274, 172] width 92 height 27
click at [239, 174] on input "(___) ___-____" at bounding box center [274, 172] width 92 height 19
paste input "516) 757-1024"
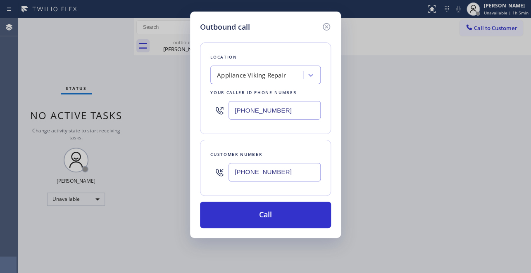
type input "(516) 757-1024"
drag, startPoint x: 285, startPoint y: 111, endPoint x: 110, endPoint y: 111, distance: 174.6
click at [110, 111] on div "Outbound call Location Appliance Viking Repair Your caller id phone number (617…" at bounding box center [265, 136] width 531 height 273
paste input "213) 687-2604"
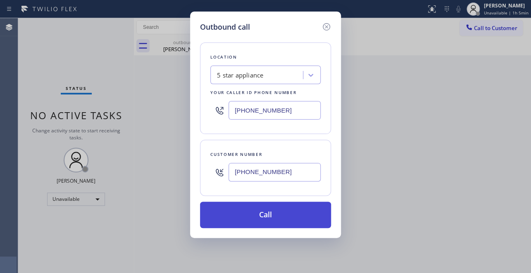
type input "(213) 687-2604"
click at [272, 214] on button "Call" at bounding box center [265, 215] width 131 height 26
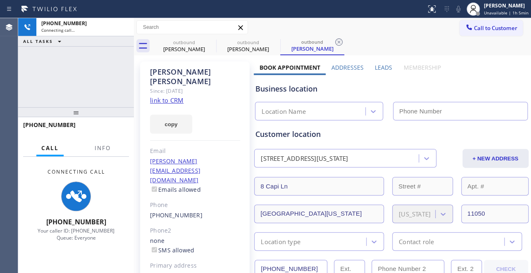
type input "(213) 687-2604"
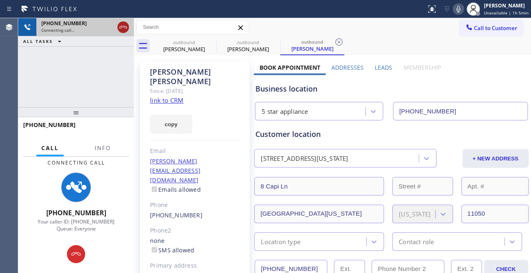
click at [121, 29] on icon at bounding box center [123, 27] width 10 height 10
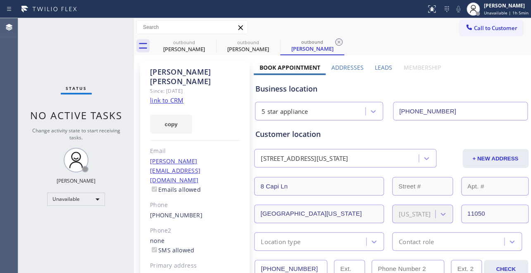
click at [378, 66] on label "Leads" at bounding box center [382, 68] width 17 height 8
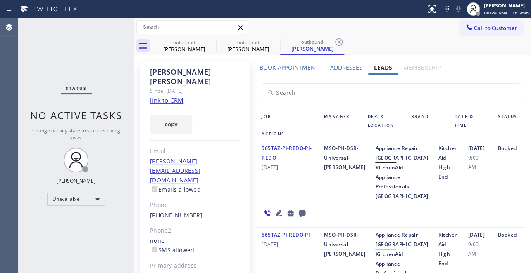
click at [462, 193] on div "05/02/2025 9:00 AM" at bounding box center [477, 172] width 30 height 57
click at [212, 40] on icon at bounding box center [211, 42] width 10 height 10
click at [0, 0] on icon at bounding box center [0, 0] width 0 height 0
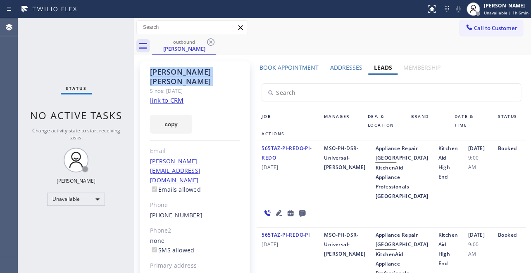
click at [212, 40] on icon at bounding box center [211, 42] width 10 height 10
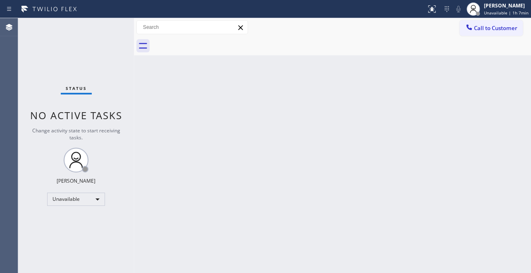
click at [326, 185] on div "Back to Dashboard Change Sender ID Customers Technicians Select a contact Outbo…" at bounding box center [332, 145] width 397 height 255
click at [415, 148] on div "Back to Dashboard Change Sender ID Customers Technicians Select a contact Outbo…" at bounding box center [332, 145] width 397 height 255
click at [507, 27] on span "Call to Customer" at bounding box center [495, 27] width 43 height 7
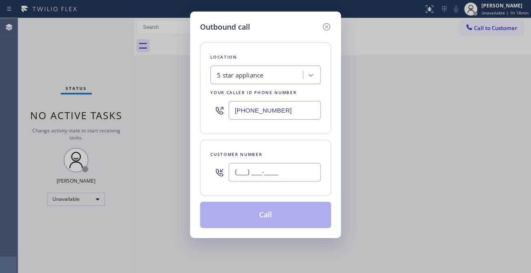
click at [264, 173] on input "(___) ___-____" at bounding box center [274, 172] width 92 height 19
paste input "913) 522-5520"
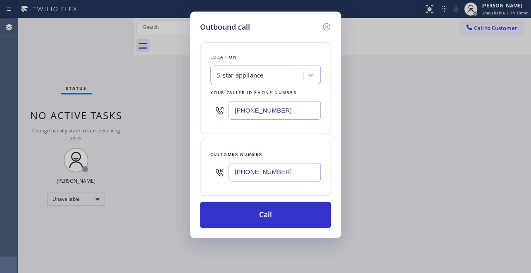
type input "(913) 522-5520"
drag, startPoint x: 449, startPoint y: 158, endPoint x: 446, endPoint y: 153, distance: 5.4
click at [449, 158] on div "Outbound call Location 5 star appliance Your caller id phone number (213) 687-2…" at bounding box center [265, 136] width 531 height 273
drag, startPoint x: 288, startPoint y: 112, endPoint x: 172, endPoint y: 112, distance: 116.0
click at [172, 112] on div "Outbound call Location 5 star appliance Your caller id phone number (213) 687-2…" at bounding box center [265, 136] width 531 height 273
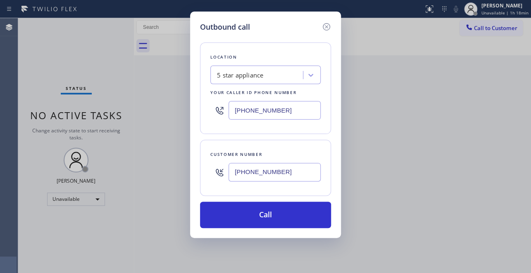
paste input "602) 691-7988"
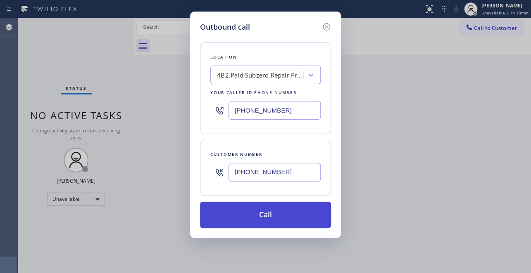
type input "(602) 691-7988"
click at [268, 209] on button "Call" at bounding box center [265, 215] width 131 height 26
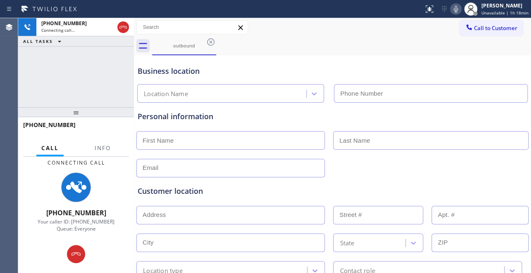
type input "(602) 691-7988"
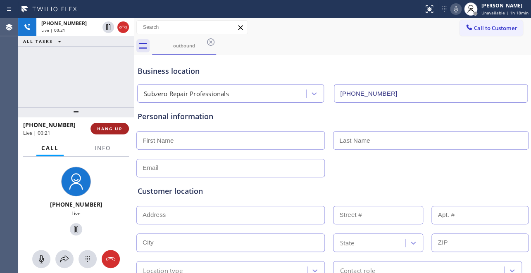
click at [116, 128] on span "HANG UP" at bounding box center [109, 129] width 25 height 6
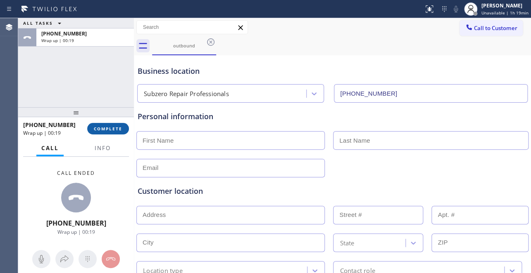
click at [95, 128] on span "COMPLETE" at bounding box center [108, 129] width 28 height 6
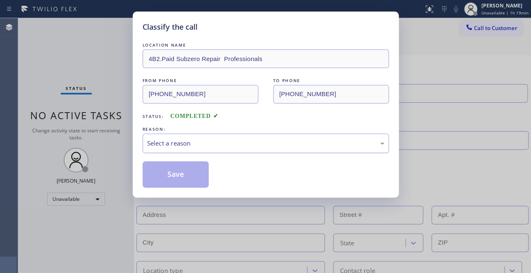
click at [173, 148] on div "Select a reason" at bounding box center [265, 143] width 246 height 19
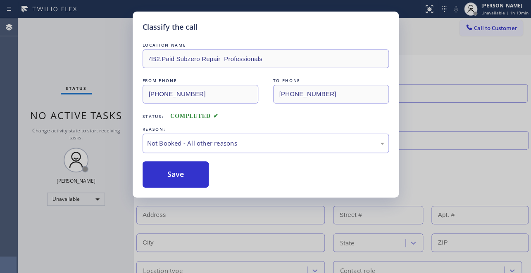
click at [171, 174] on button "Save" at bounding box center [175, 174] width 66 height 26
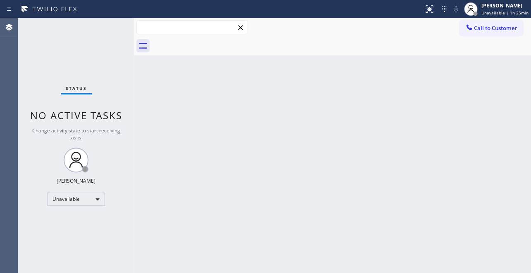
click at [176, 26] on input "text" at bounding box center [192, 27] width 111 height 13
click at [474, 23] on button "Call to Customer" at bounding box center [490, 28] width 63 height 16
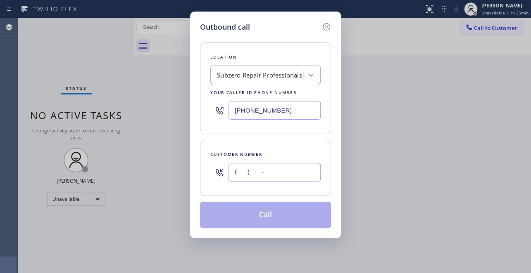
click at [239, 169] on input "(___) ___-____" at bounding box center [274, 172] width 92 height 19
paste input "913) 522-5520"
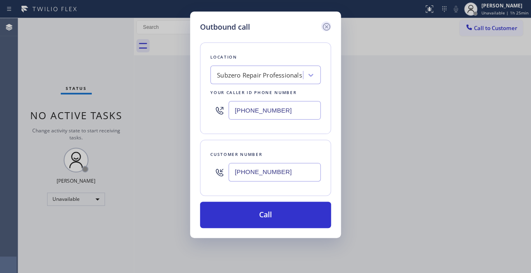
type input "(913) 522-5520"
click at [327, 25] on icon at bounding box center [325, 26] width 7 height 7
